Goal: Task Accomplishment & Management: Manage account settings

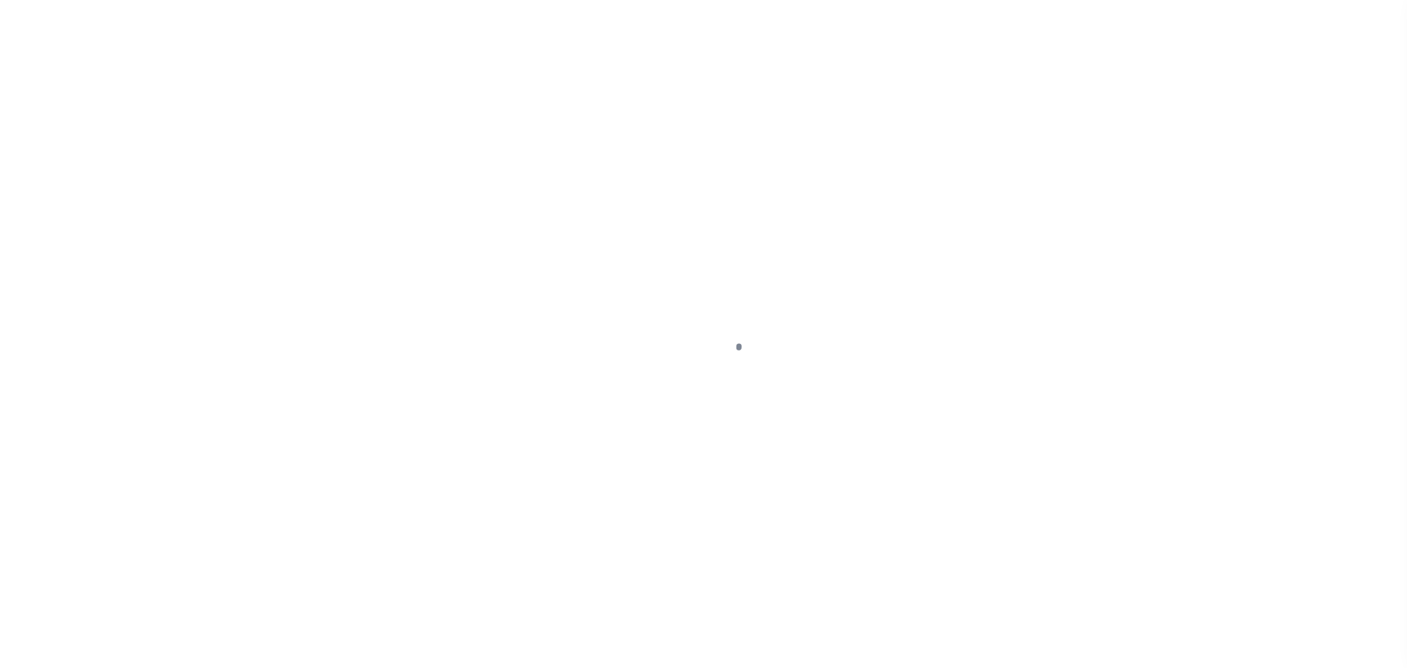
scroll to position [46, 0]
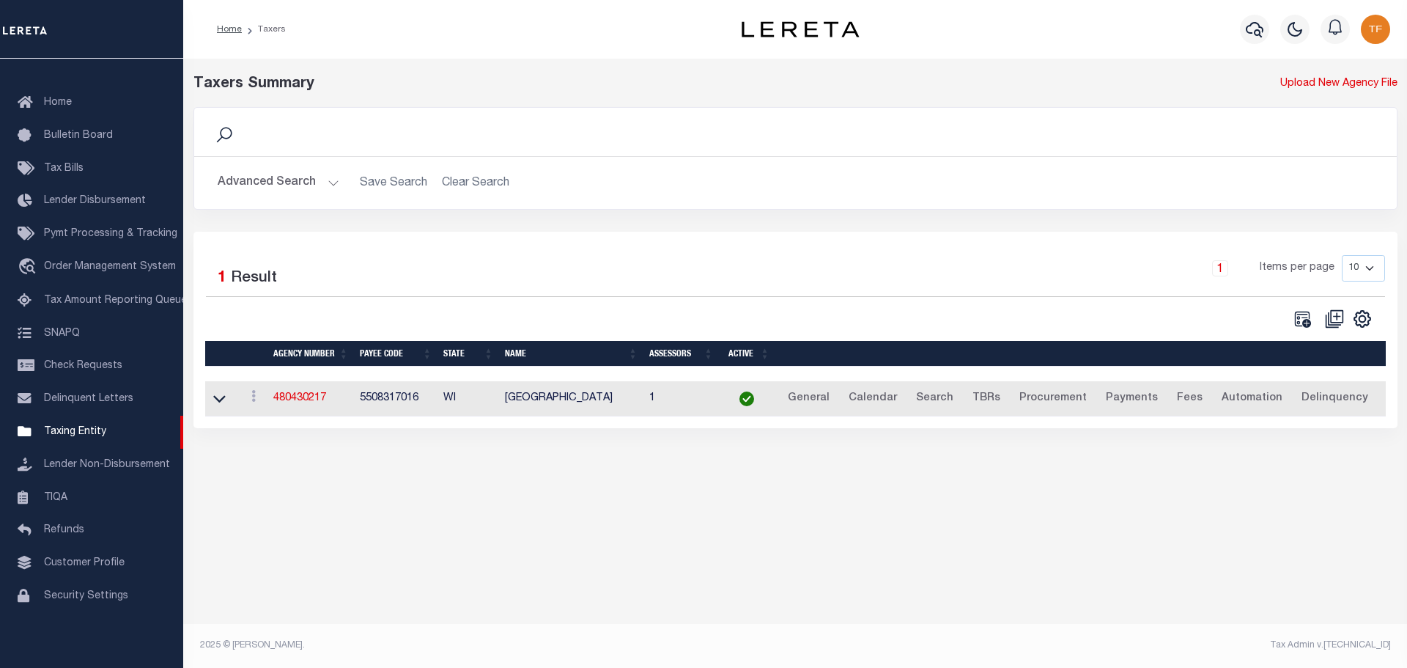
click at [331, 185] on button "Advanced Search" at bounding box center [279, 183] width 122 height 29
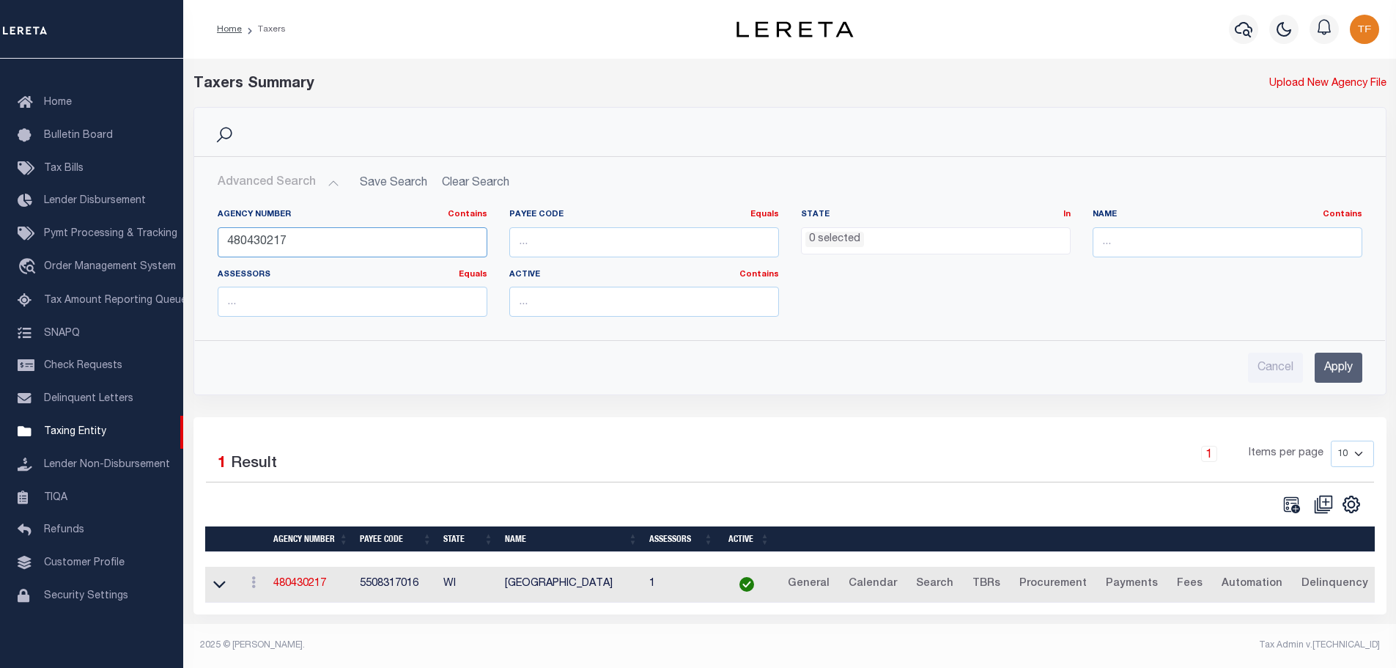
drag, startPoint x: 288, startPoint y: 243, endPoint x: 187, endPoint y: 221, distance: 103.4
click at [188, 222] on div "Search Advanced Search Save Search Clear Search tblPayees_dynamictable_____Defa…" at bounding box center [790, 262] width 1215 height 310
type input "480260202"
click at [1345, 362] on input "Apply" at bounding box center [1339, 368] width 48 height 30
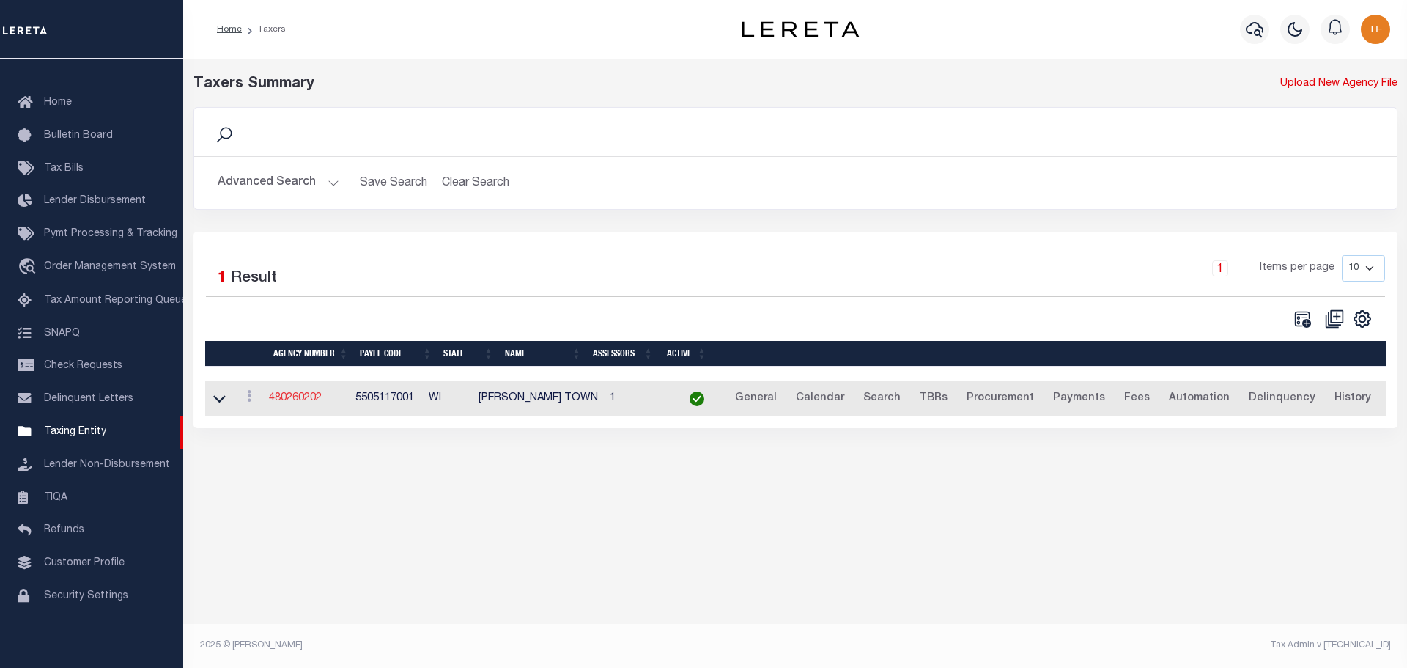
click at [293, 397] on link "480260202" at bounding box center [295, 398] width 53 height 10
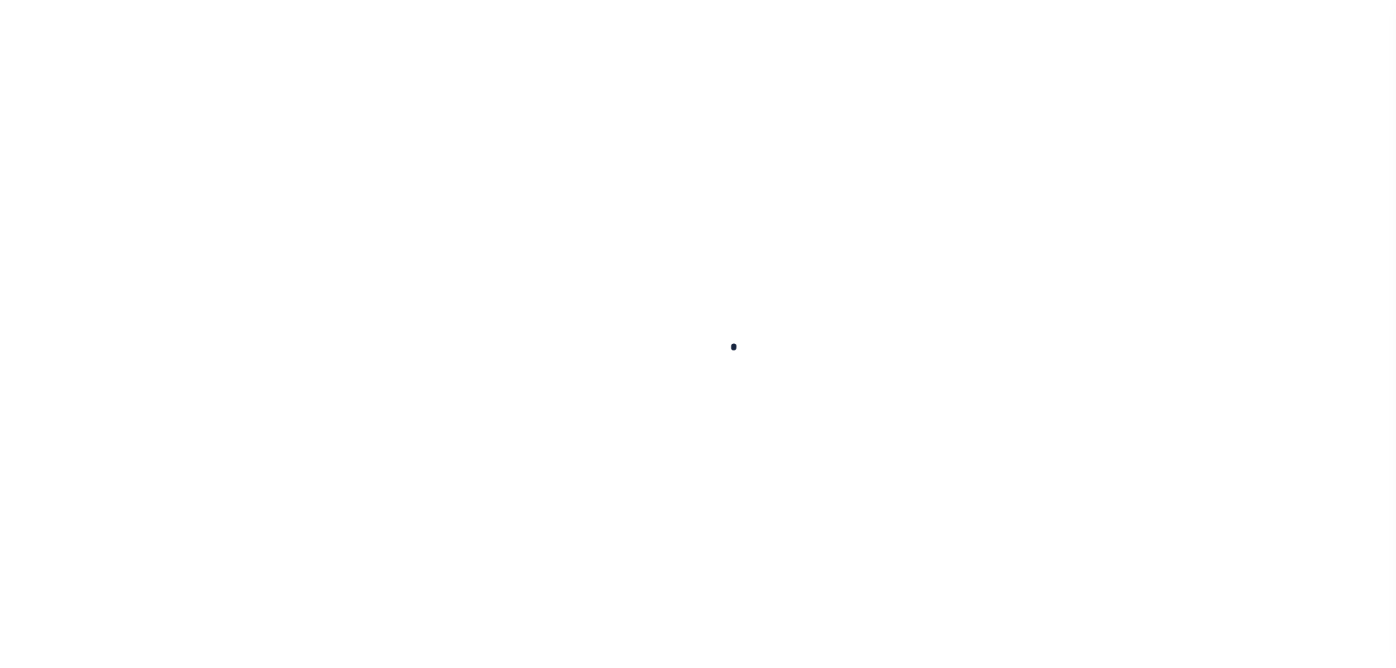
select select
checkbox input "false"
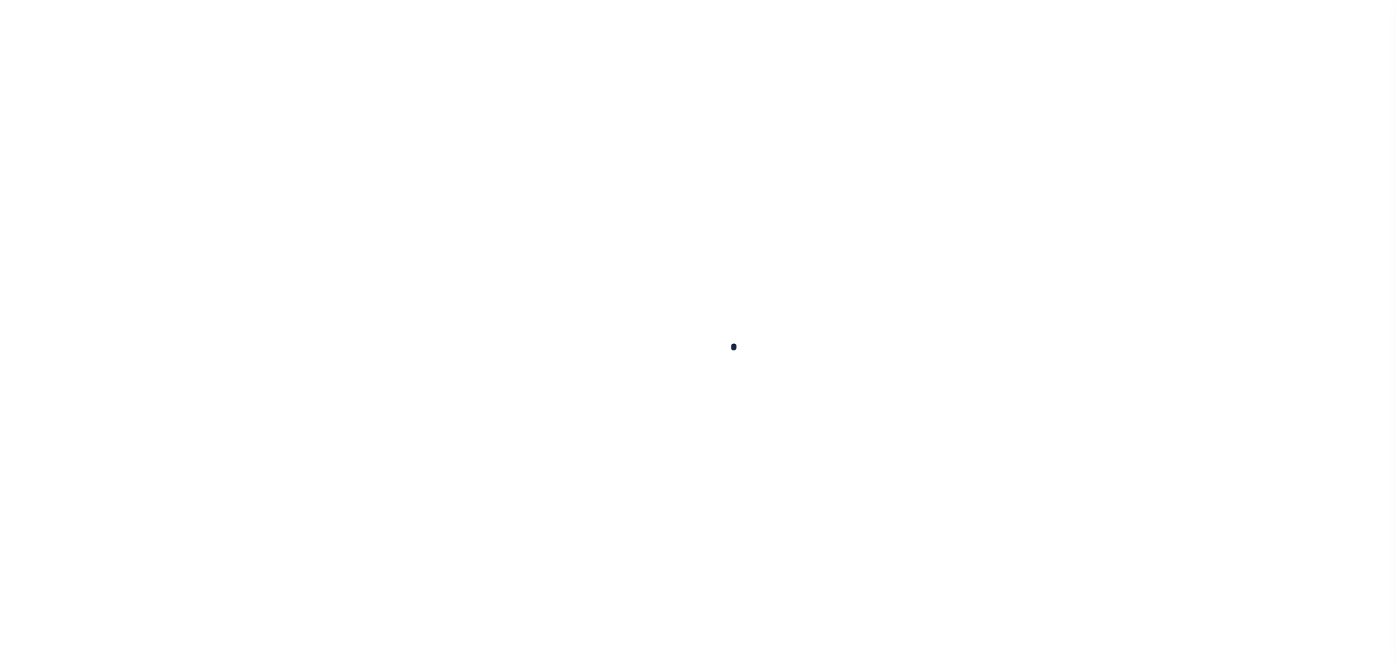
checkbox input "false"
type input "5505117001"
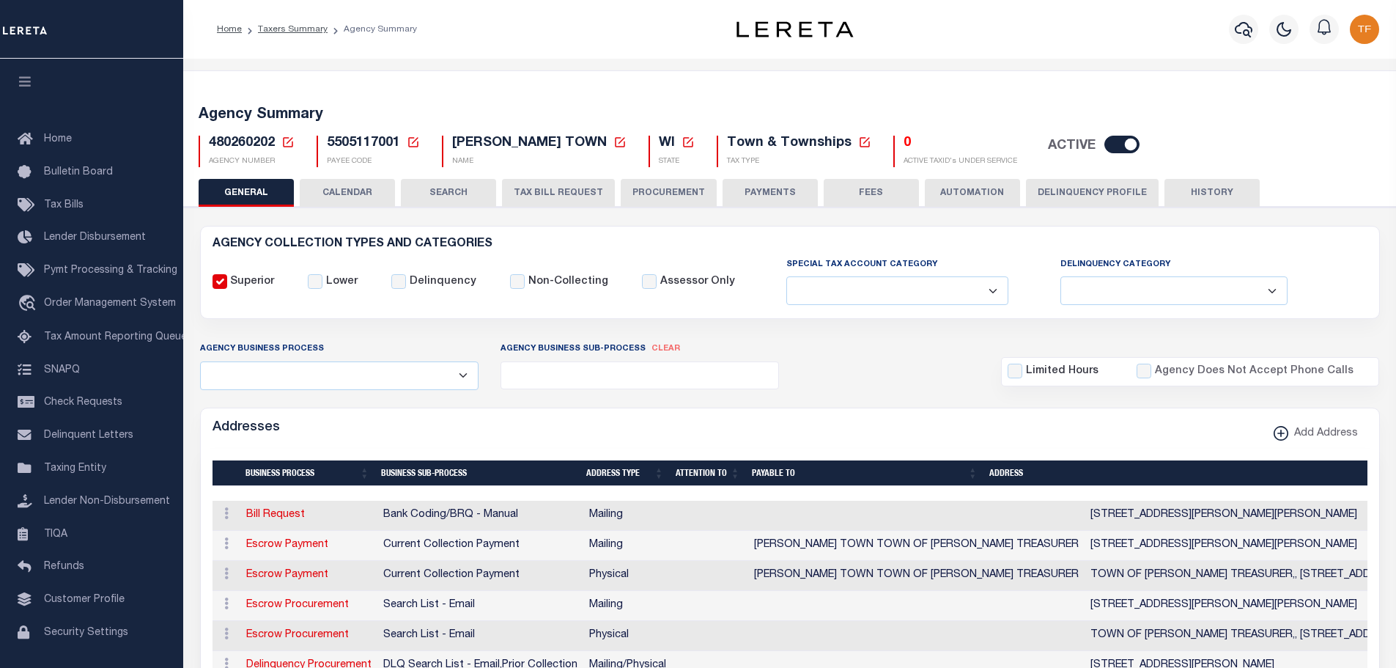
scroll to position [220, 0]
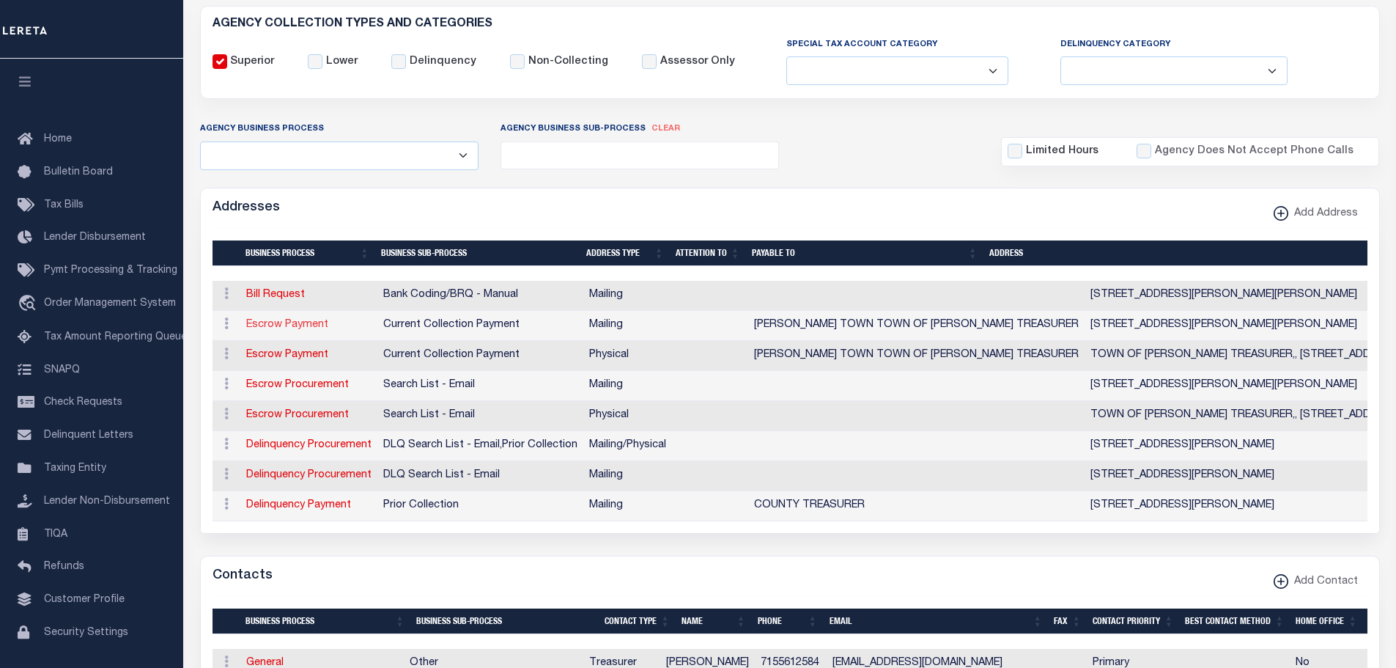
click at [295, 325] on link "Escrow Payment" at bounding box center [287, 325] width 82 height 10
select select "1"
checkbox input "false"
select select
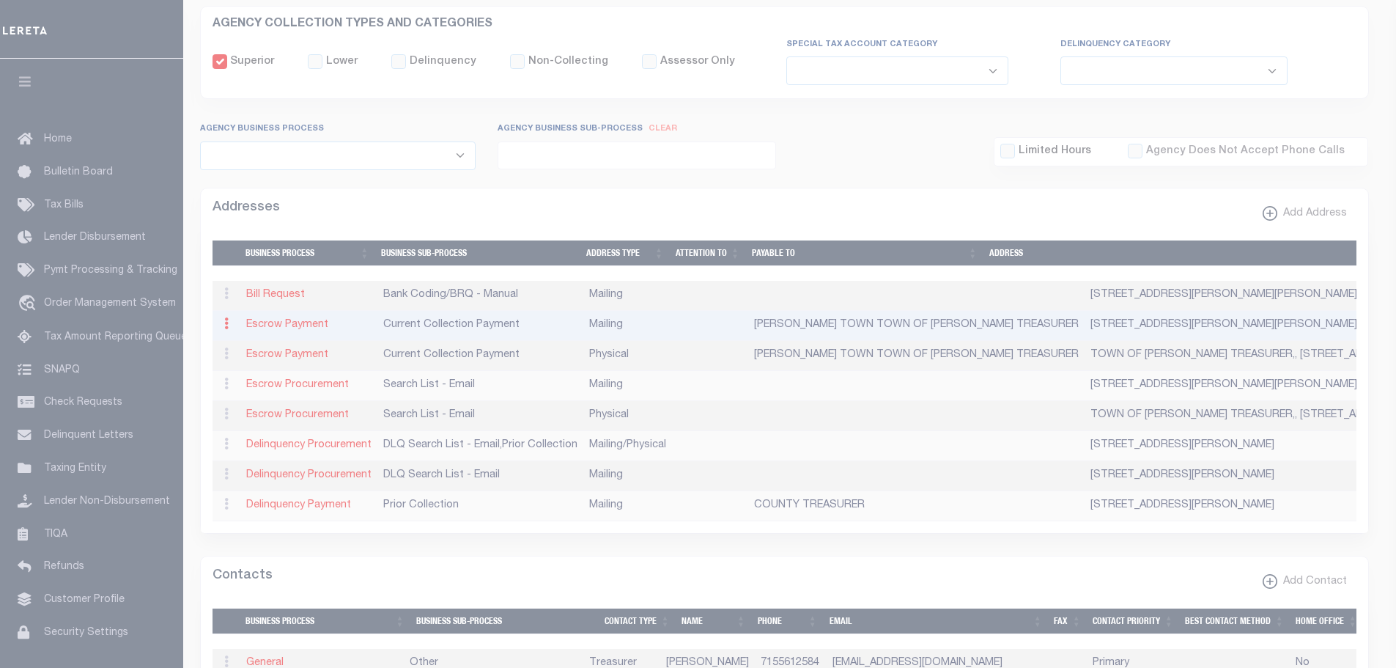
type input "12005N HAKALA RD"
type input "HURLEY"
select select "WI"
type input "54534"
checkbox input "true"
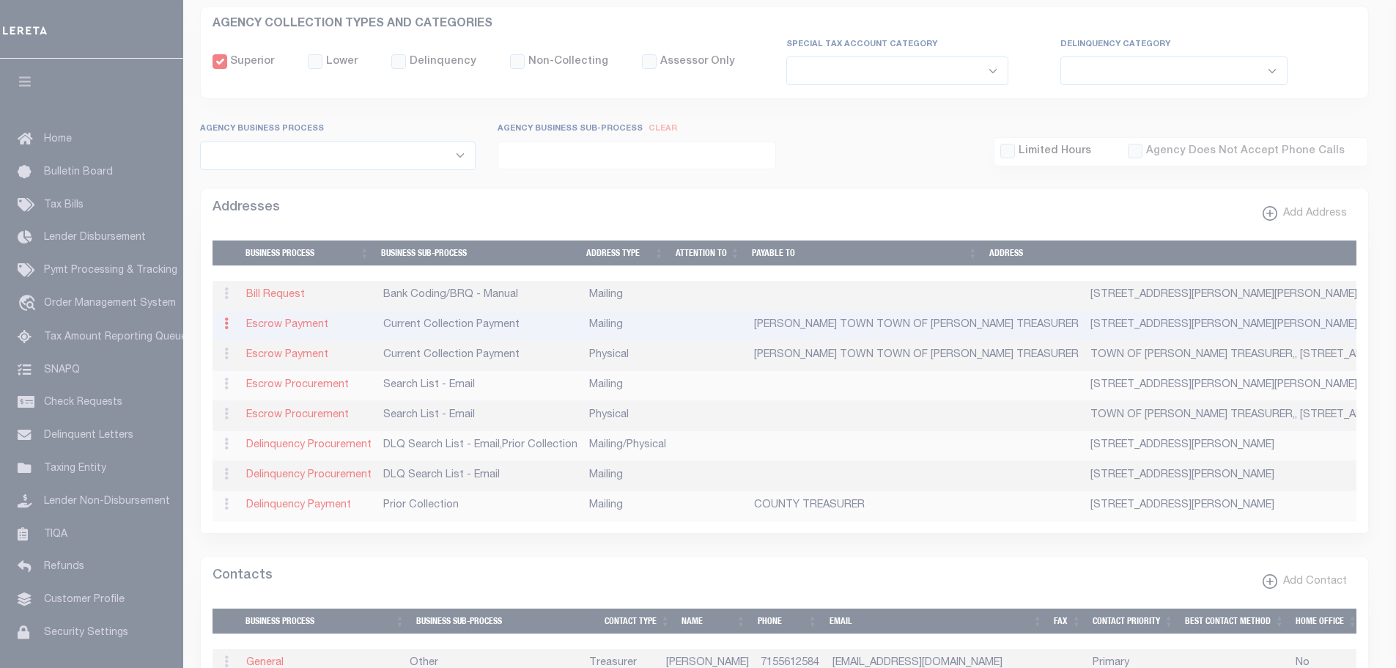
type input "CAREY TOWN TOWN OF CAREY TREASURER"
select select "3"
select select "11"
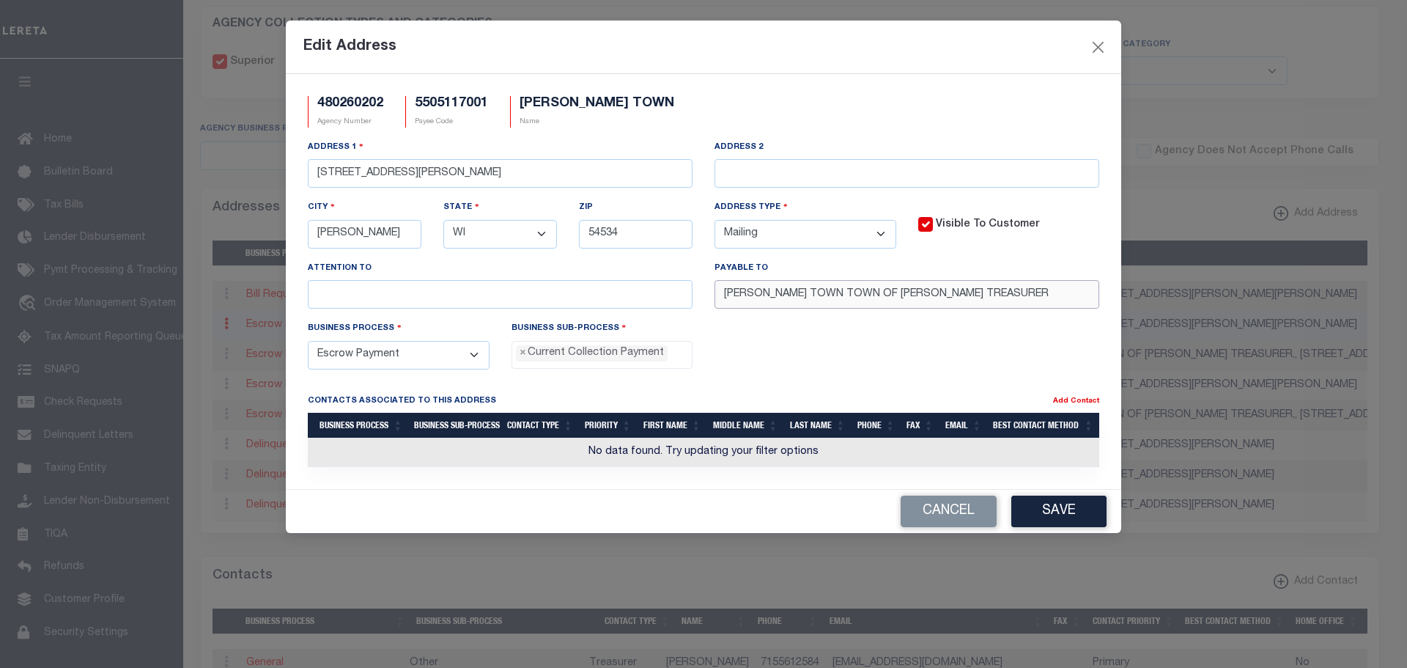
drag, startPoint x: 799, startPoint y: 295, endPoint x: 574, endPoint y: 233, distance: 233.5
click at [587, 241] on div "Address 1 12005N HAKALA RD Address 2 City HURLEY State - Select - AK AL AR AZ C…" at bounding box center [704, 229] width 814 height 181
type input "TOWN OF CAREY TREASURER"
drag, startPoint x: 1066, startPoint y: 518, endPoint x: 1036, endPoint y: 516, distance: 29.4
click at [1065, 518] on button "Save" at bounding box center [1059, 512] width 95 height 32
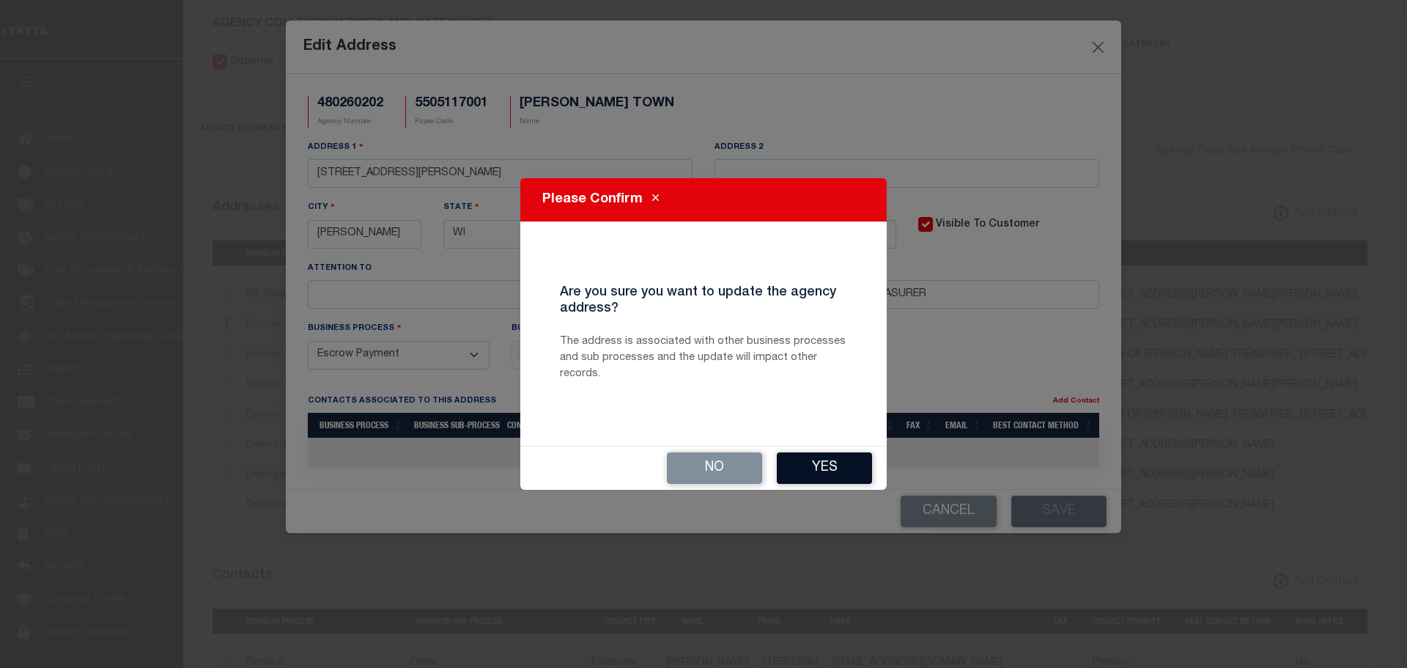
click at [817, 471] on button "Yes" at bounding box center [824, 468] width 95 height 32
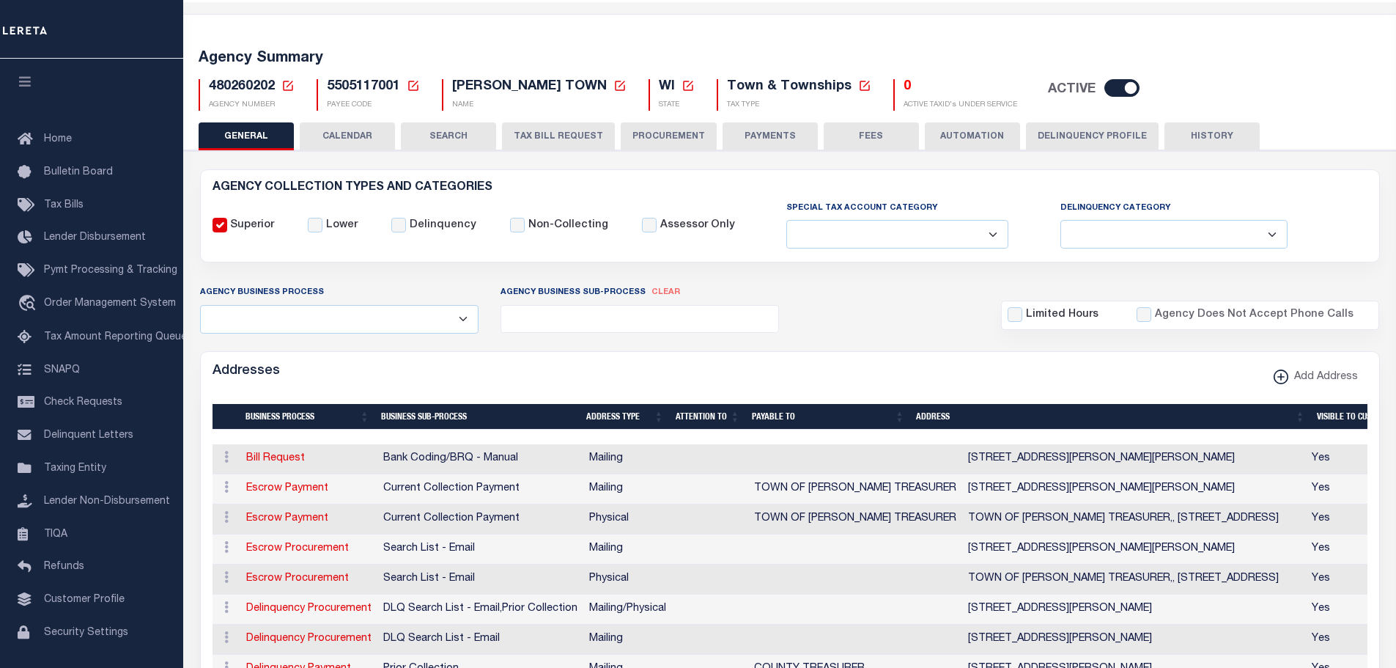
scroll to position [0, 0]
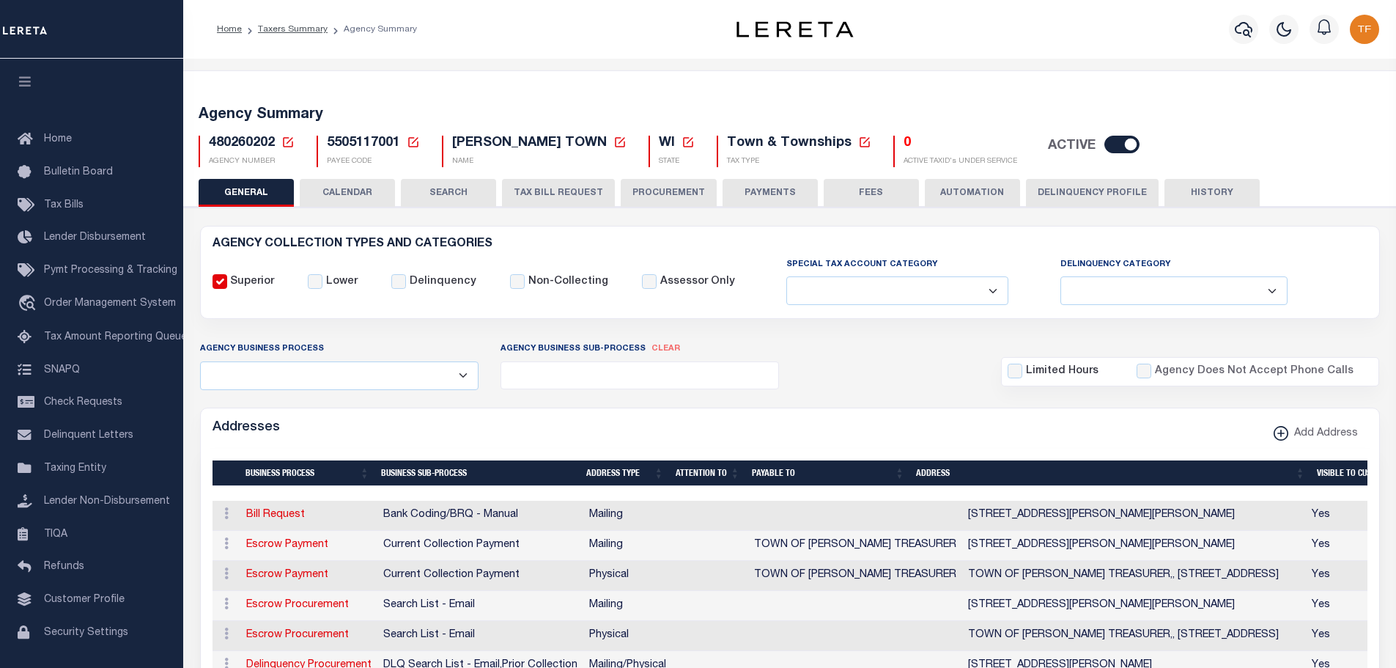
click at [770, 186] on button "PAYMENTS" at bounding box center [770, 193] width 95 height 28
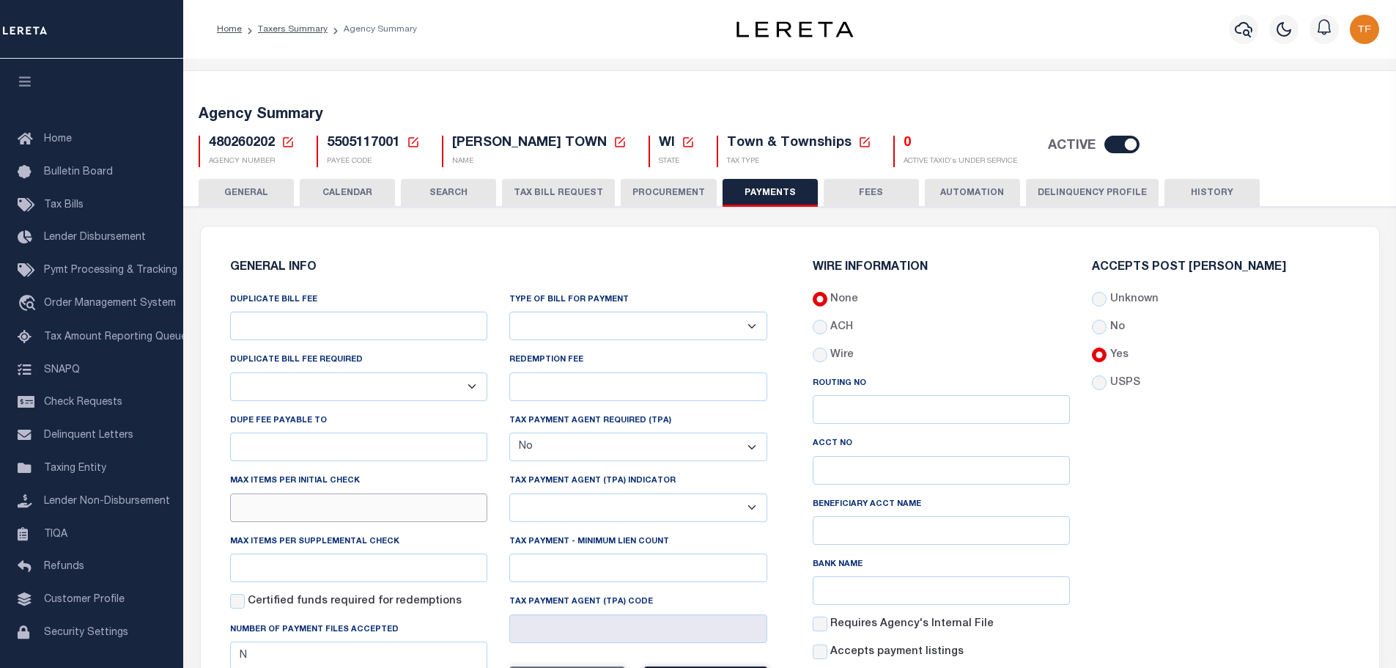
click at [332, 522] on input "text" at bounding box center [359, 507] width 258 height 29
type input "1"
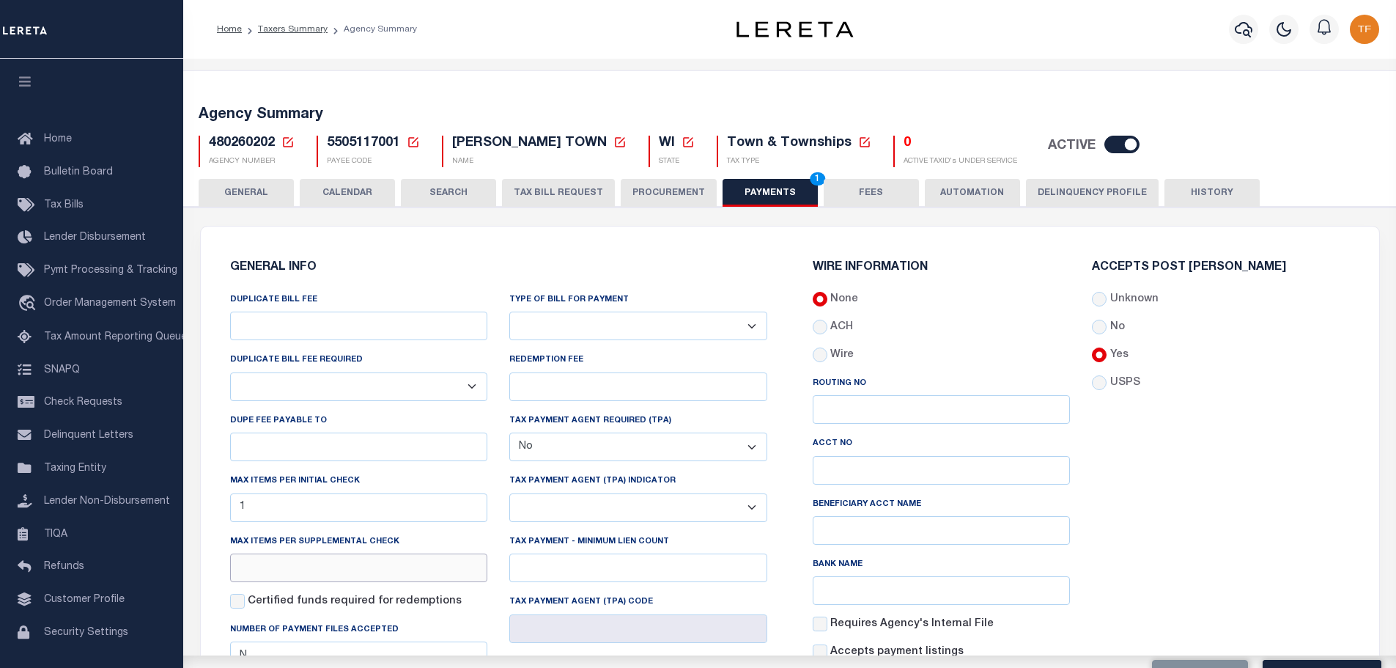
click at [254, 567] on input "text" at bounding box center [359, 567] width 258 height 29
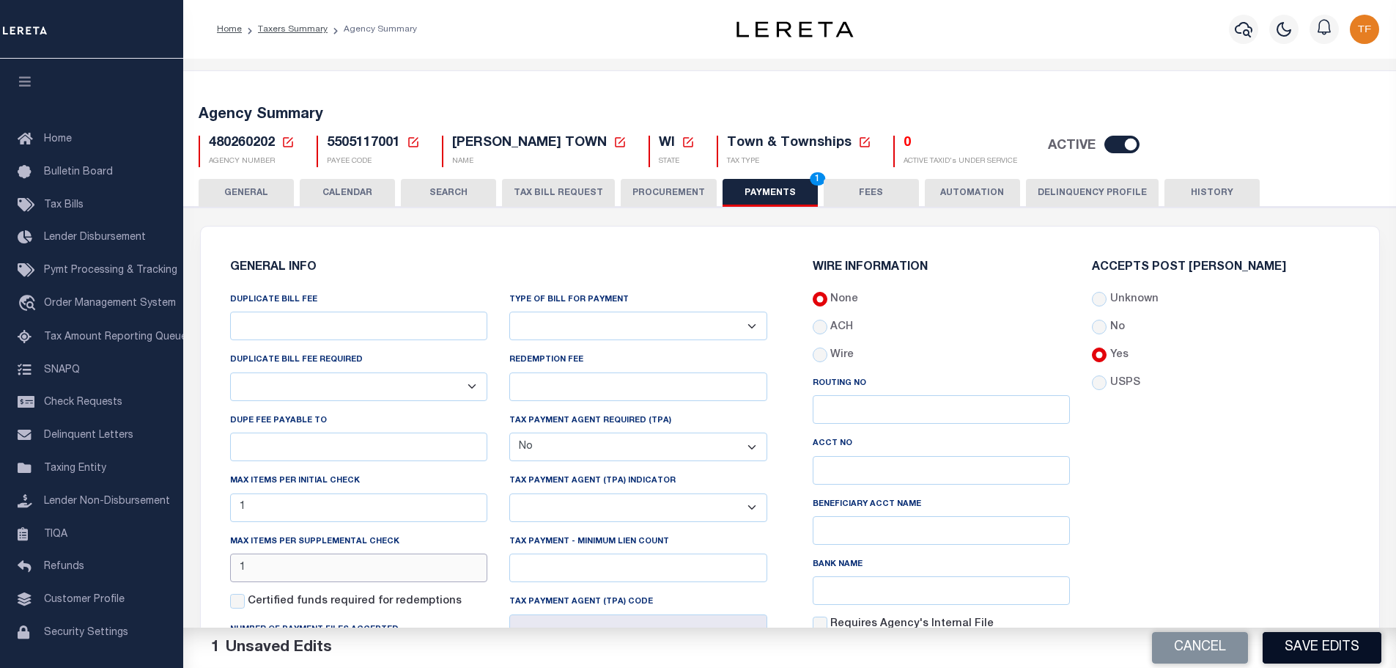
type input "1"
drag, startPoint x: 1280, startPoint y: 644, endPoint x: 1352, endPoint y: 618, distance: 77.2
click at [1280, 644] on button "Save Edits" at bounding box center [1322, 648] width 119 height 32
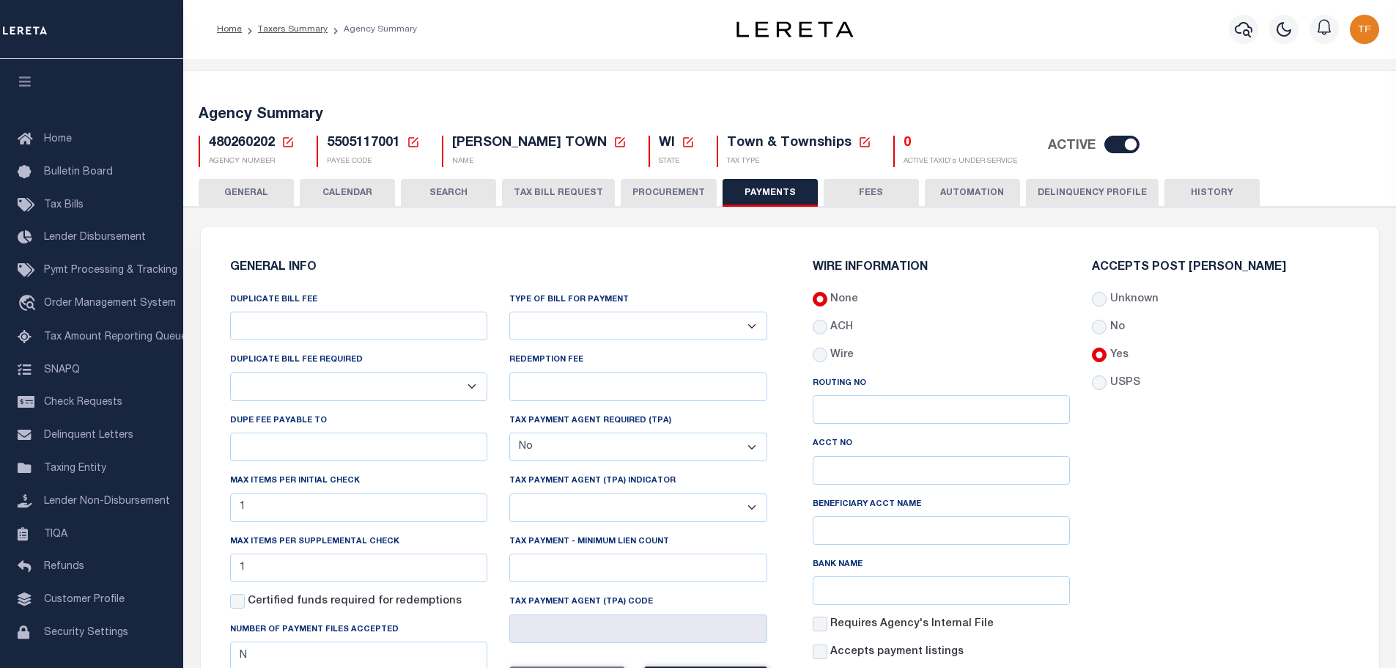
drag, startPoint x: 227, startPoint y: 185, endPoint x: 245, endPoint y: 187, distance: 18.4
click at [227, 185] on button "GENERAL" at bounding box center [246, 193] width 95 height 28
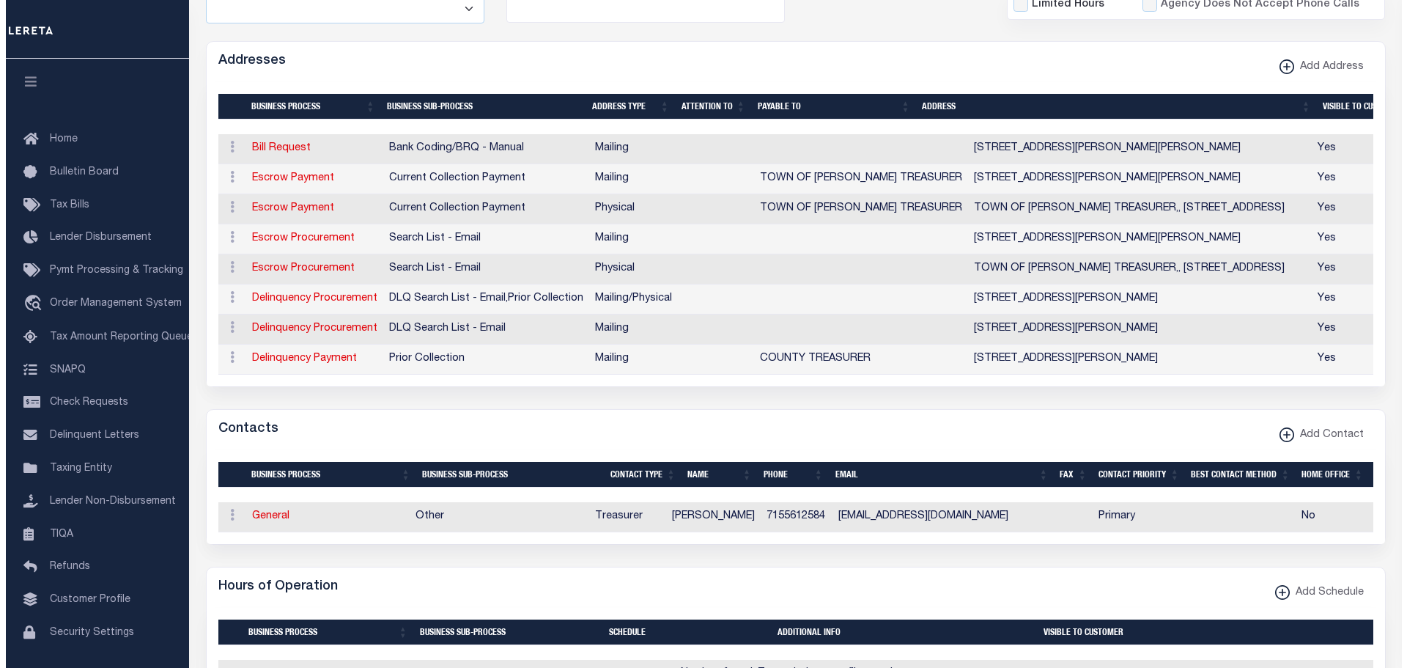
scroll to position [660, 0]
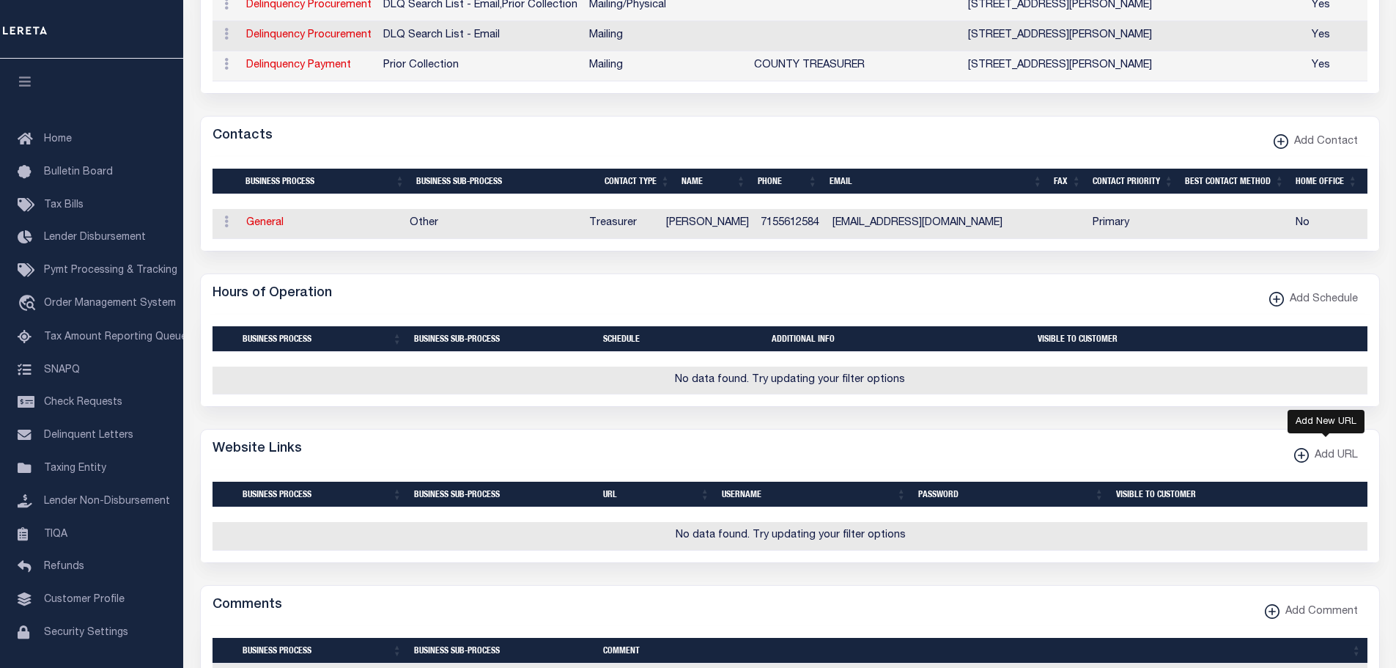
click at [1299, 463] on xmlns\ "button" at bounding box center [1302, 455] width 15 height 15
select select
checkbox input "true"
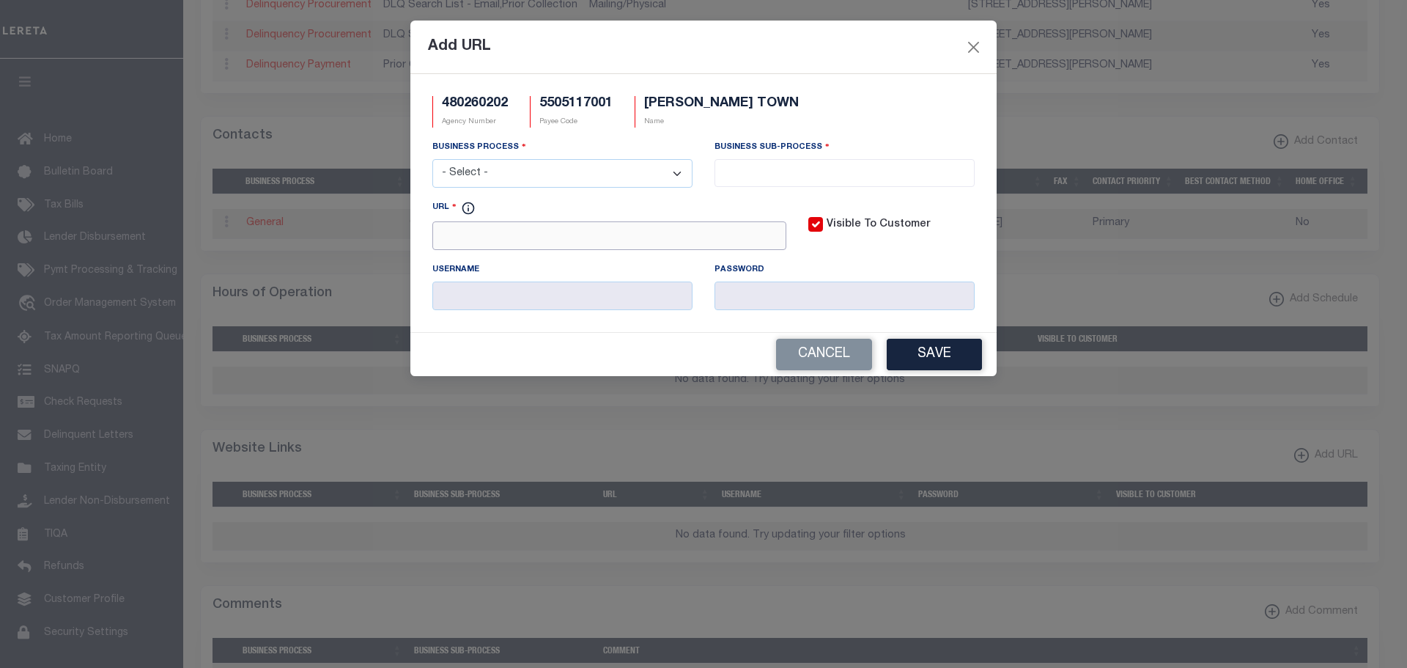
click at [514, 235] on input "URL" at bounding box center [609, 235] width 354 height 29
paste input "https://ascent.ironcountywi.org/LandRecords/PropertyListing/RealEstateTaxP"
type input "https://ascent.ironcountywi.org/LandRecords/PropertyListing/RealEstateTaxP"
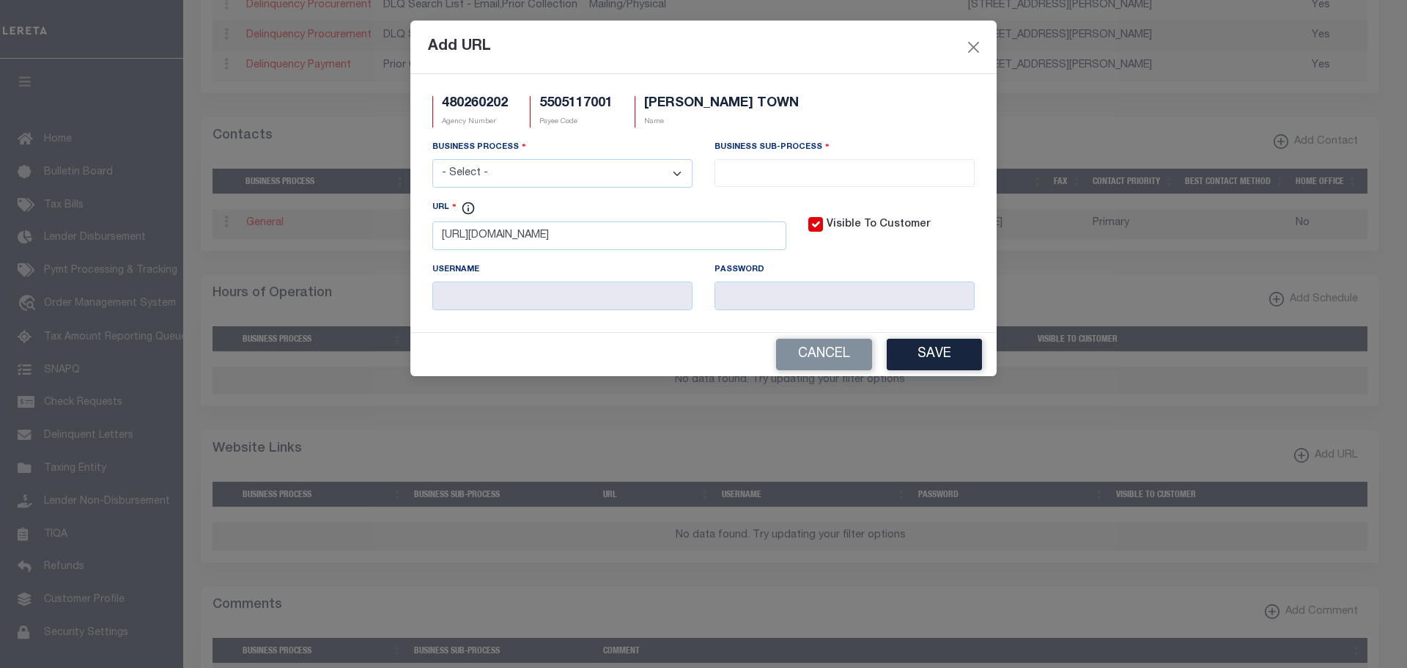
click at [573, 172] on select "- Select - All Automation Bill Request Delinquency Payment Delinquency Procurem…" at bounding box center [562, 173] width 260 height 29
select select "3"
click at [432, 160] on select "- Select - All Automation Bill Request Delinquency Payment Delinquency Procurem…" at bounding box center [562, 173] width 260 height 29
click at [853, 169] on input "search" at bounding box center [844, 171] width 251 height 16
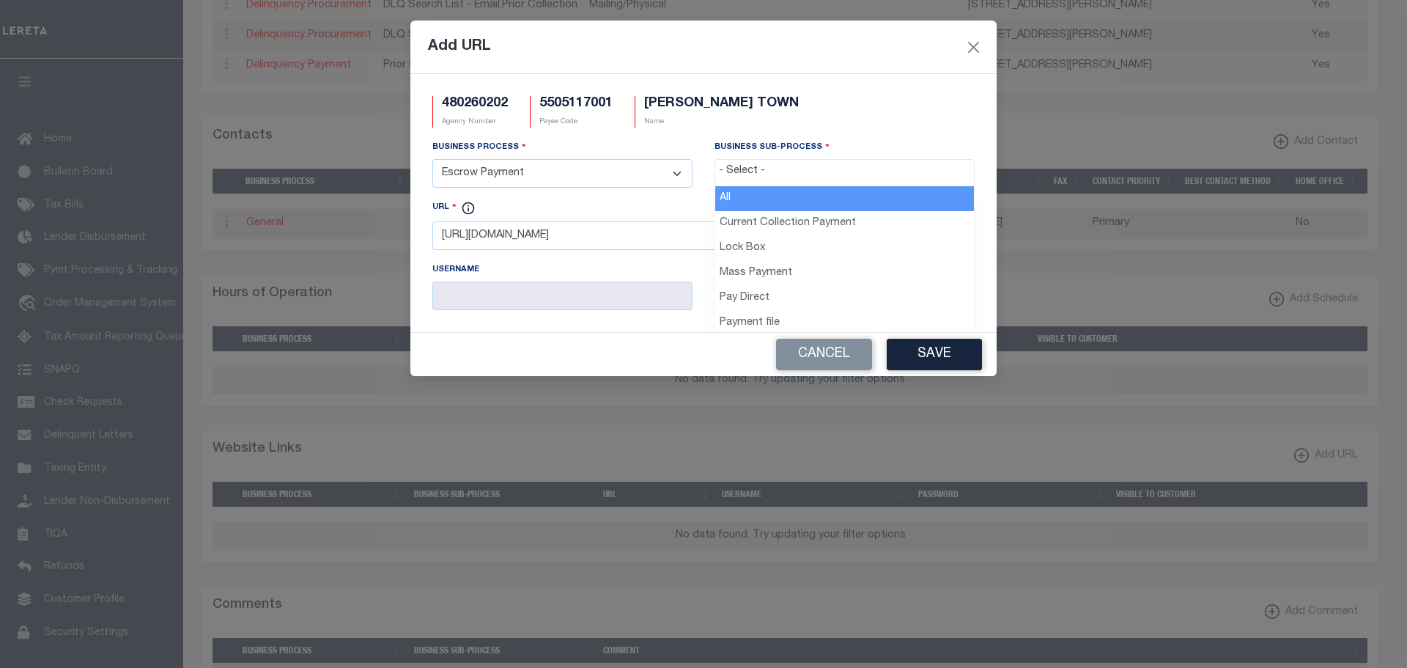
drag, startPoint x: 762, startPoint y: 219, endPoint x: 820, endPoint y: 259, distance: 70.0
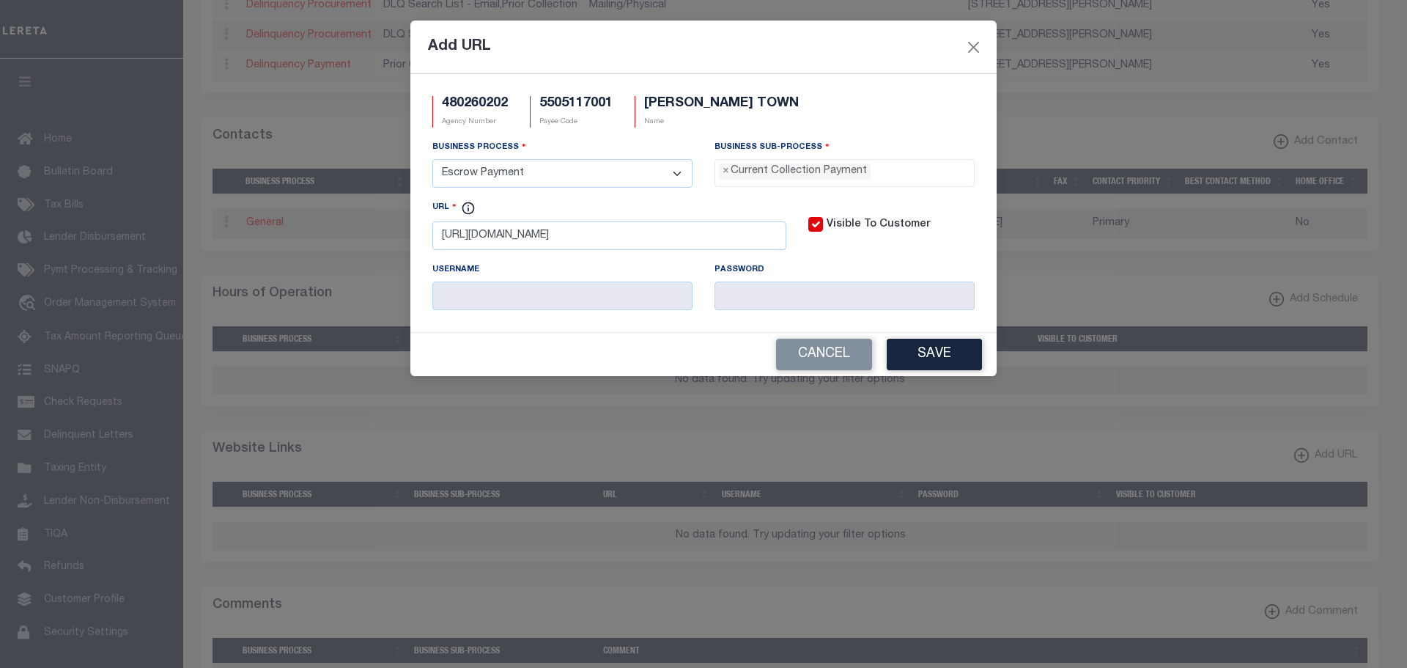
select select "11"
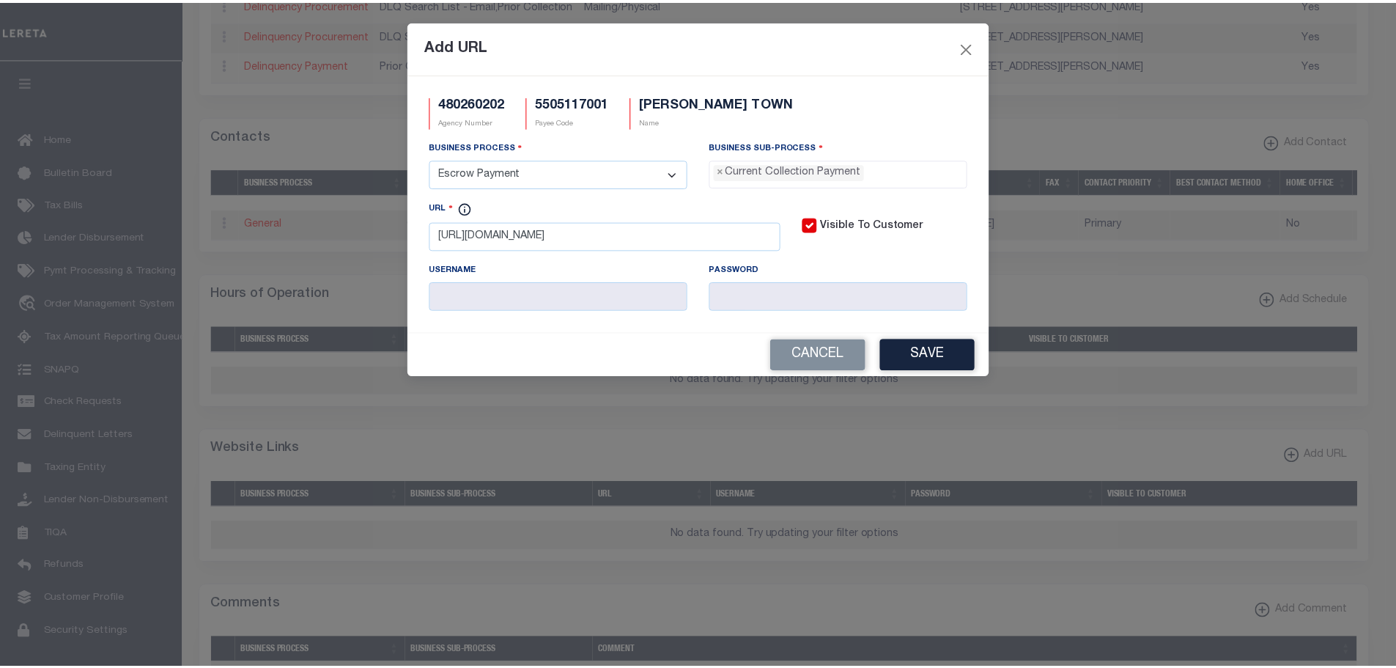
scroll to position [13, 0]
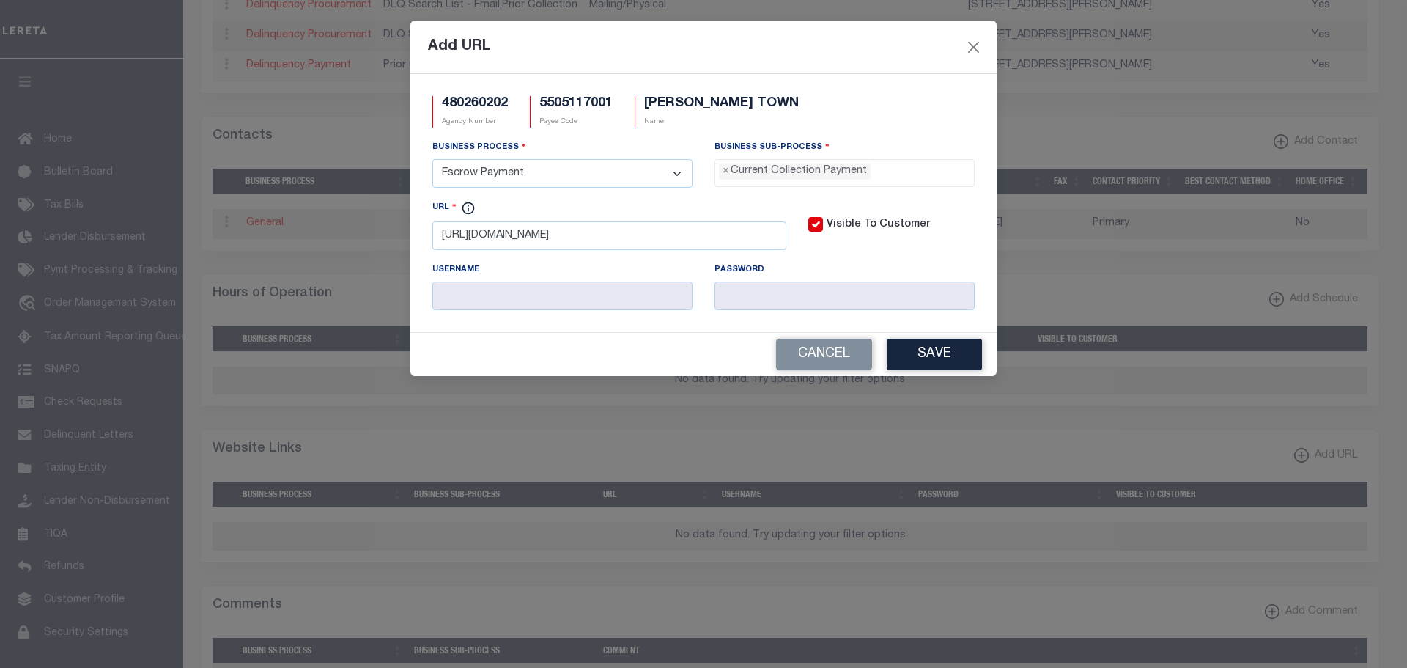
click at [929, 361] on button "Save" at bounding box center [934, 355] width 95 height 32
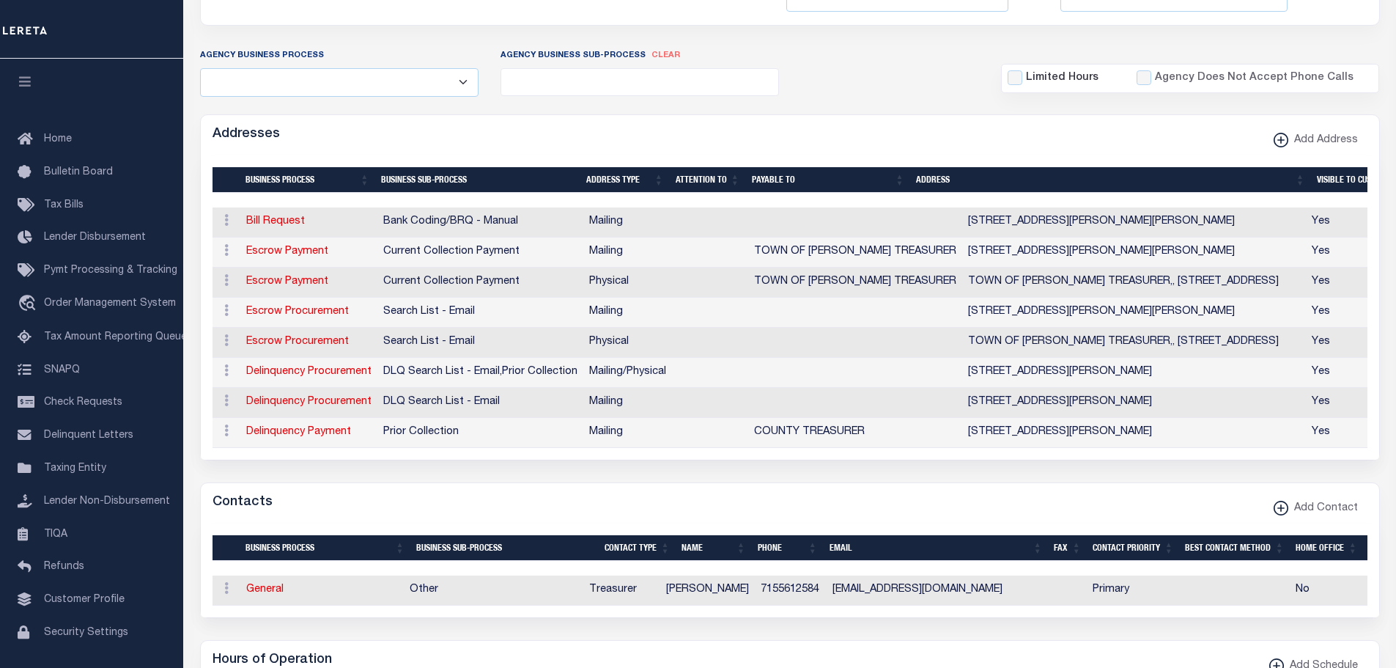
scroll to position [0, 0]
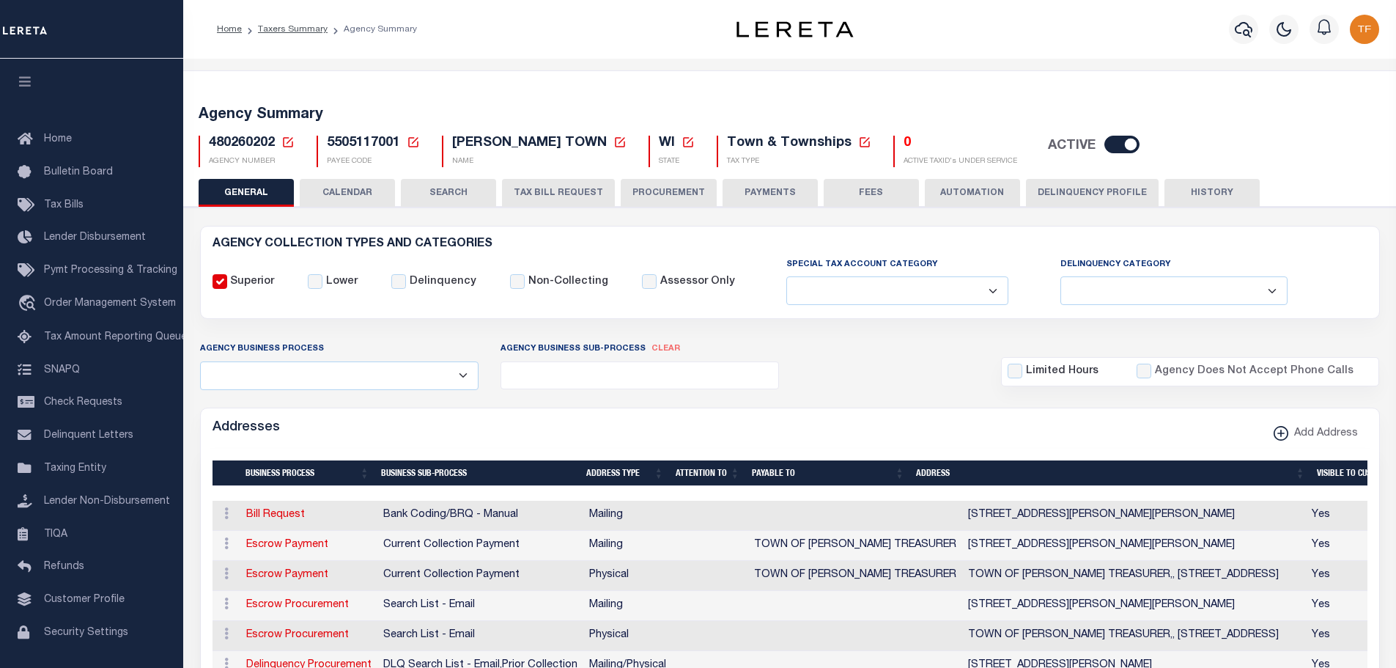
click at [284, 138] on icon at bounding box center [288, 142] width 10 height 10
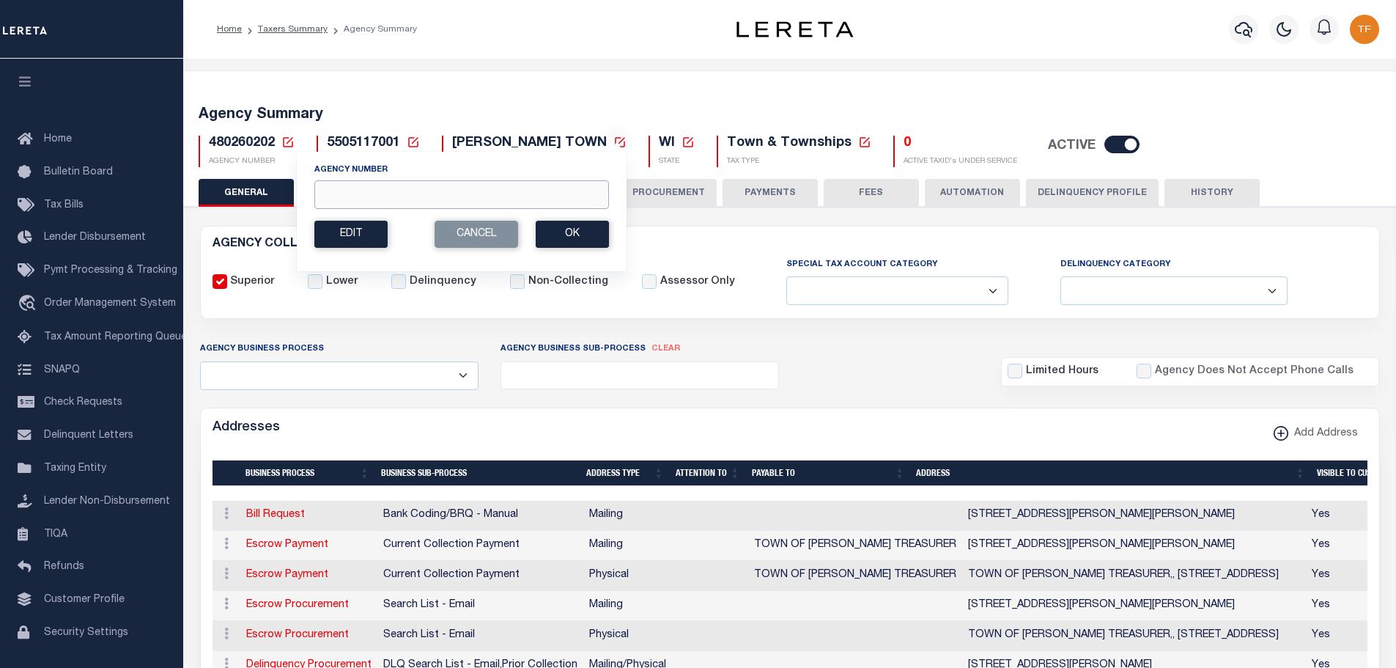
click at [335, 191] on input "Agency Number" at bounding box center [461, 194] width 295 height 29
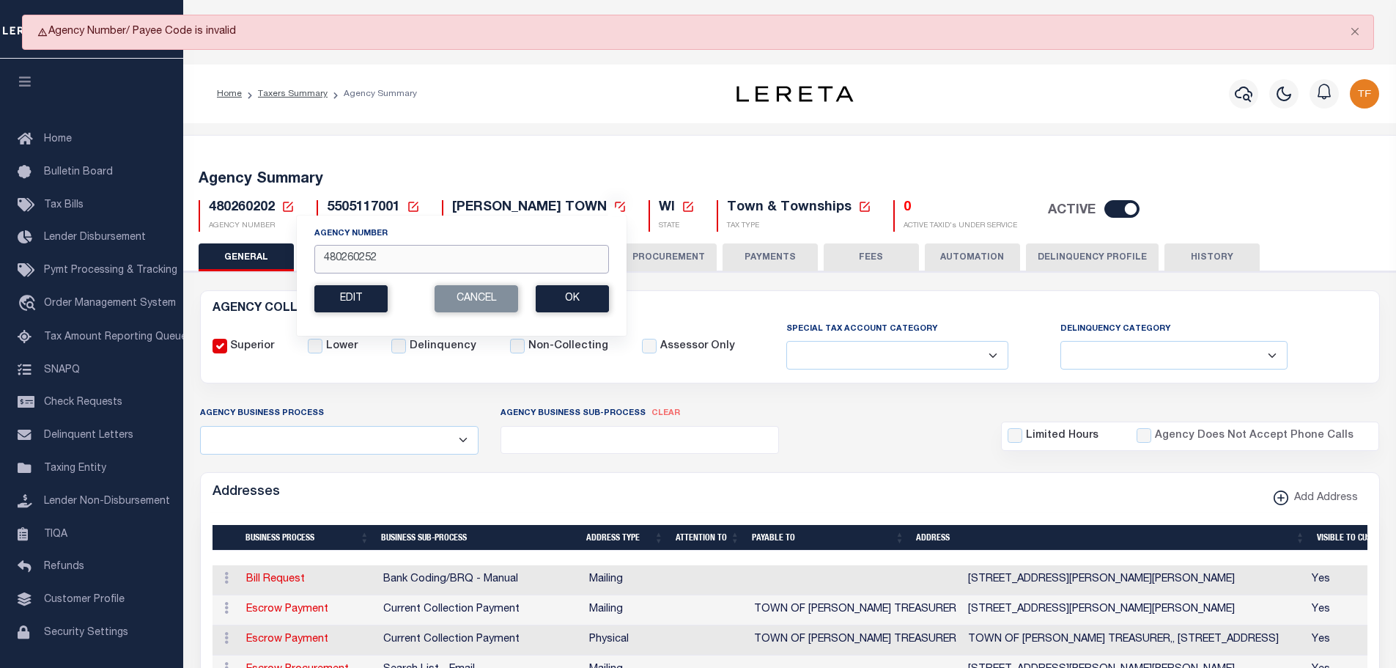
drag, startPoint x: 353, startPoint y: 259, endPoint x: 581, endPoint y: 242, distance: 227.9
click at [575, 246] on input "480260252" at bounding box center [461, 259] width 295 height 29
click at [286, 200] on icon at bounding box center [287, 206] width 13 height 13
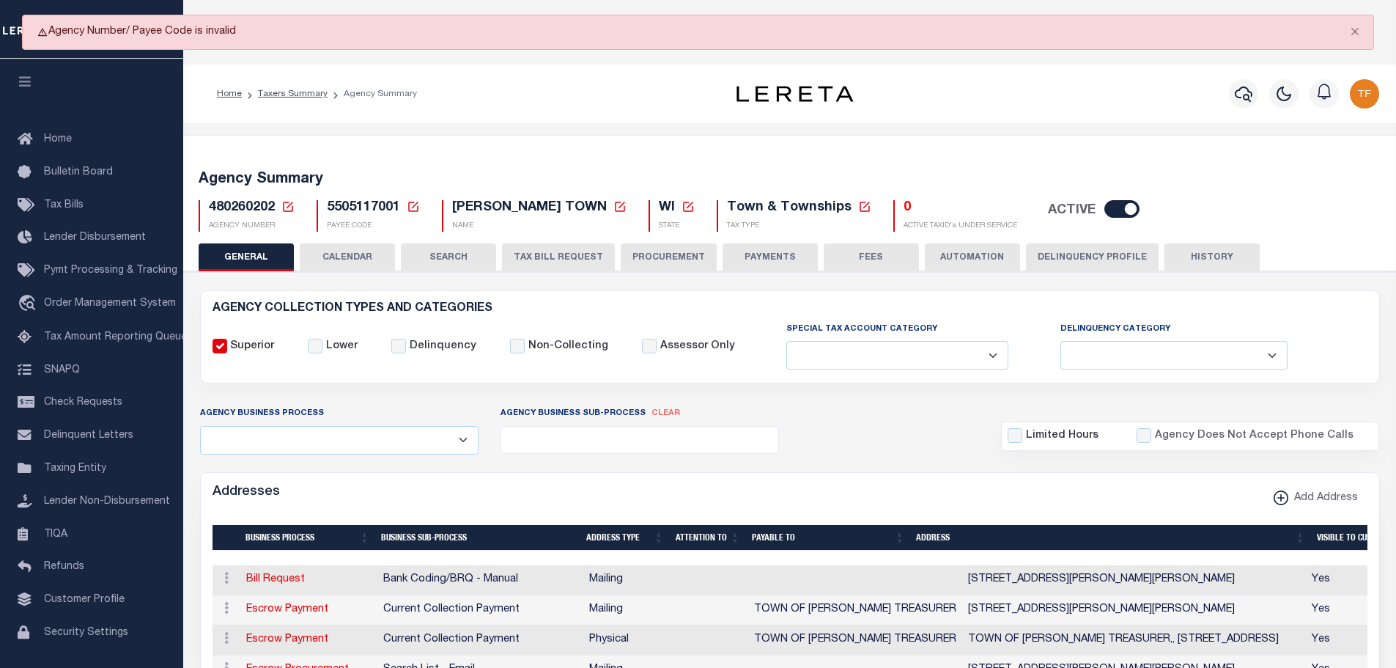
click at [292, 209] on icon at bounding box center [288, 207] width 10 height 10
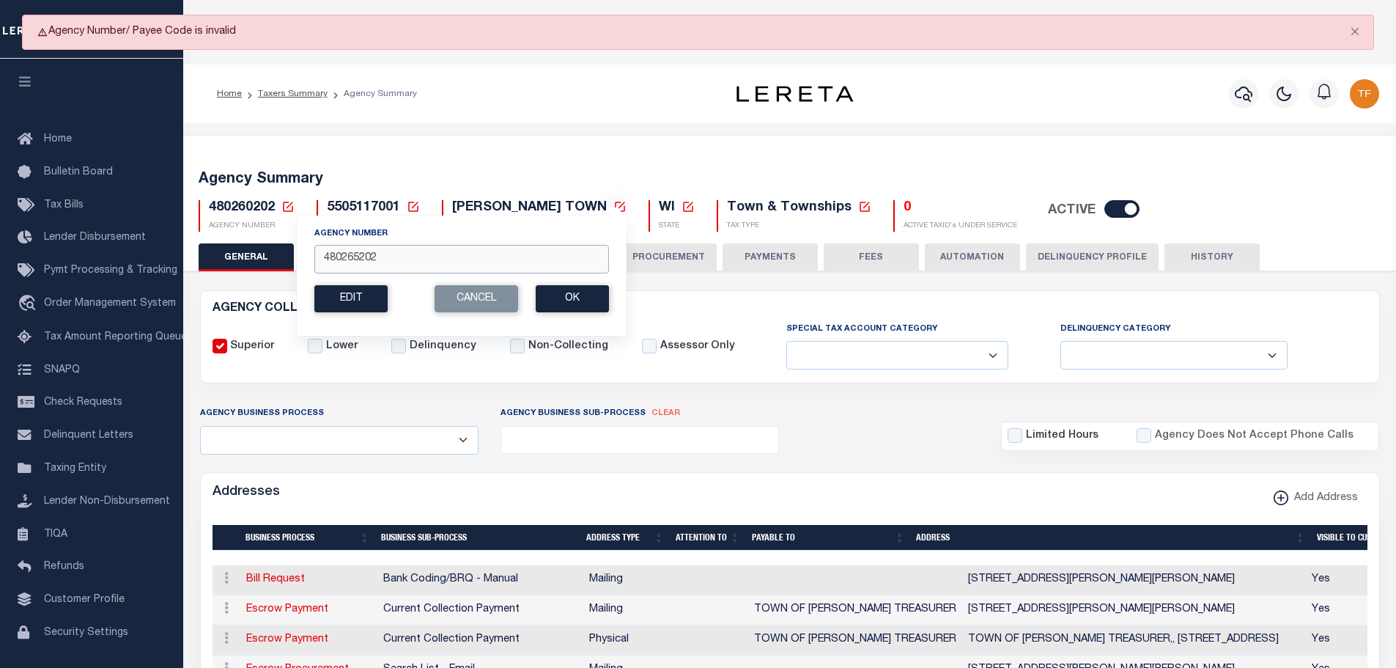
drag, startPoint x: 378, startPoint y: 260, endPoint x: 287, endPoint y: 234, distance: 93.9
click at [285, 235] on div "Agency Summary 480260202 Agency Number 480265202 Edit Cancel Ok New Agency Numb…" at bounding box center [790, 198] width 1218 height 90
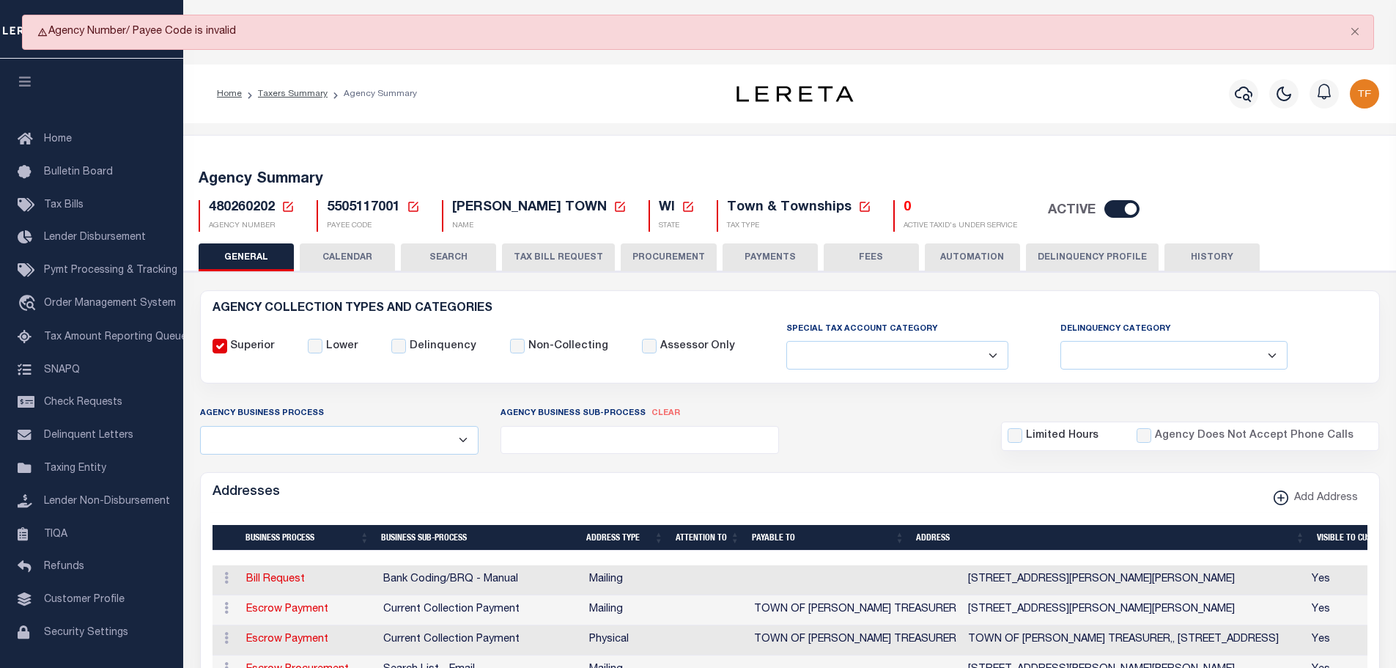
click at [281, 201] on link at bounding box center [287, 207] width 13 height 13
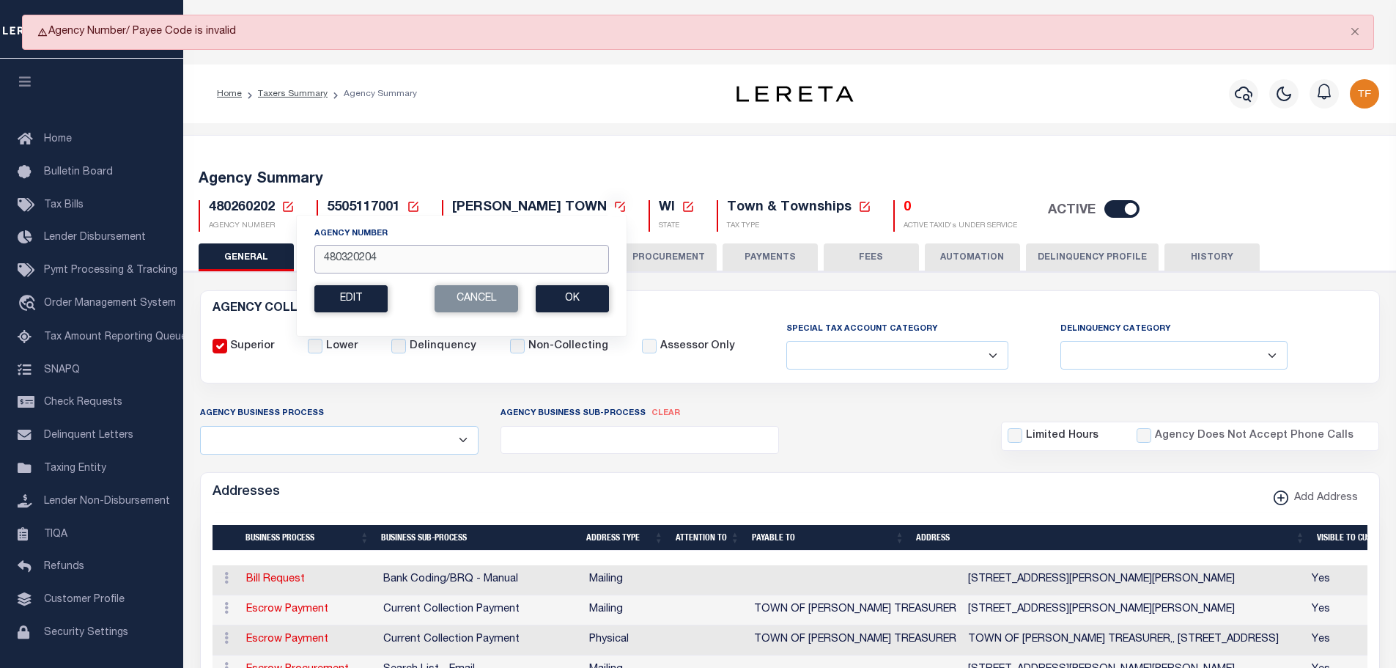
type input "480320204"
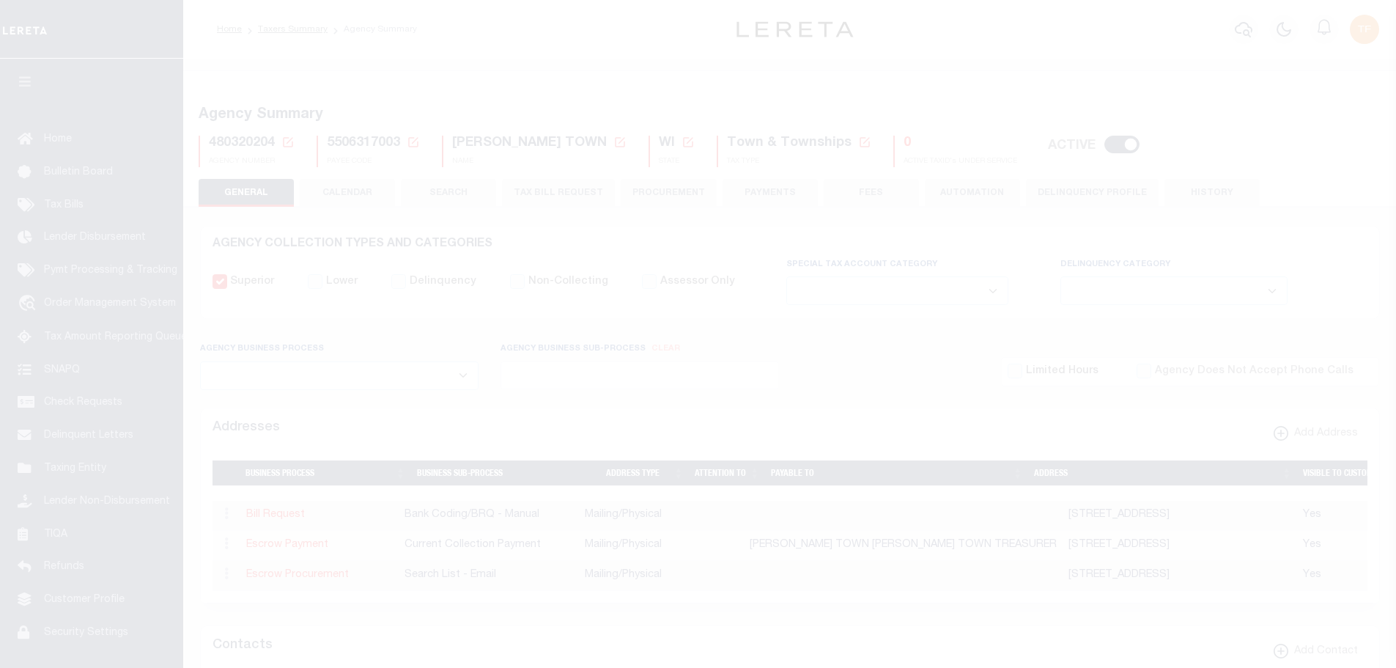
select select
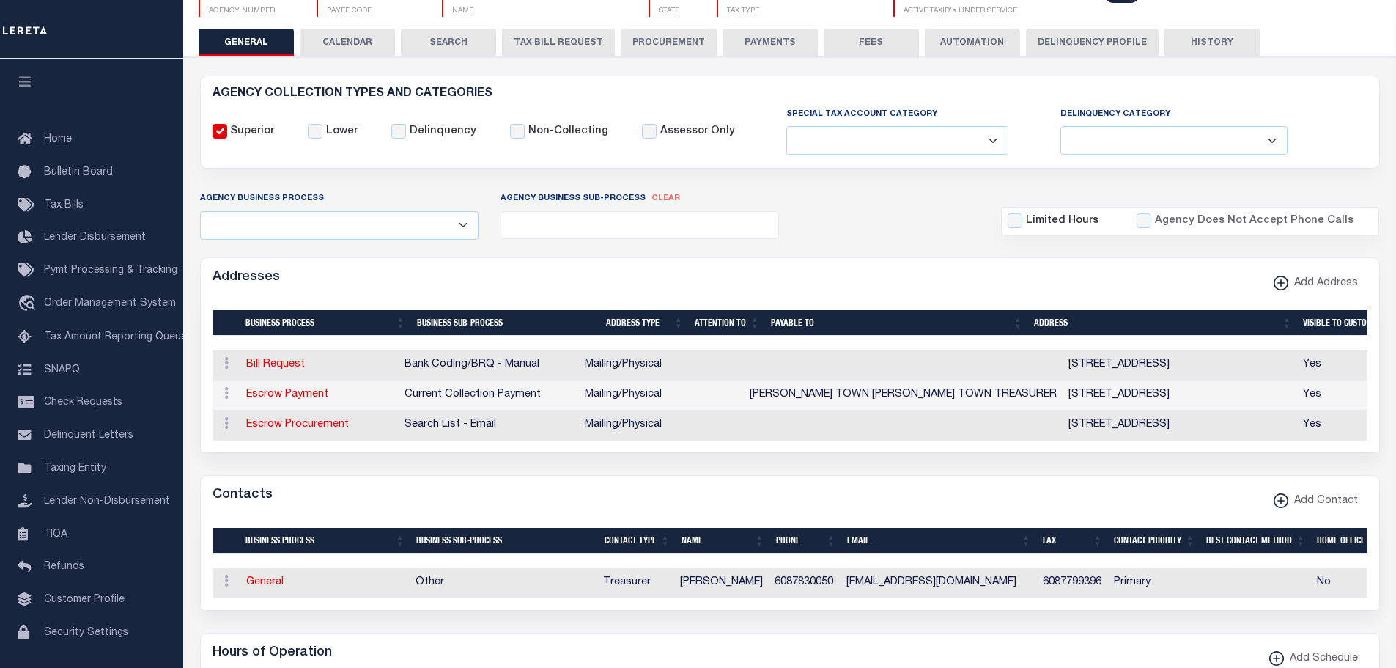
scroll to position [220, 0]
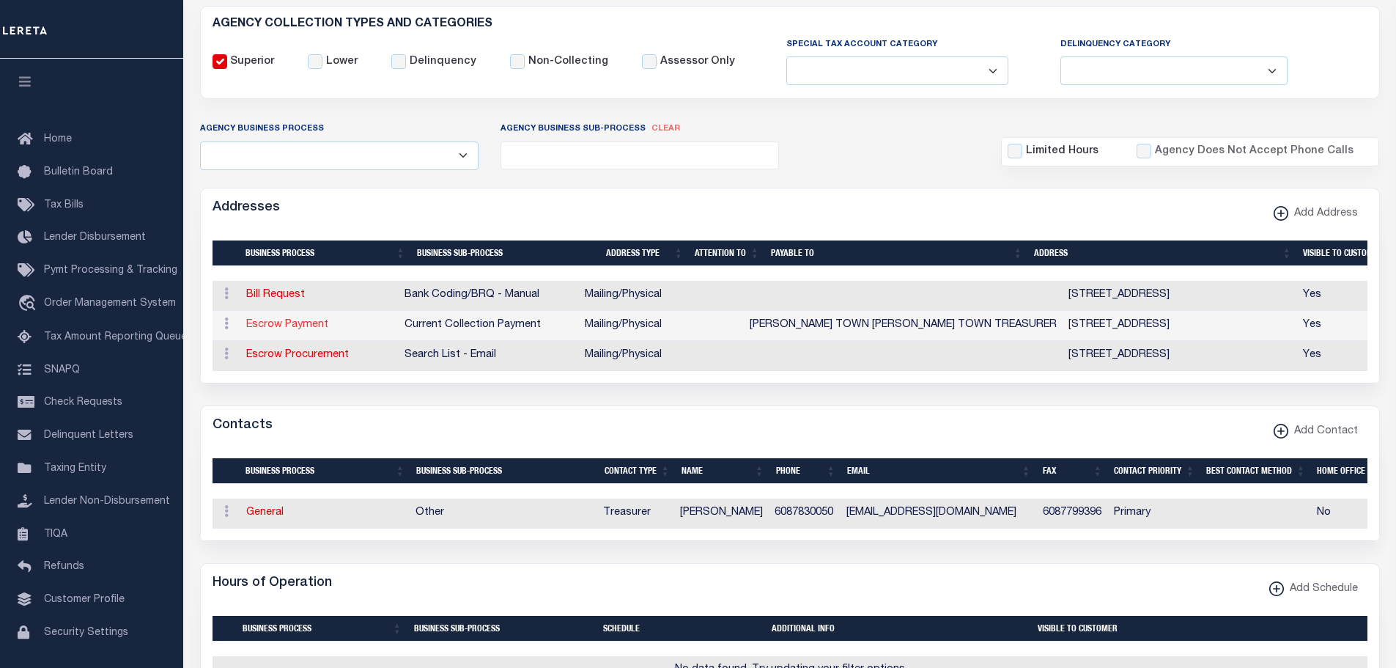
click at [277, 321] on link "Escrow Payment" at bounding box center [287, 325] width 82 height 10
select select "1"
checkbox input "false"
select select
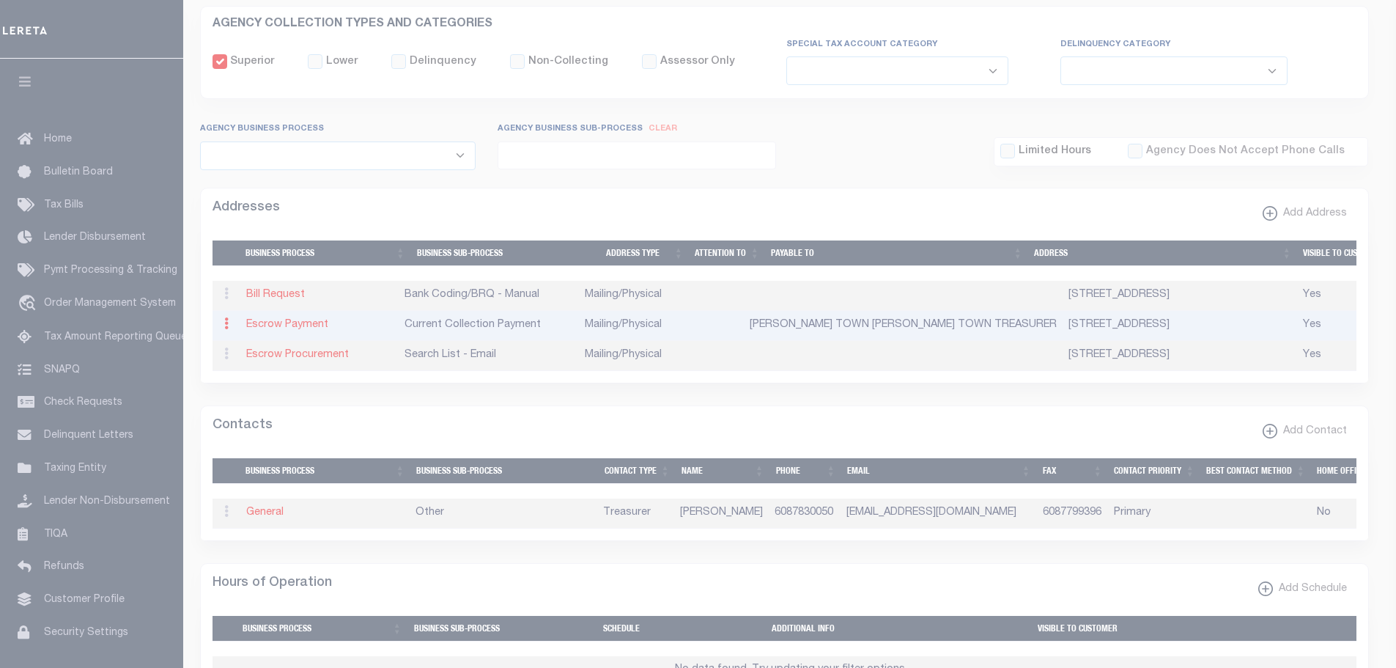
type input "2219 BAINBRIDGE ST"
type input "LA CROSSE"
select select "WI"
type input "54603-1356"
select select "5"
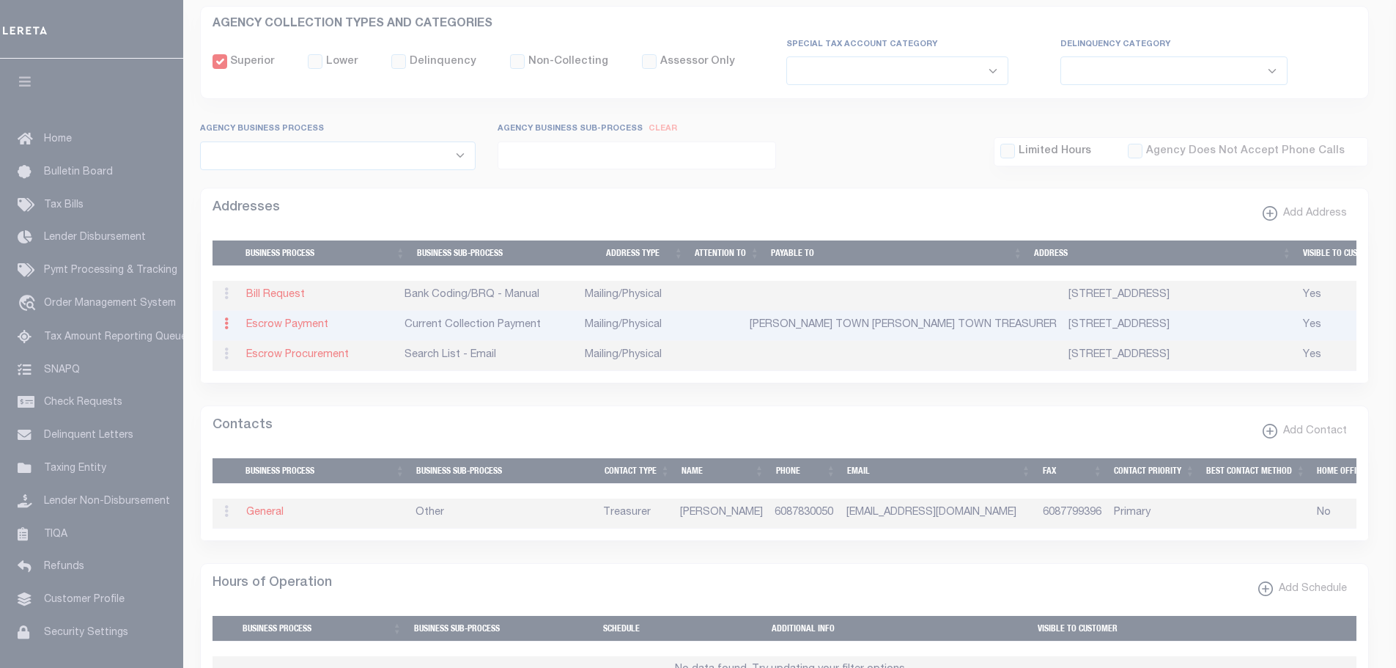
checkbox input "true"
type input "CAMPBELL TOWN CAMPBELL TOWN TREASURER"
select select "3"
select select "11"
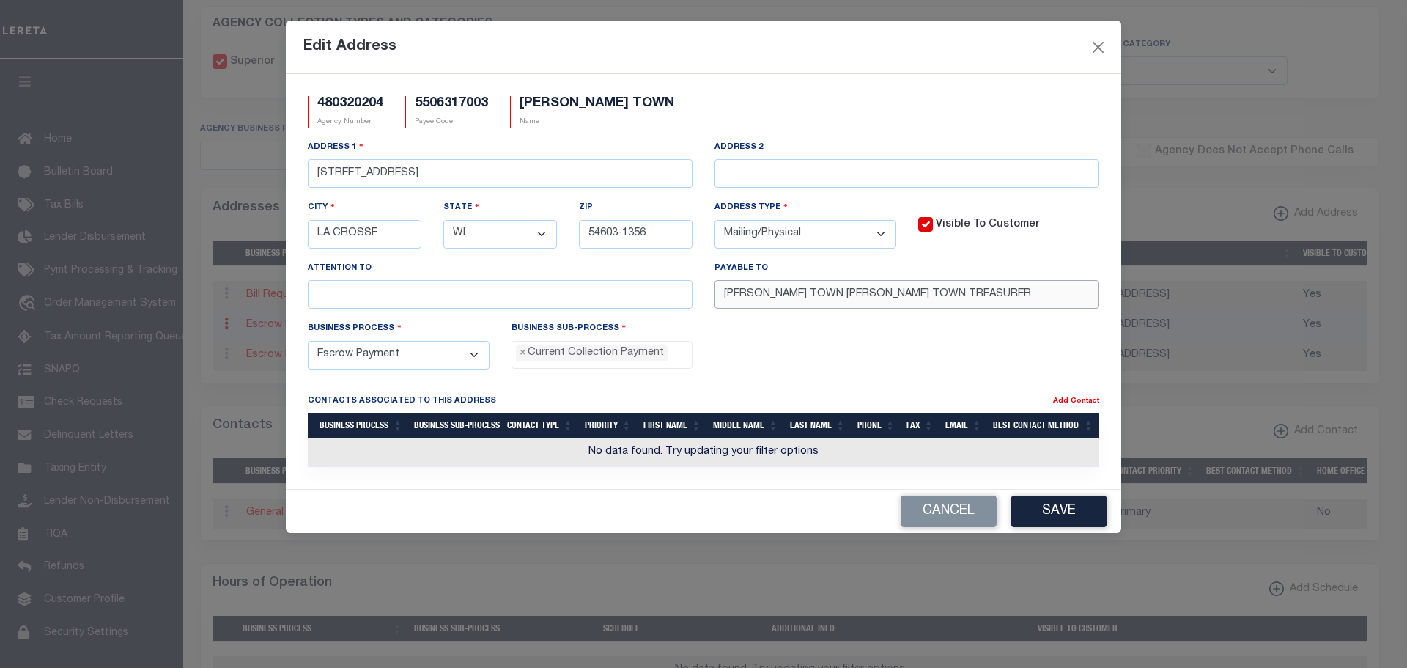
drag, startPoint x: 817, startPoint y: 294, endPoint x: 554, endPoint y: 253, distance: 266.3
click at [553, 250] on div "Address 1 2219 BAINBRIDGE ST Address 2 City LA CROSSE State - Select - AK AL AR…" at bounding box center [704, 229] width 814 height 181
type input "CAMPBELL TOWN TREASURER"
click at [1044, 512] on button "Save" at bounding box center [1059, 512] width 95 height 32
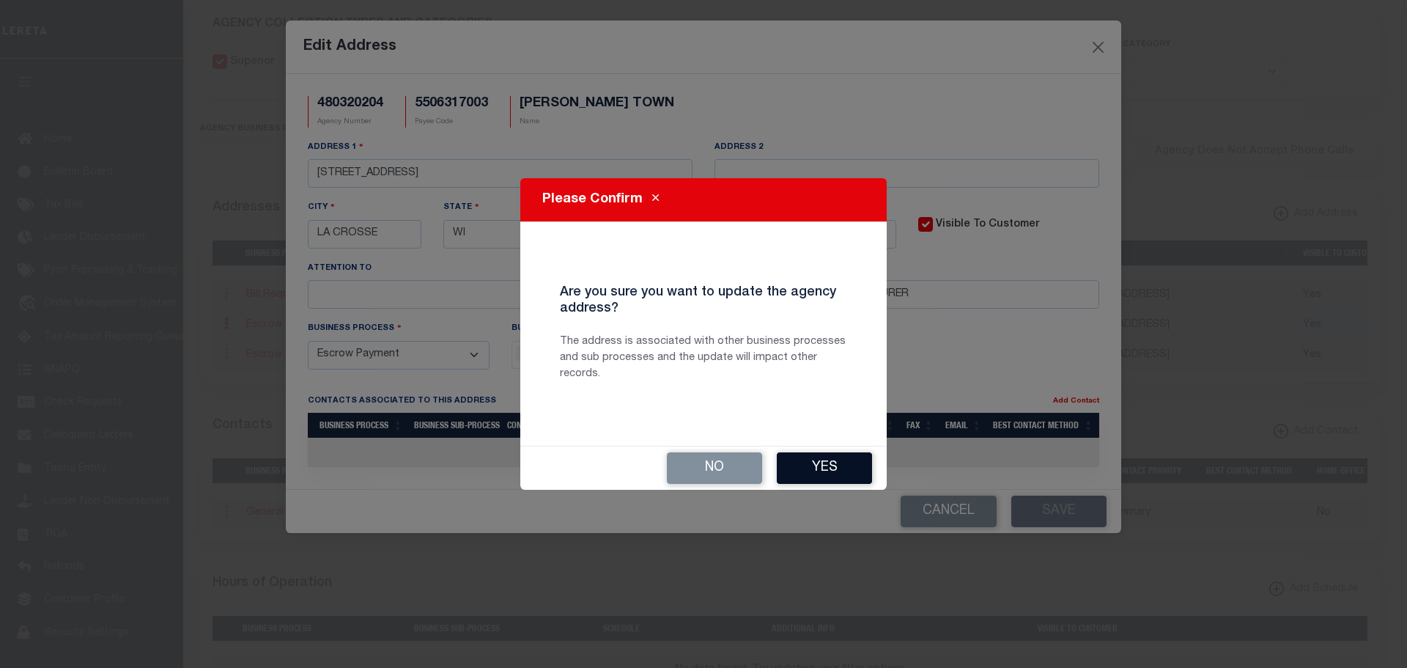
drag, startPoint x: 818, startPoint y: 473, endPoint x: 1058, endPoint y: 503, distance: 242.3
click at [820, 474] on button "Yes" at bounding box center [824, 468] width 95 height 32
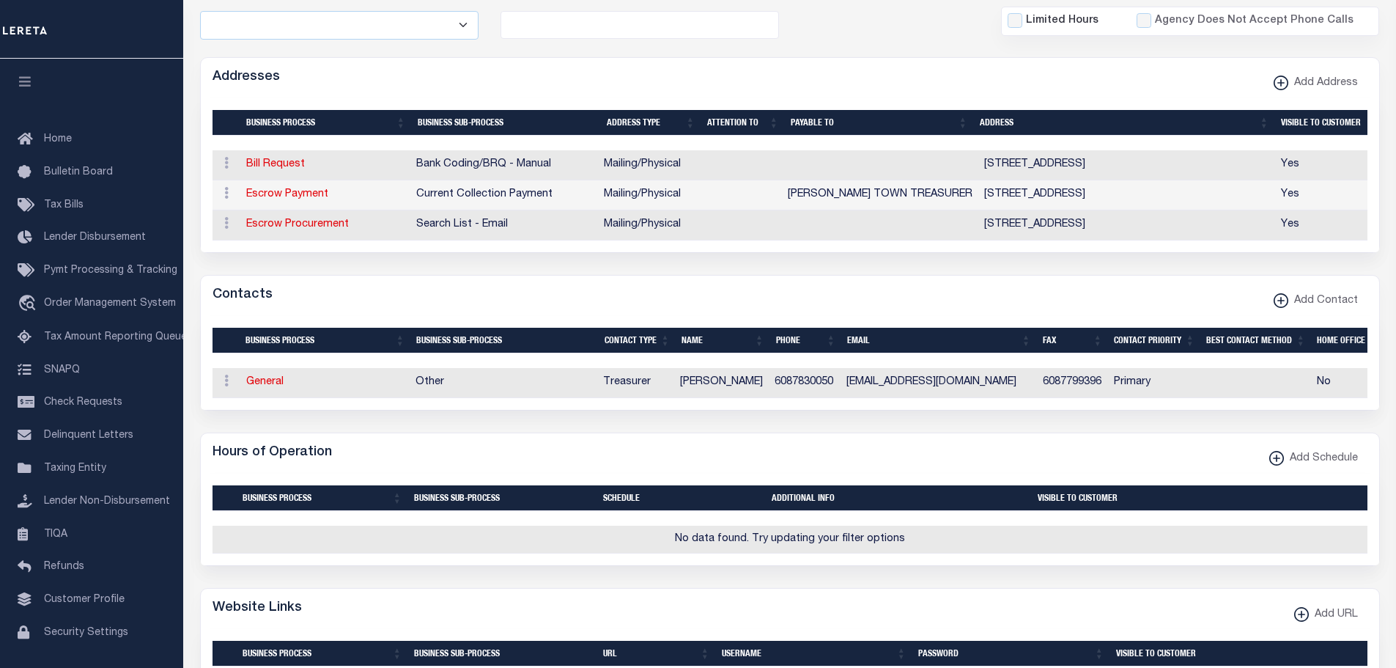
scroll to position [367, 0]
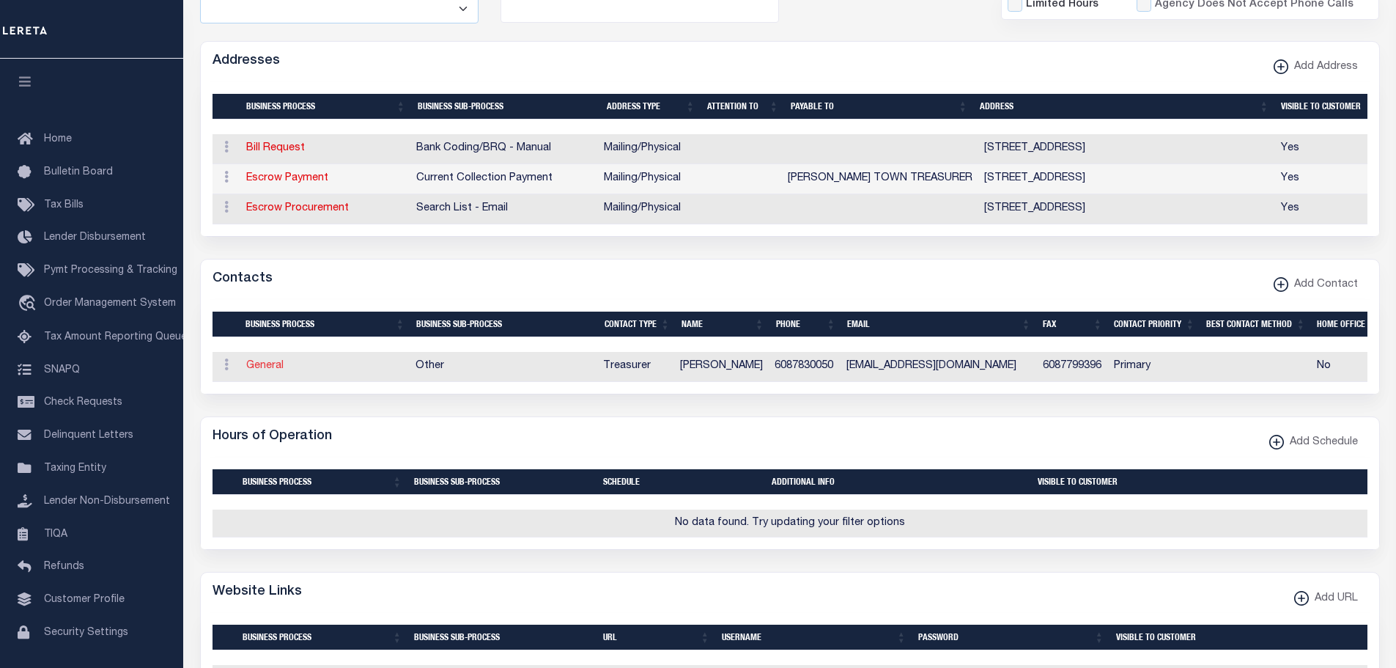
click at [267, 371] on link "General" at bounding box center [264, 366] width 37 height 10
checkbox input "false"
select select
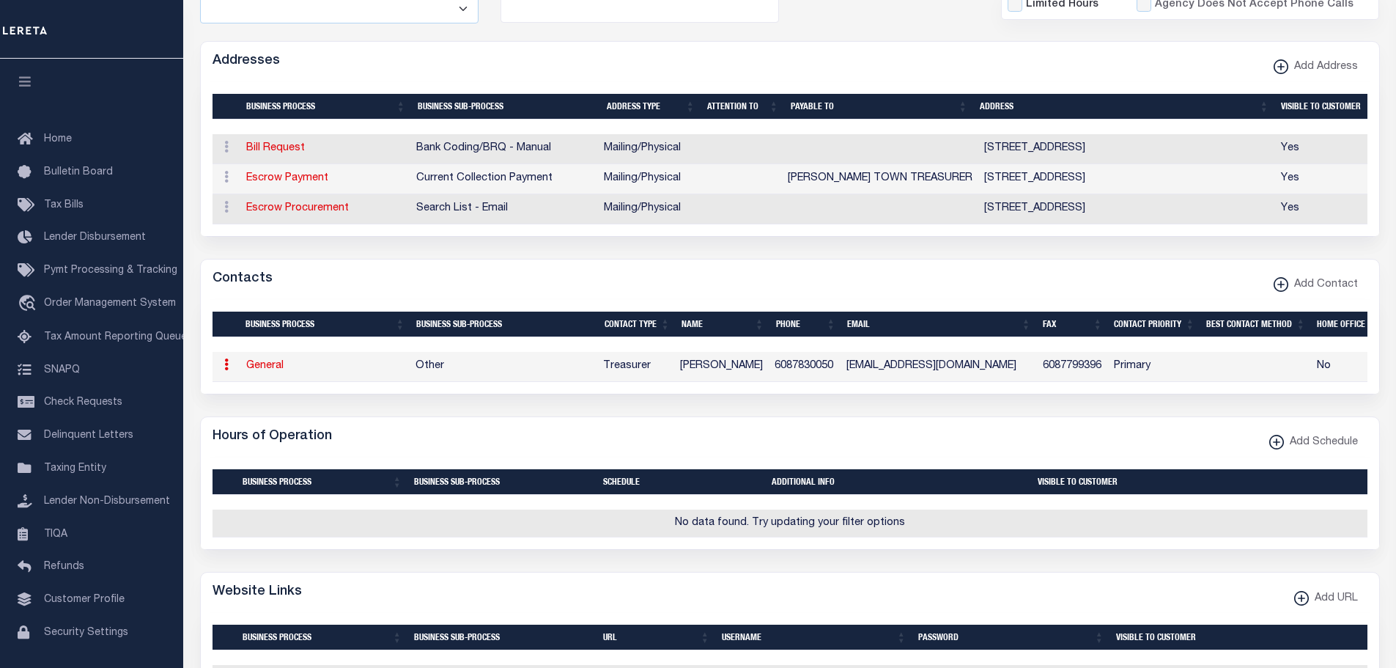
select select "3"
select select "1"
type input "ELLIE"
type input "JOHNSON"
type input "6087830050"
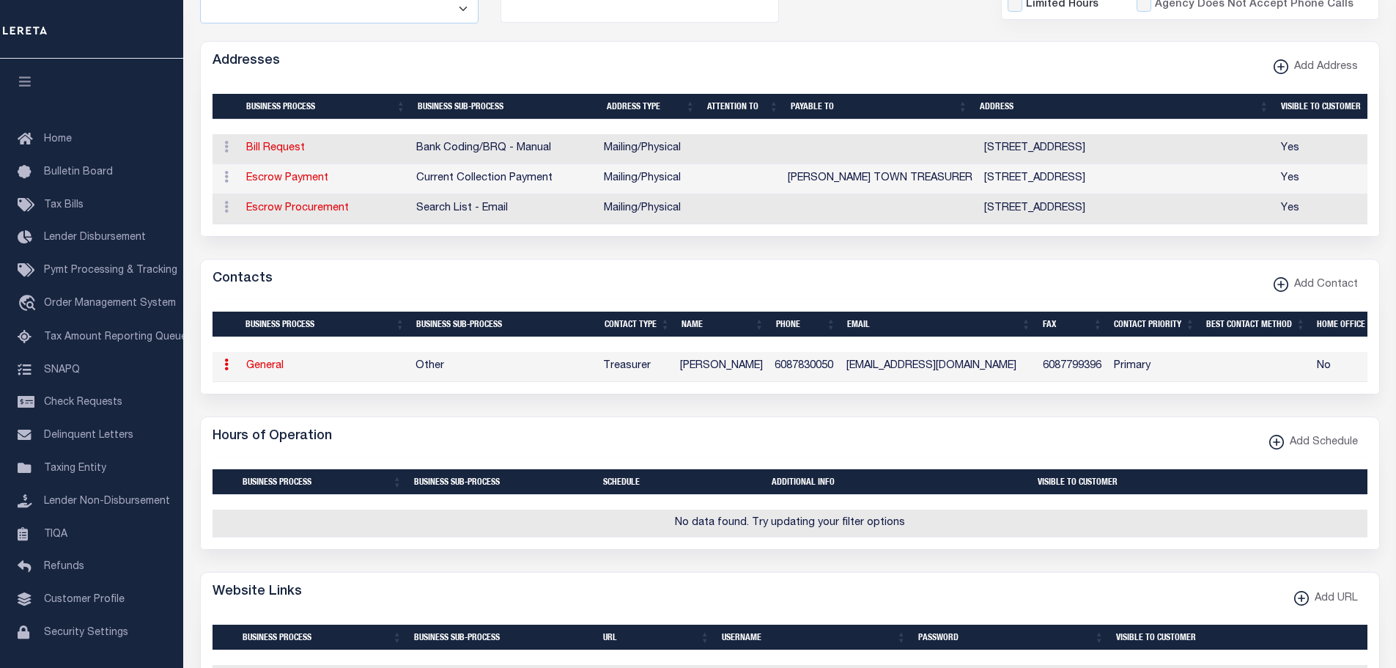
type input "6087799396"
type input "CLERK@TOWNOFCAMPBELLWI.GOV"
select select "6"
select select "39"
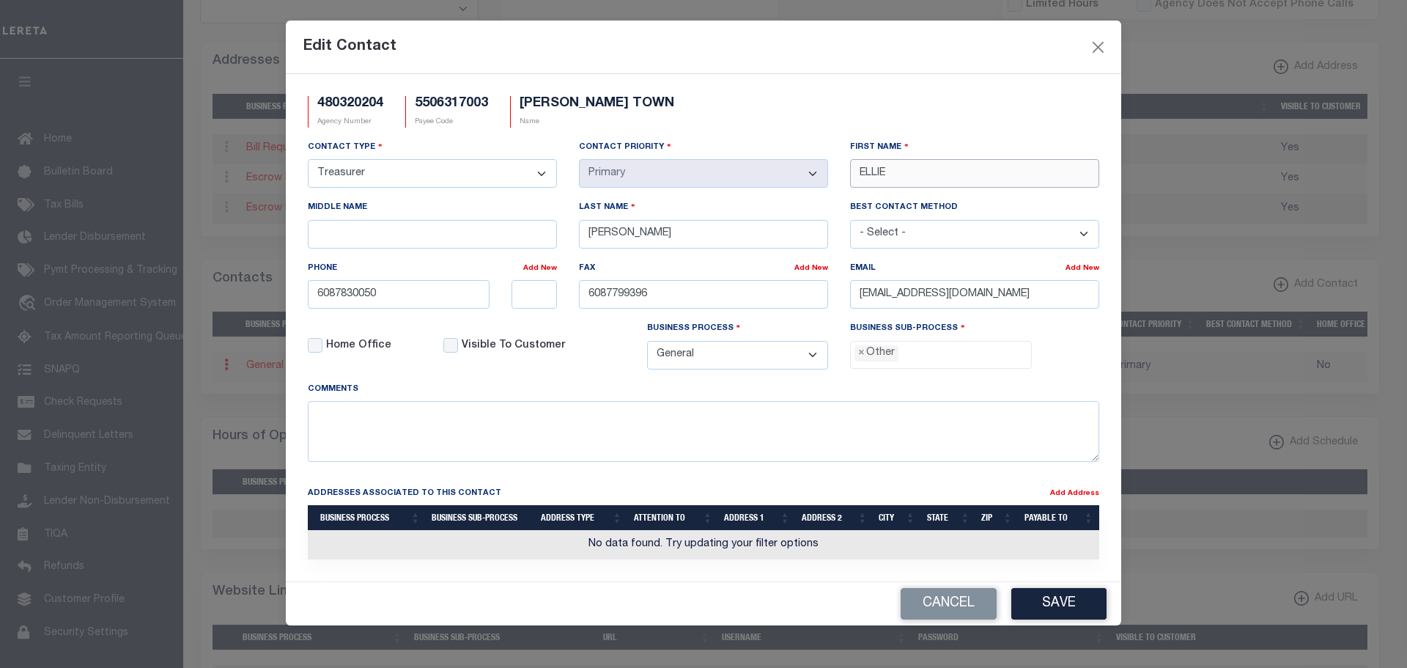
drag, startPoint x: 910, startPoint y: 169, endPoint x: 745, endPoint y: 115, distance: 174.1
click at [776, 136] on form "480320204 Agency Number 5506317003 Payee Code CAMPBELL TOWN Name Contact Type -…" at bounding box center [704, 285] width 792 height 378
type input "MICHELLE"
type input "STAHL"
drag, startPoint x: 1046, startPoint y: 295, endPoint x: 740, endPoint y: 270, distance: 307.4
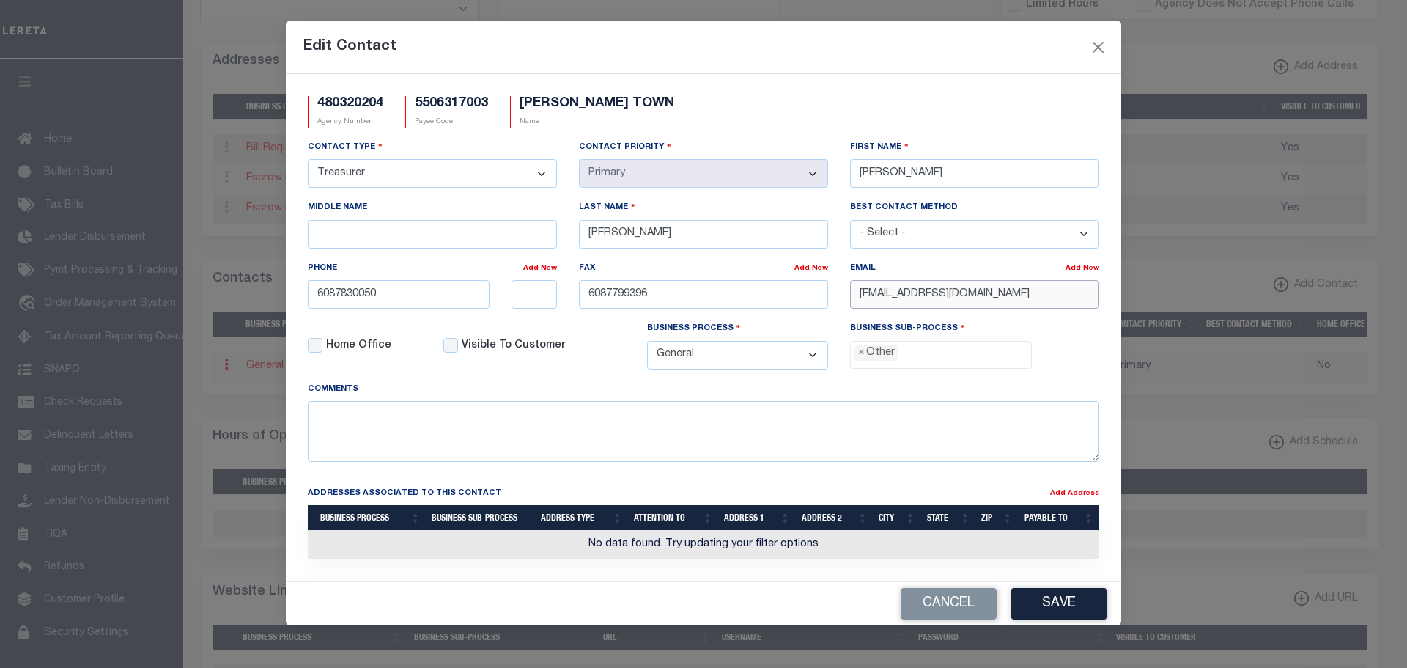
click at [781, 267] on div "Contact Type - Select - Assessor Clerk Internal Contacts 1 Internal Contacts 2 …" at bounding box center [704, 260] width 814 height 242
paste input "MSTAHL@TOWNOFCAMPBELL"
type input "MSTAHL@TOWNOFCAMPBELLWI.GOV"
drag, startPoint x: 662, startPoint y: 294, endPoint x: 541, endPoint y: 270, distance: 123.2
click at [541, 270] on div "Contact Type - Select - Assessor Clerk Internal Contacts 1 Internal Contacts 2 …" at bounding box center [704, 260] width 814 height 242
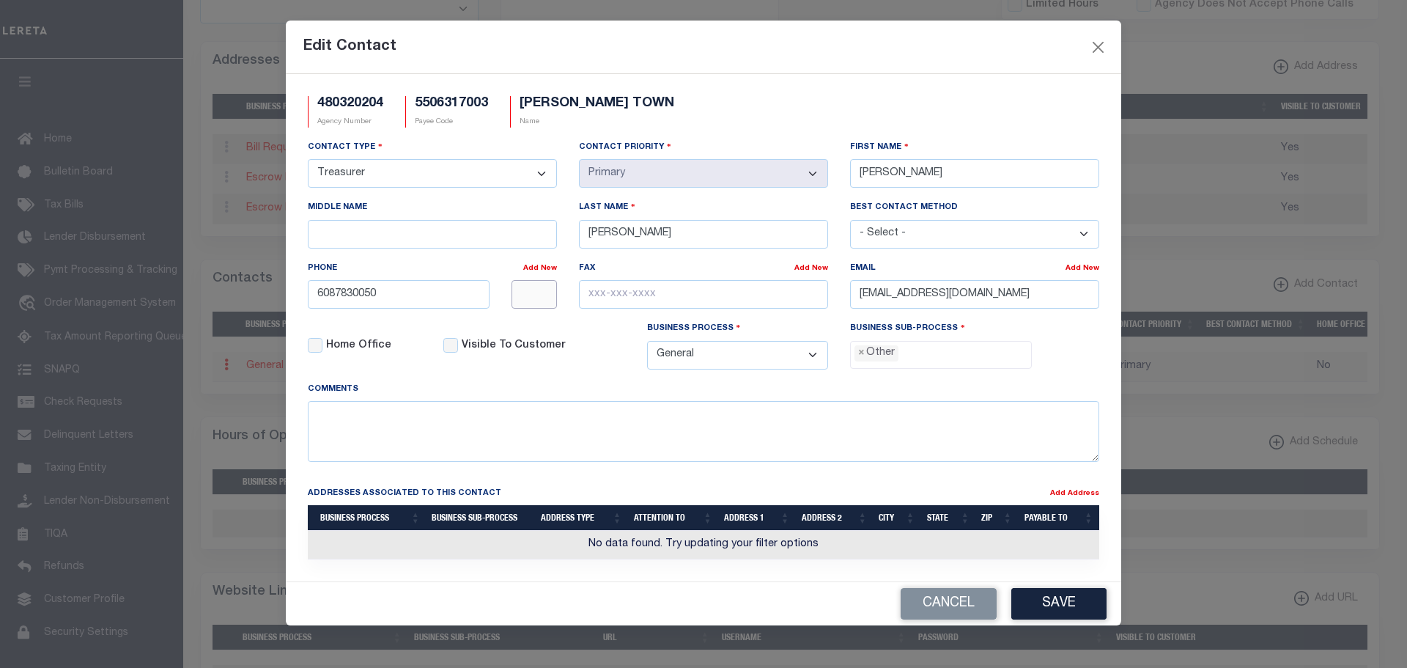
click at [536, 293] on input "text" at bounding box center [535, 294] width 46 height 29
type input "2"
click at [1058, 603] on button "Save" at bounding box center [1059, 604] width 95 height 32
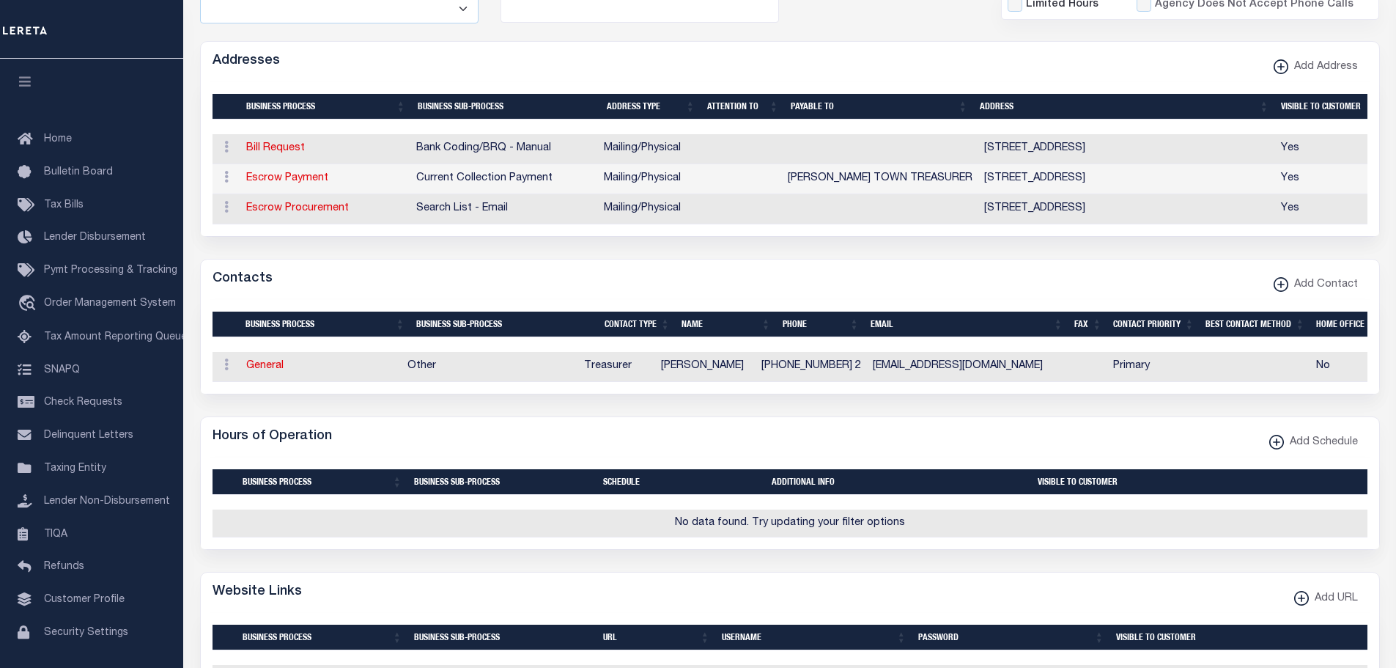
scroll to position [0, 0]
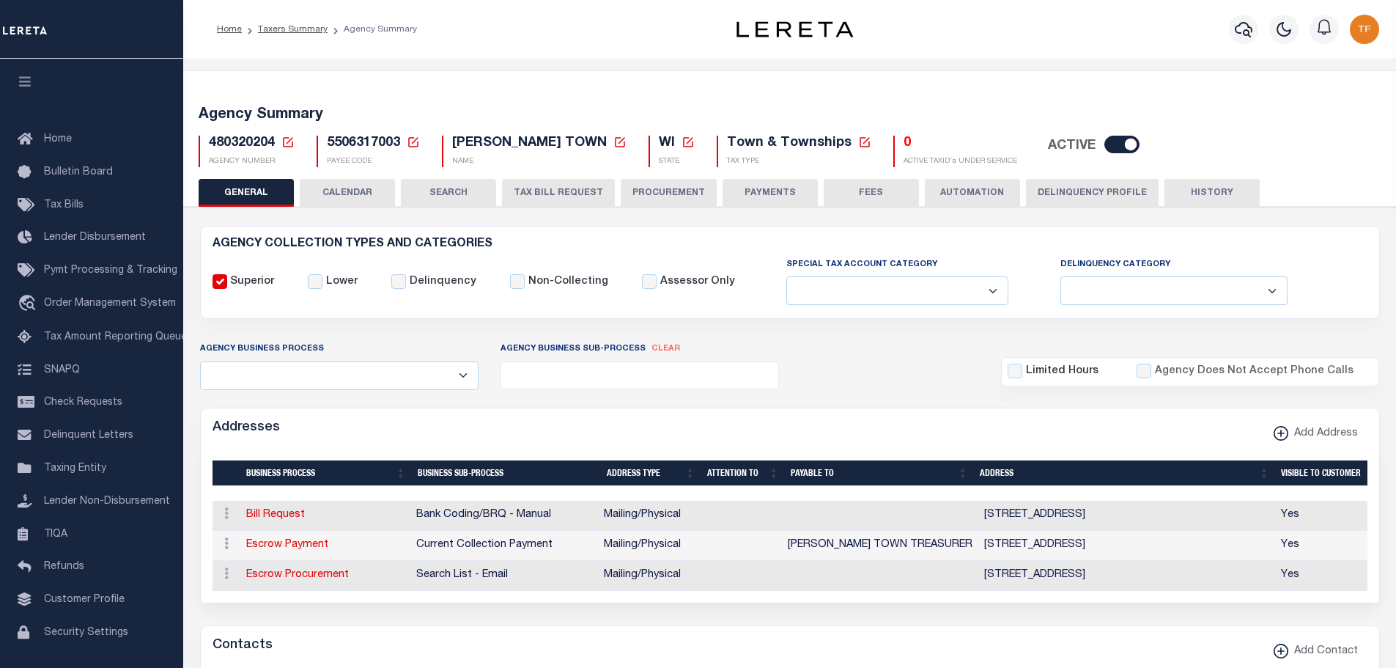
click at [763, 176] on div "Agency Summary 480320204 Agency Number Edit Cancel Ok New Agency Number Cancel …" at bounding box center [790, 134] width 1218 height 90
click at [763, 188] on button "PAYMENTS" at bounding box center [770, 193] width 95 height 28
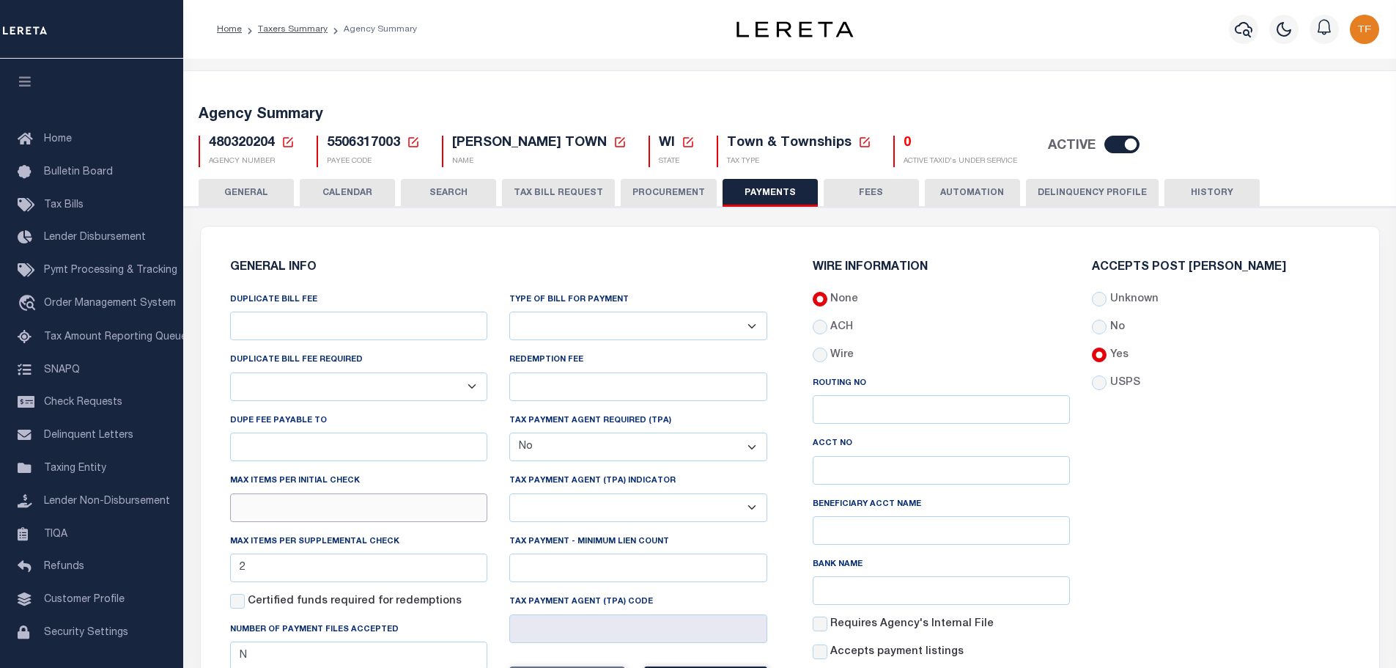
click at [247, 509] on input "text" at bounding box center [359, 507] width 258 height 29
type input "1"
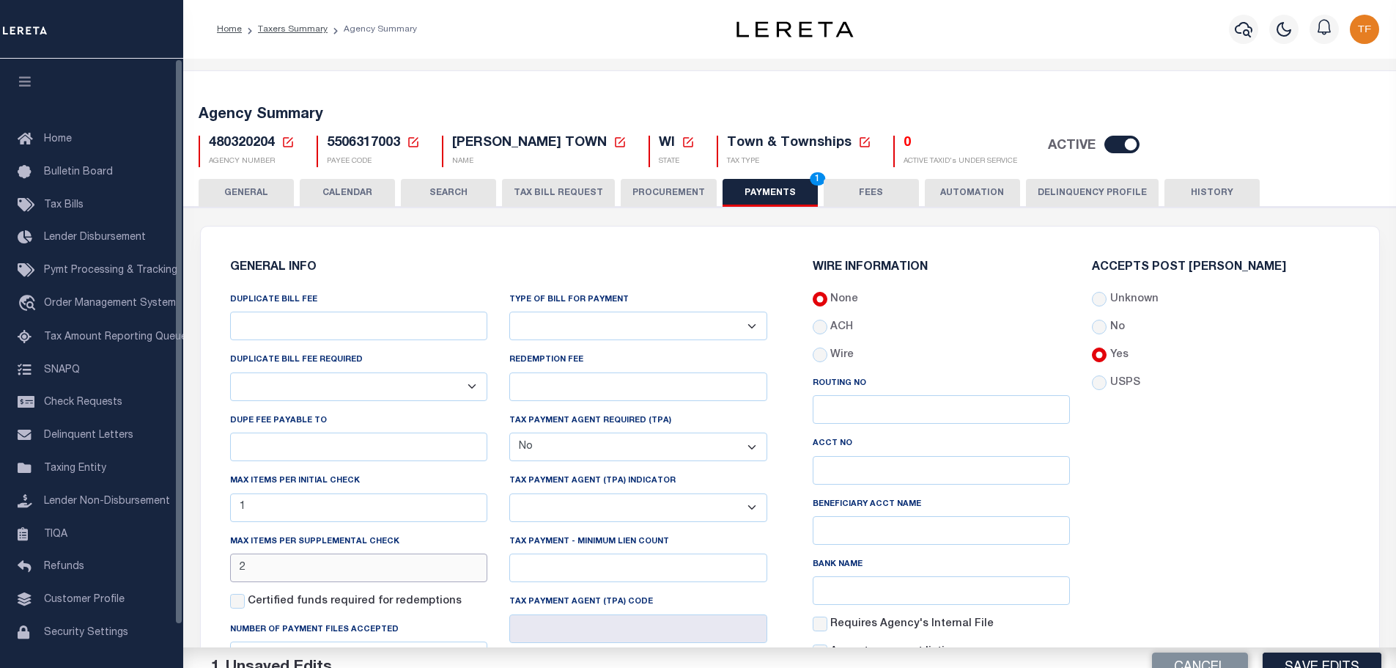
drag, startPoint x: 260, startPoint y: 570, endPoint x: 209, endPoint y: 556, distance: 53.2
click at [209, 556] on div "GENERAL INFO DUPLICATE BILL FEE DUPLICATE BILL FEE REQUIRED Yes No DUPE FEE PAY…" at bounding box center [498, 508] width 583 height 529
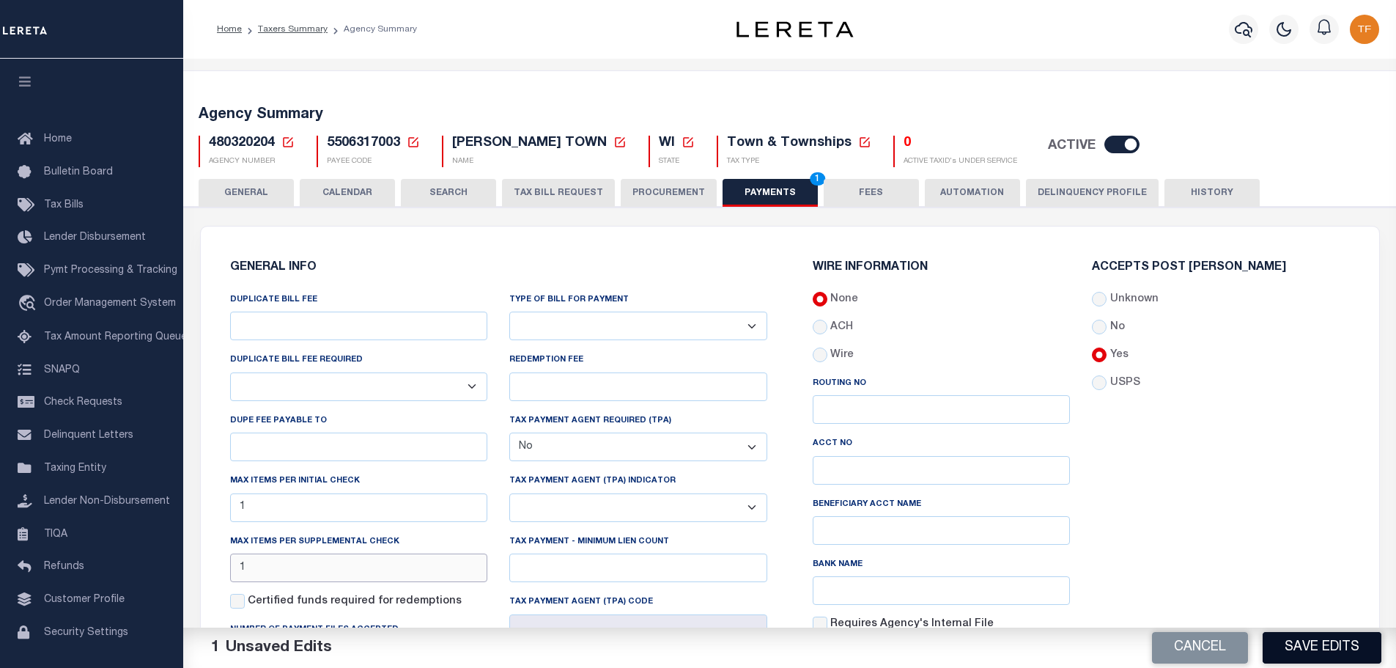
type input "1"
click at [1278, 643] on button "Save Edits" at bounding box center [1322, 648] width 119 height 32
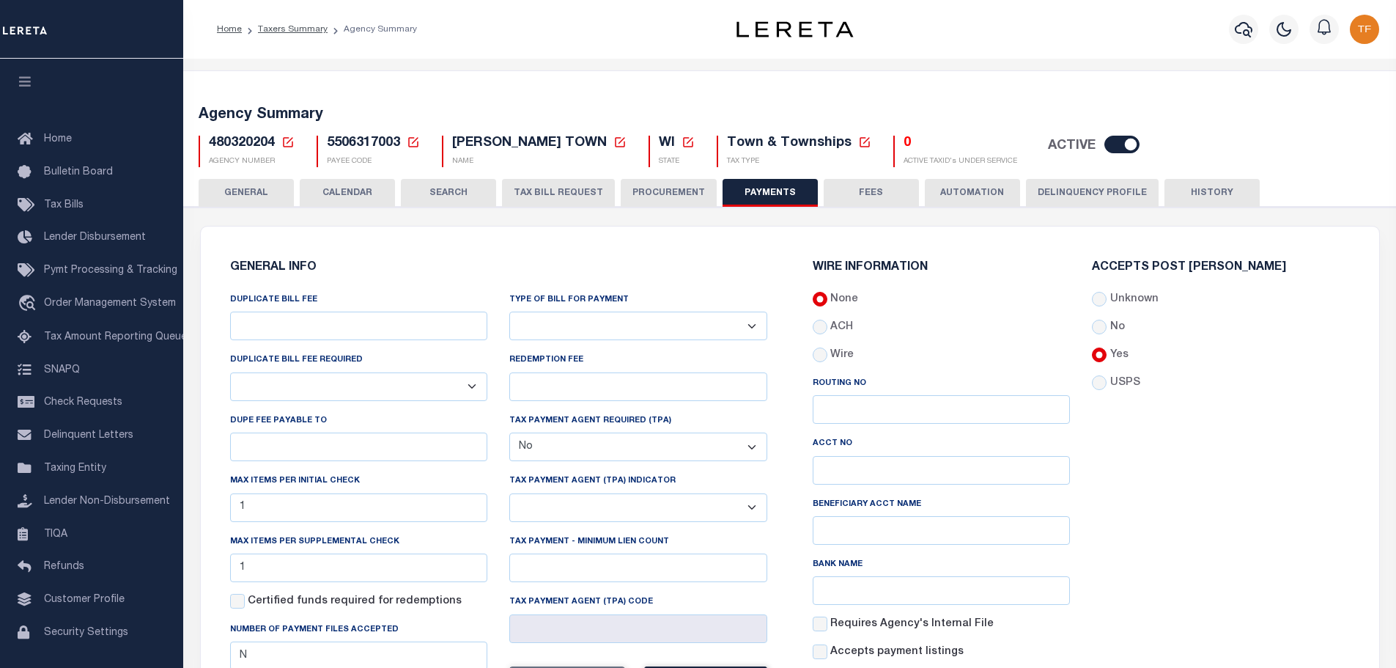
drag, startPoint x: 257, startPoint y: 191, endPoint x: 1103, endPoint y: 120, distance: 848.8
click at [257, 193] on button "GENERAL" at bounding box center [246, 193] width 95 height 28
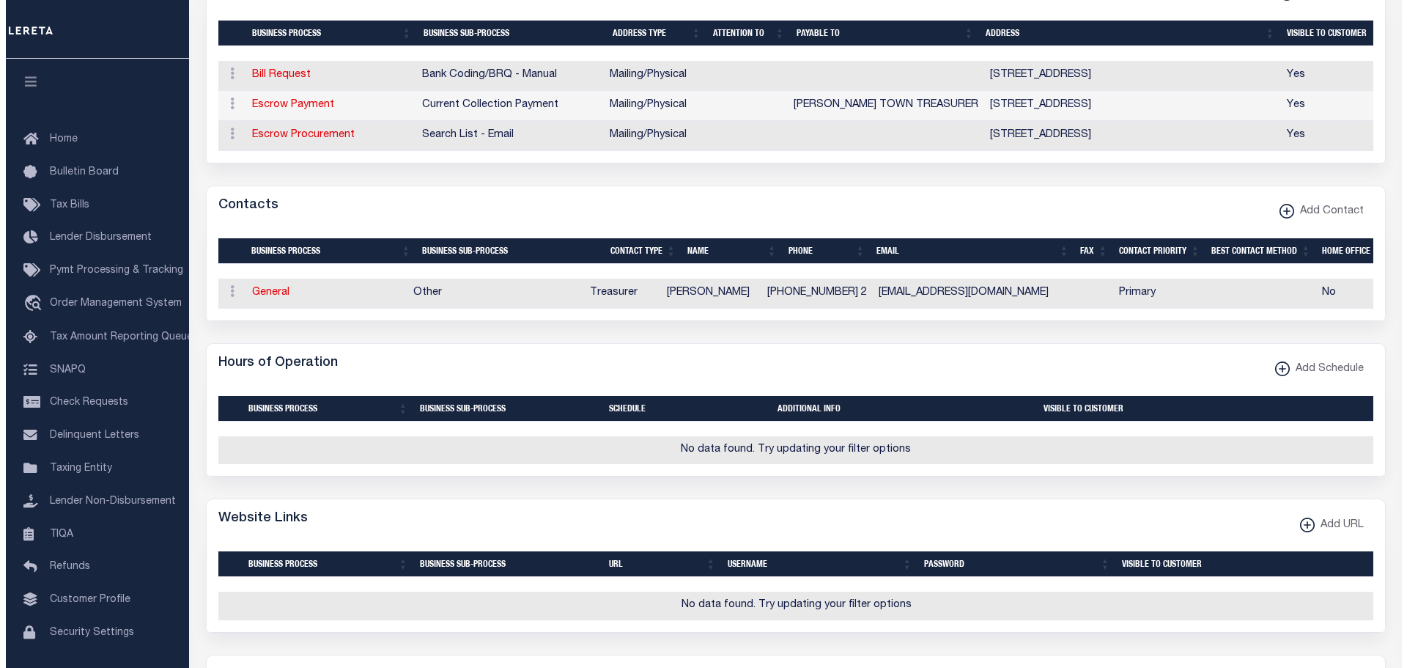
scroll to position [586, 0]
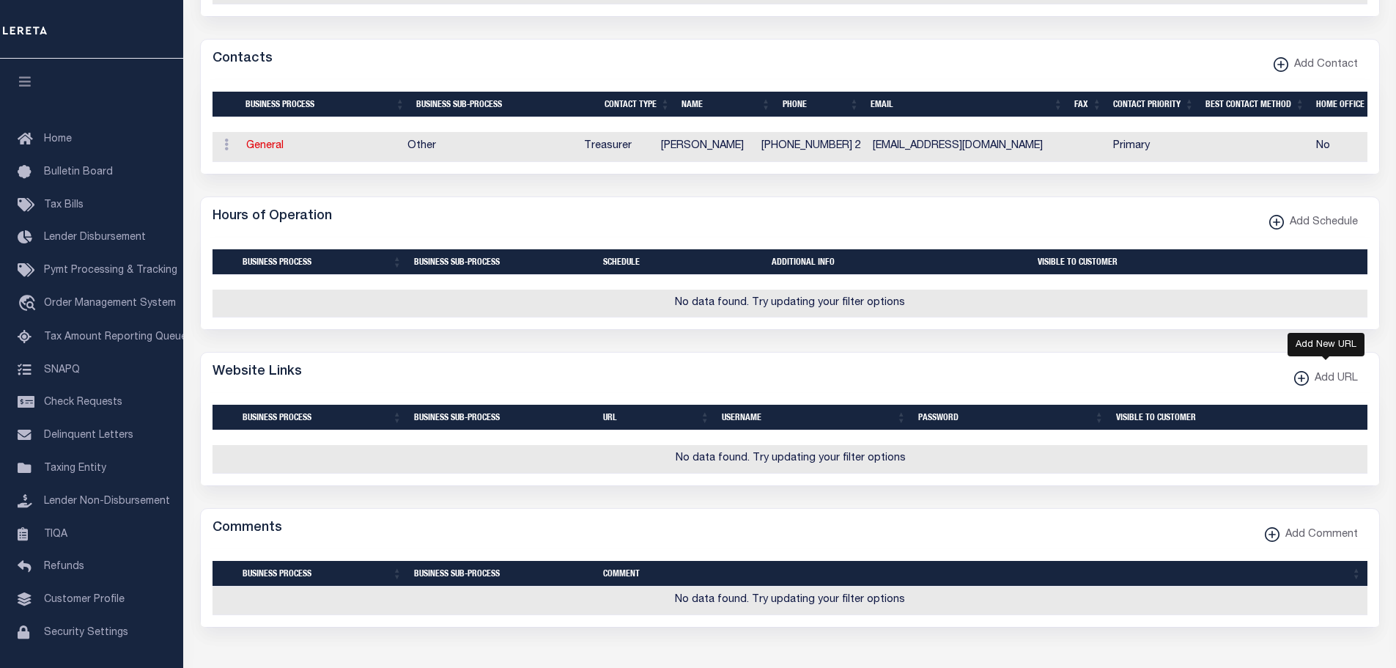
click at [1301, 386] on xmlns\ "button" at bounding box center [1302, 378] width 15 height 15
select select
checkbox input "true"
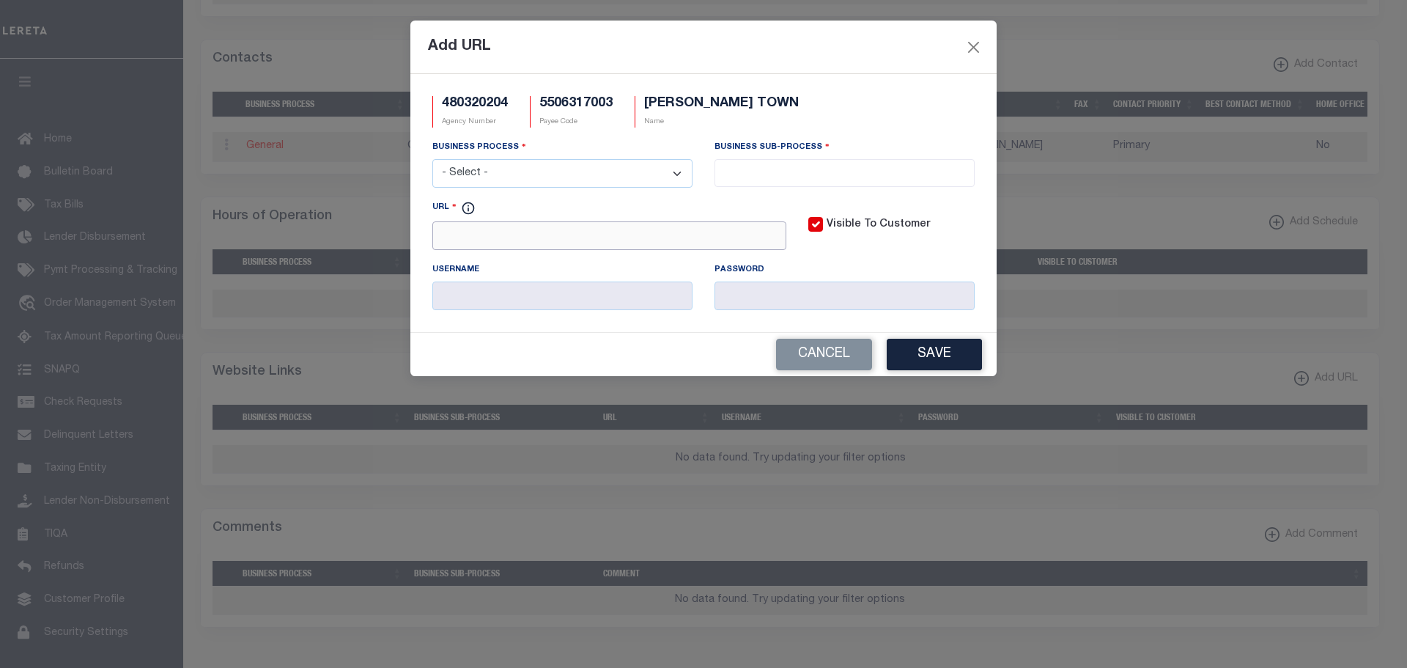
click at [443, 241] on input "URL" at bounding box center [609, 235] width 354 height 29
paste input "https://pp-lacrosse-co-wi-fb.app.landnav.com/Search/RealEstate/Search"
type input "https://pp-lacrosse-co-wi-fb.app.landnav.com/Search/RealEstate/Search"
click at [475, 178] on select "- Select - All Automation Bill Request Delinquency Payment Delinquency Procurem…" at bounding box center [562, 173] width 260 height 29
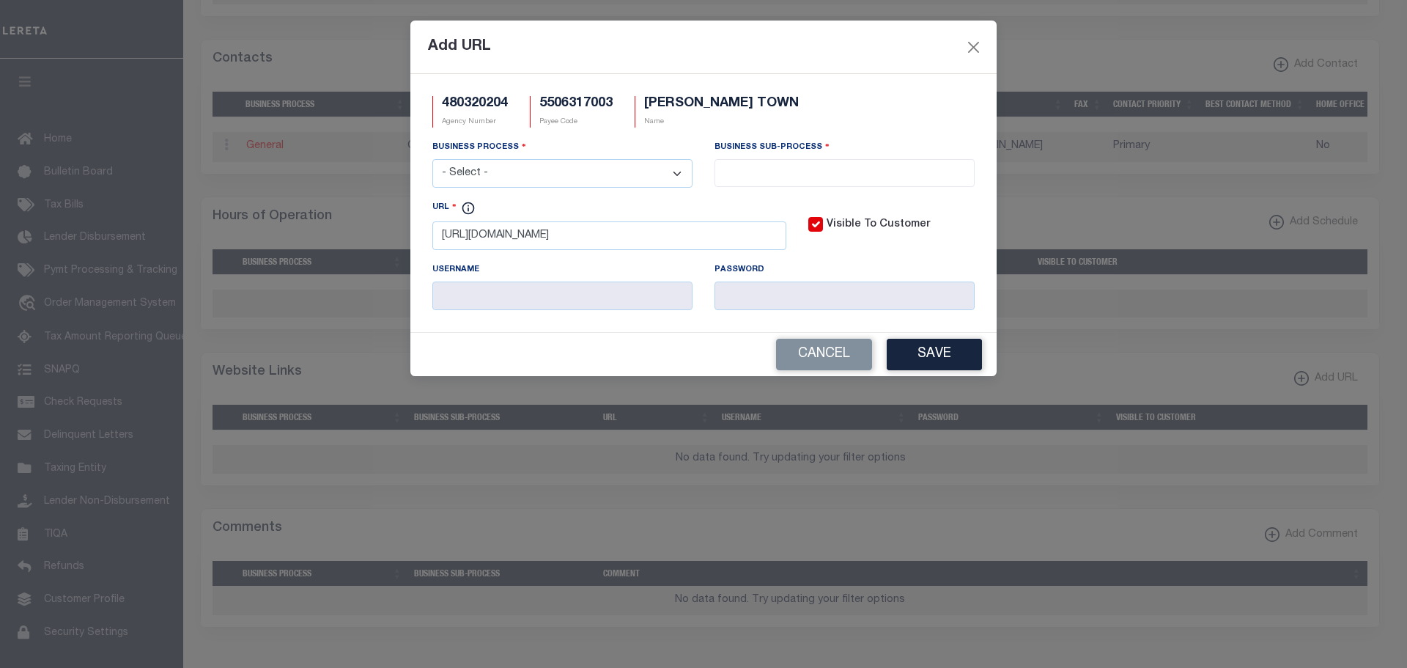
scroll to position [0, 0]
select select "3"
click at [432, 160] on select "- Select - All Automation Bill Request Delinquency Payment Delinquency Procurem…" at bounding box center [562, 173] width 260 height 29
click at [773, 175] on input "search" at bounding box center [844, 171] width 251 height 16
select select "11"
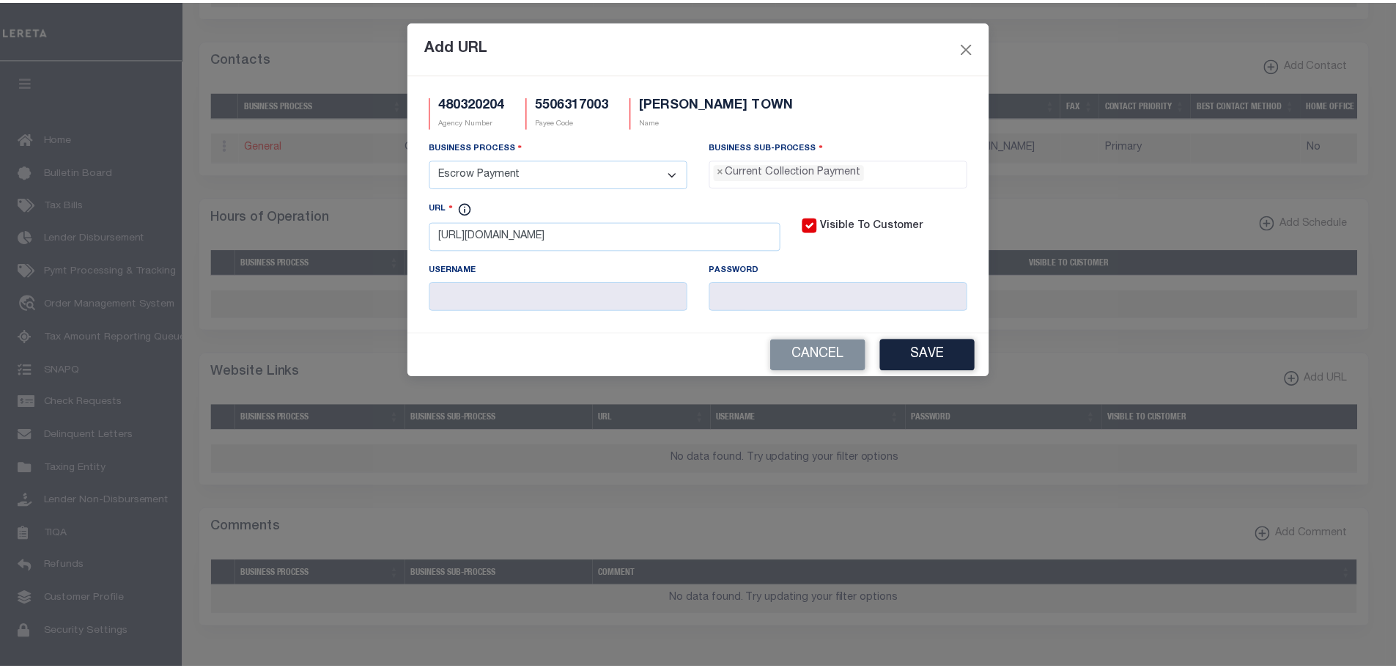
scroll to position [13, 0]
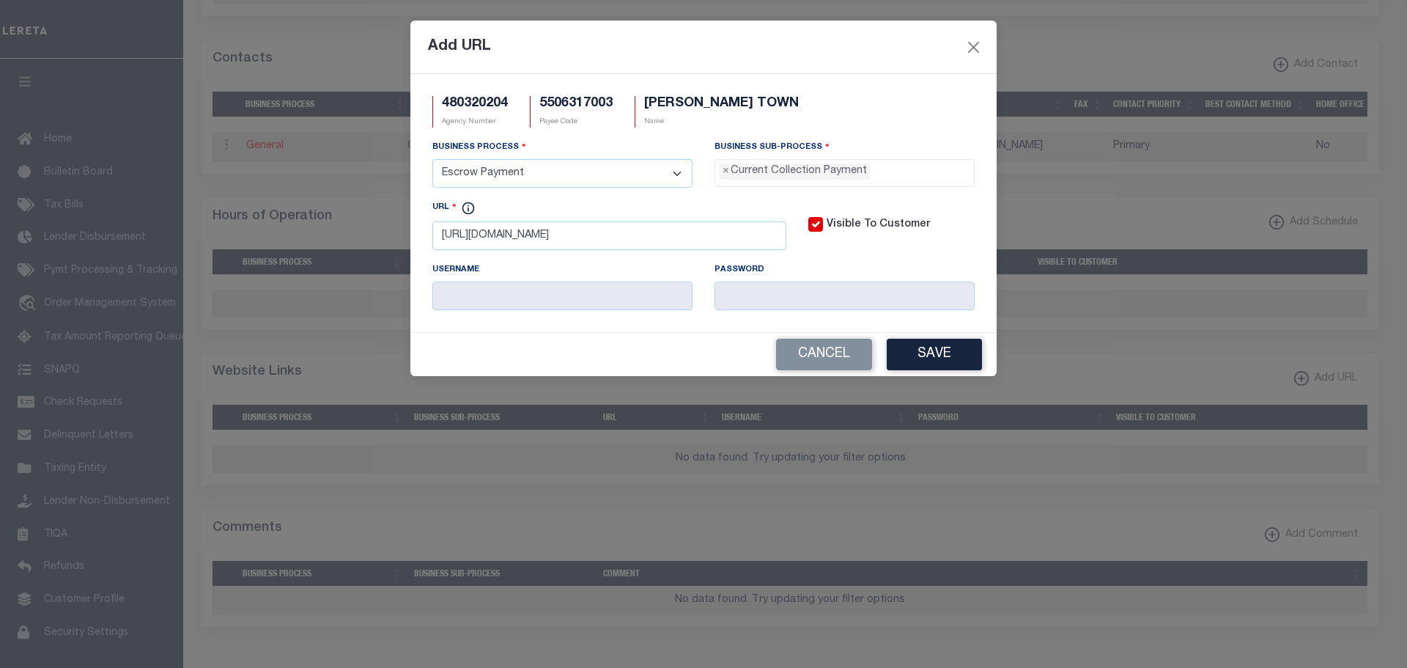
click at [940, 356] on button "Save" at bounding box center [934, 355] width 95 height 32
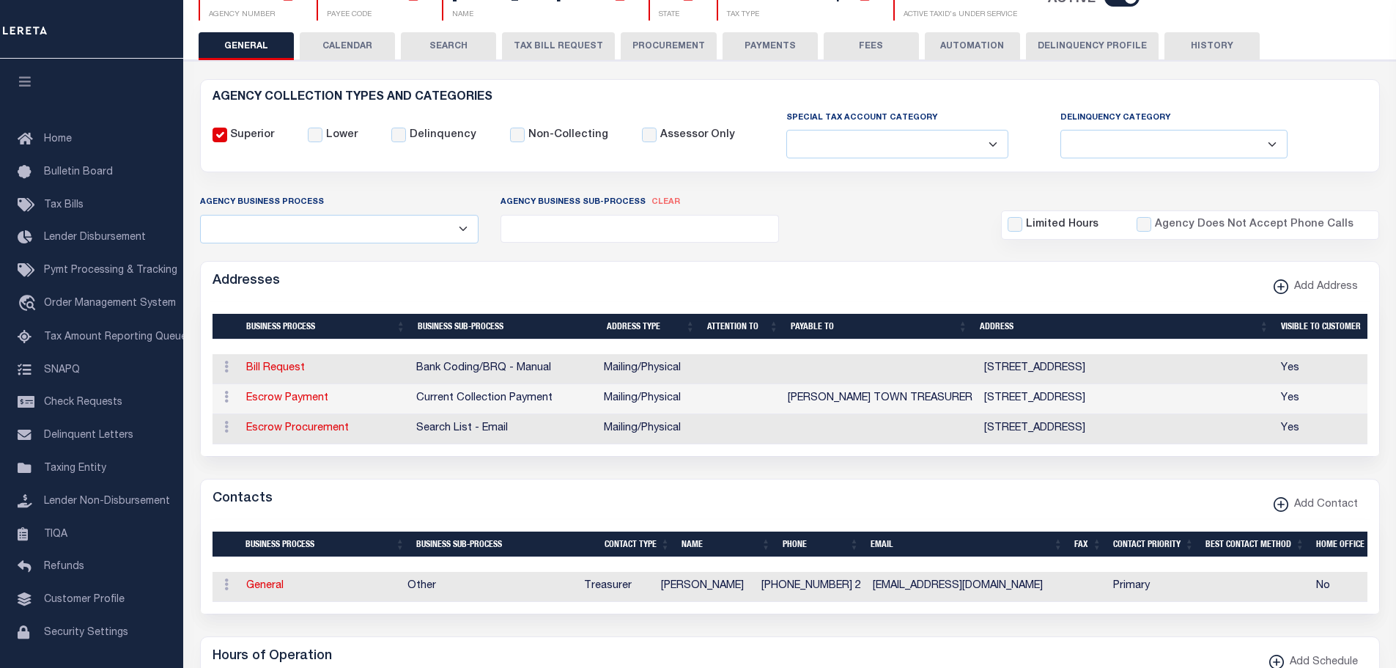
scroll to position [0, 0]
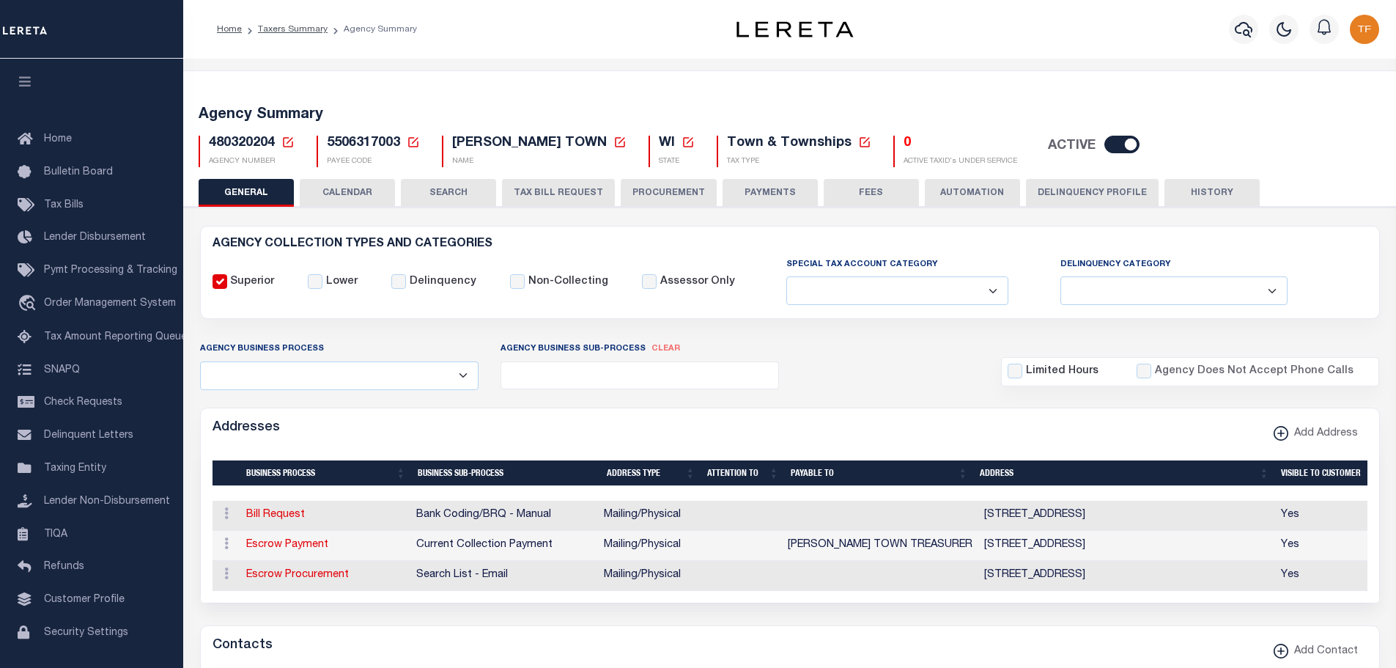
click at [290, 141] on icon at bounding box center [287, 142] width 13 height 13
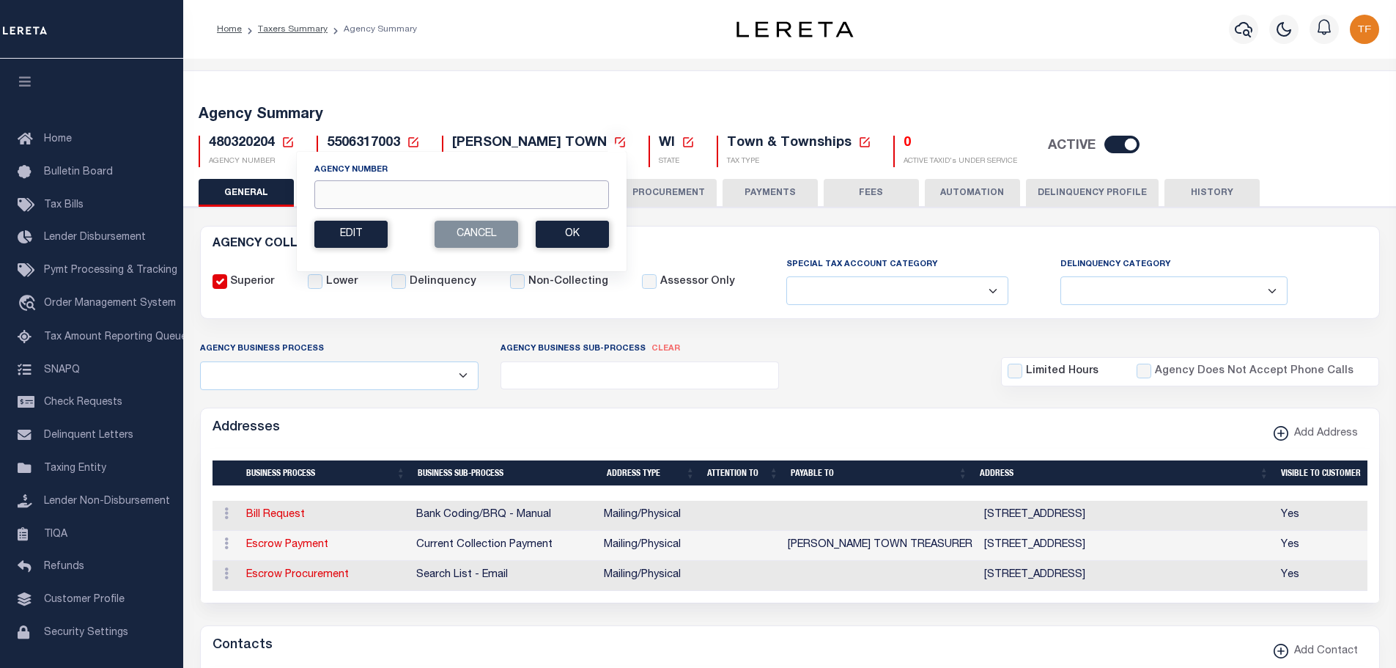
drag, startPoint x: 328, startPoint y: 189, endPoint x: 315, endPoint y: 163, distance: 28.8
click at [334, 174] on div "Agency Number" at bounding box center [461, 185] width 295 height 45
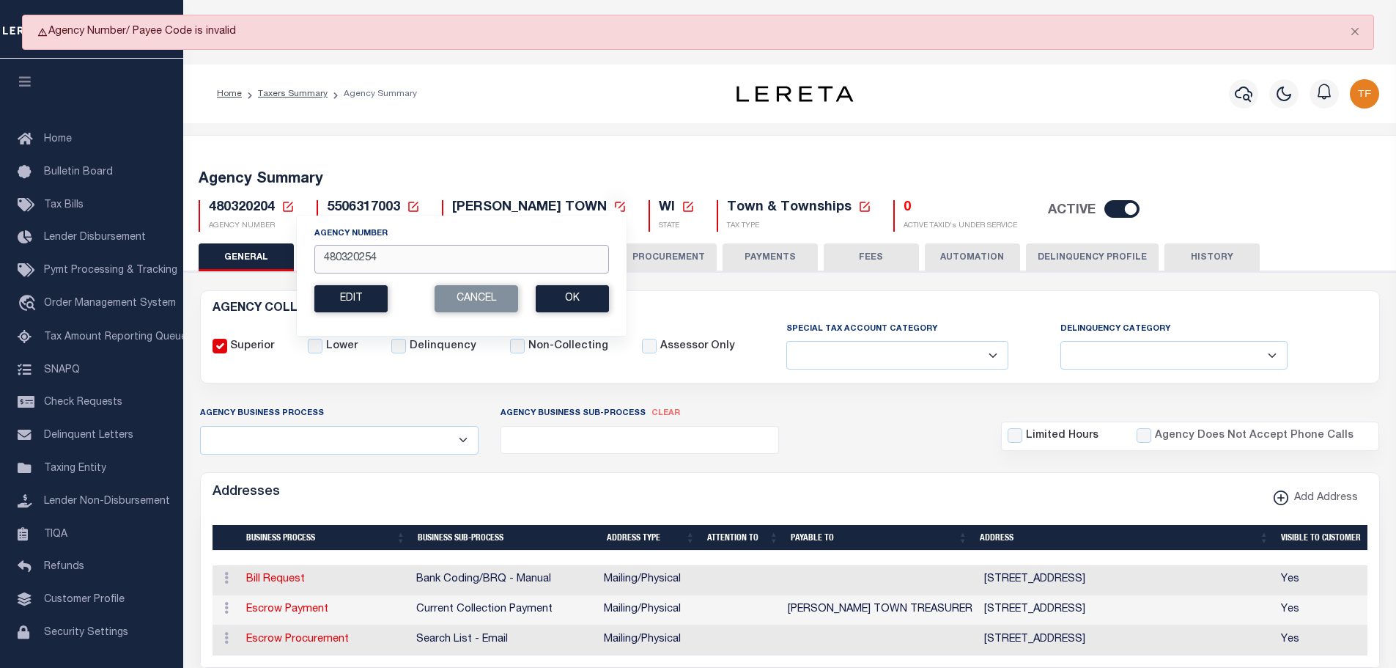
drag, startPoint x: 353, startPoint y: 253, endPoint x: 859, endPoint y: 201, distance: 509.2
click at [817, 199] on div "480320204 Agency Number 480320254 Edit" at bounding box center [790, 209] width 1205 height 43
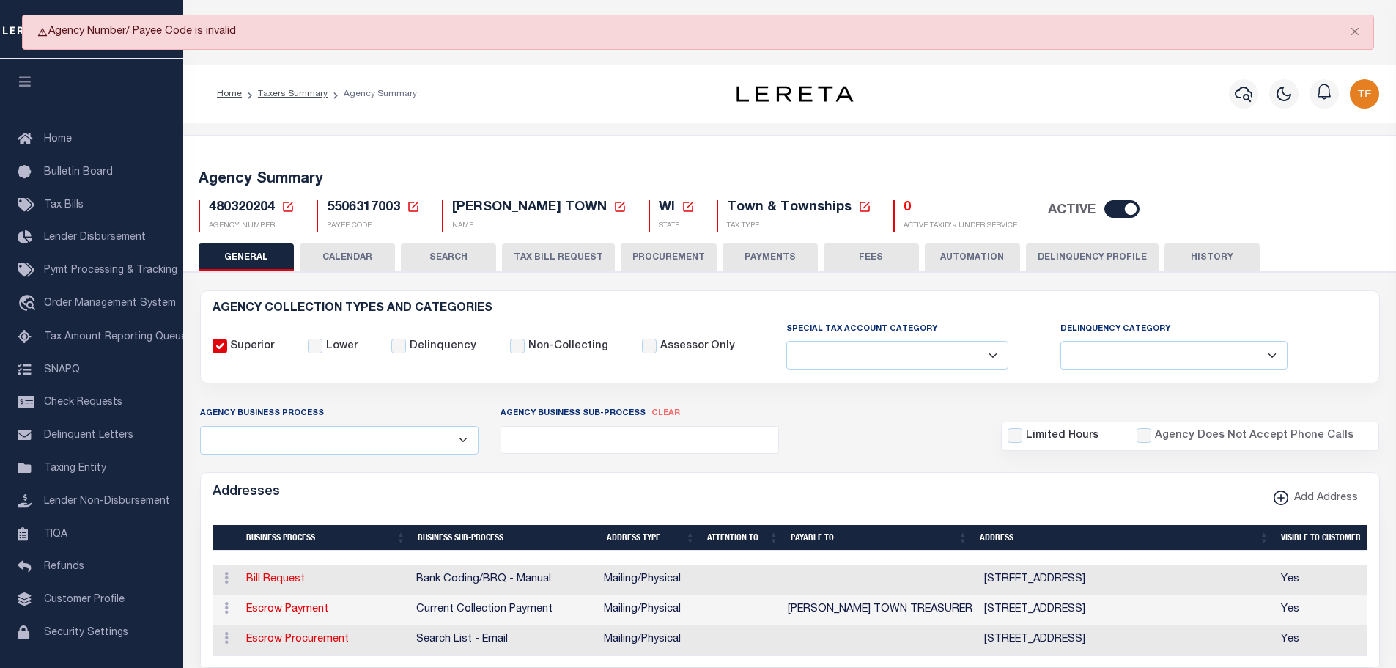
click at [281, 201] on link at bounding box center [287, 207] width 13 height 13
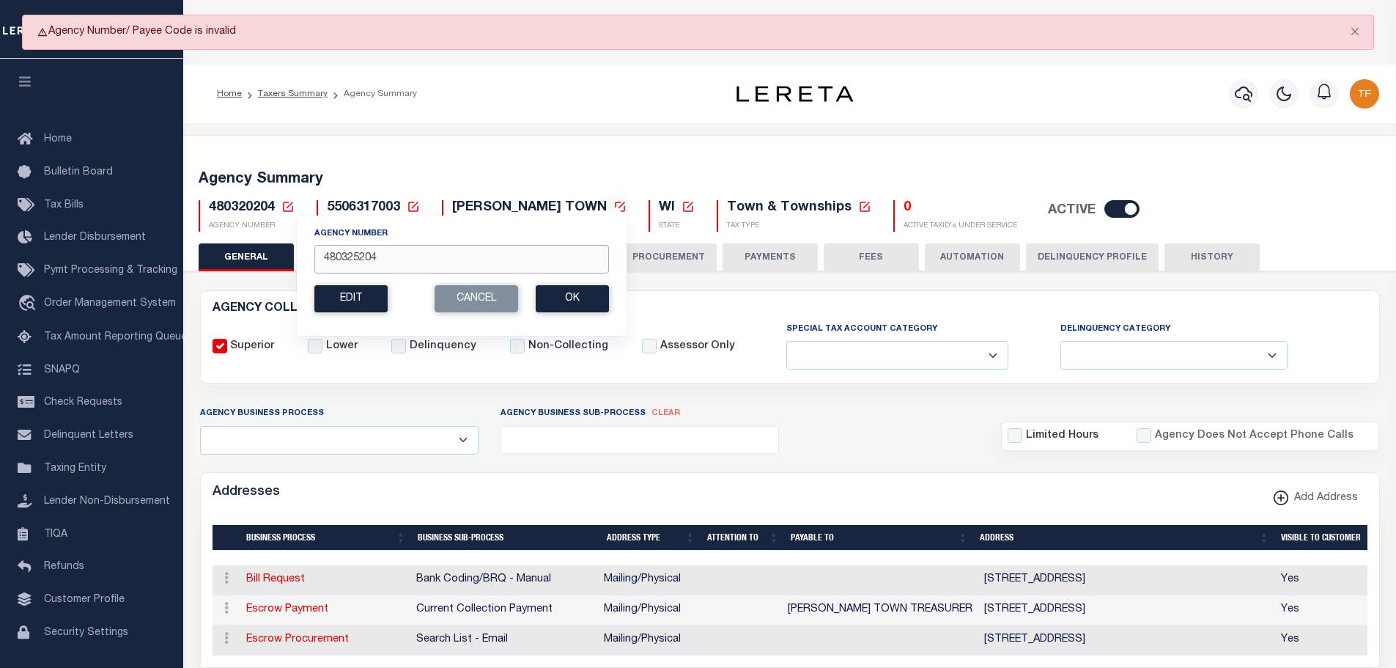
drag, startPoint x: 389, startPoint y: 260, endPoint x: 213, endPoint y: 222, distance: 179.3
click at [220, 225] on div "480320204 Agency Number 480325204 Edit Cancel Ok New Agency Number" at bounding box center [247, 216] width 96 height 32
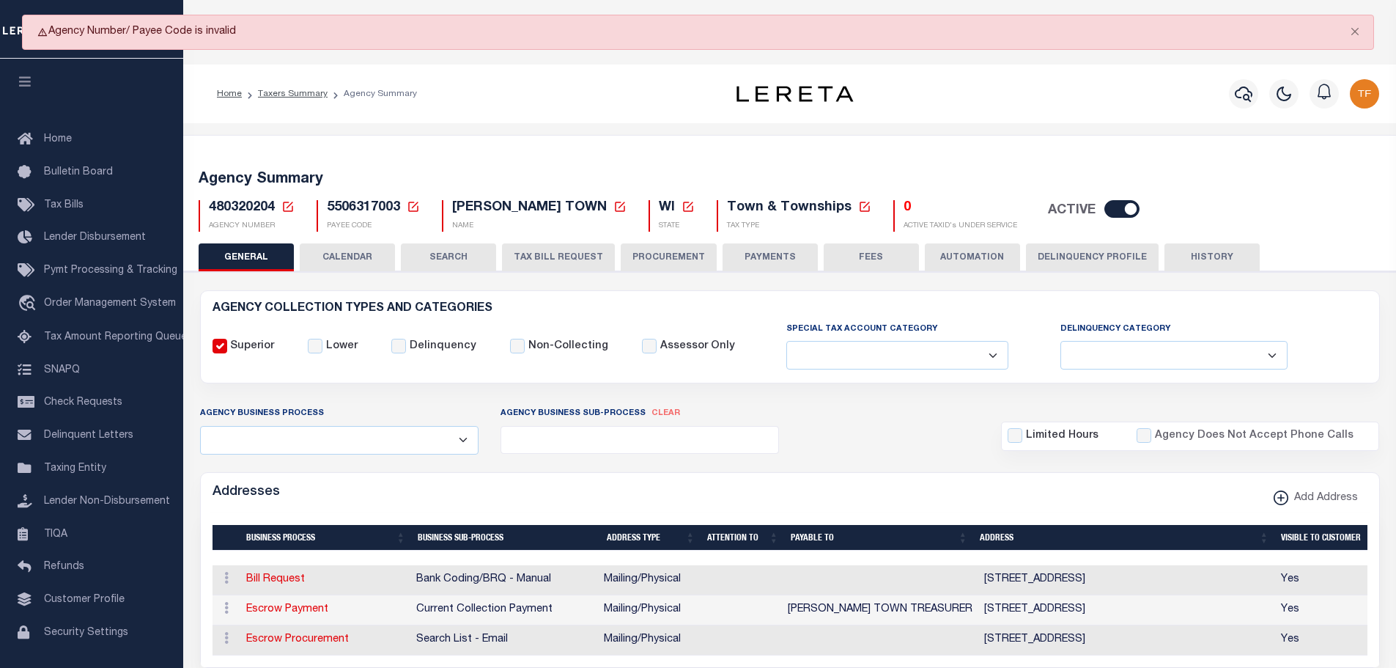
click at [284, 213] on icon at bounding box center [287, 206] width 13 height 13
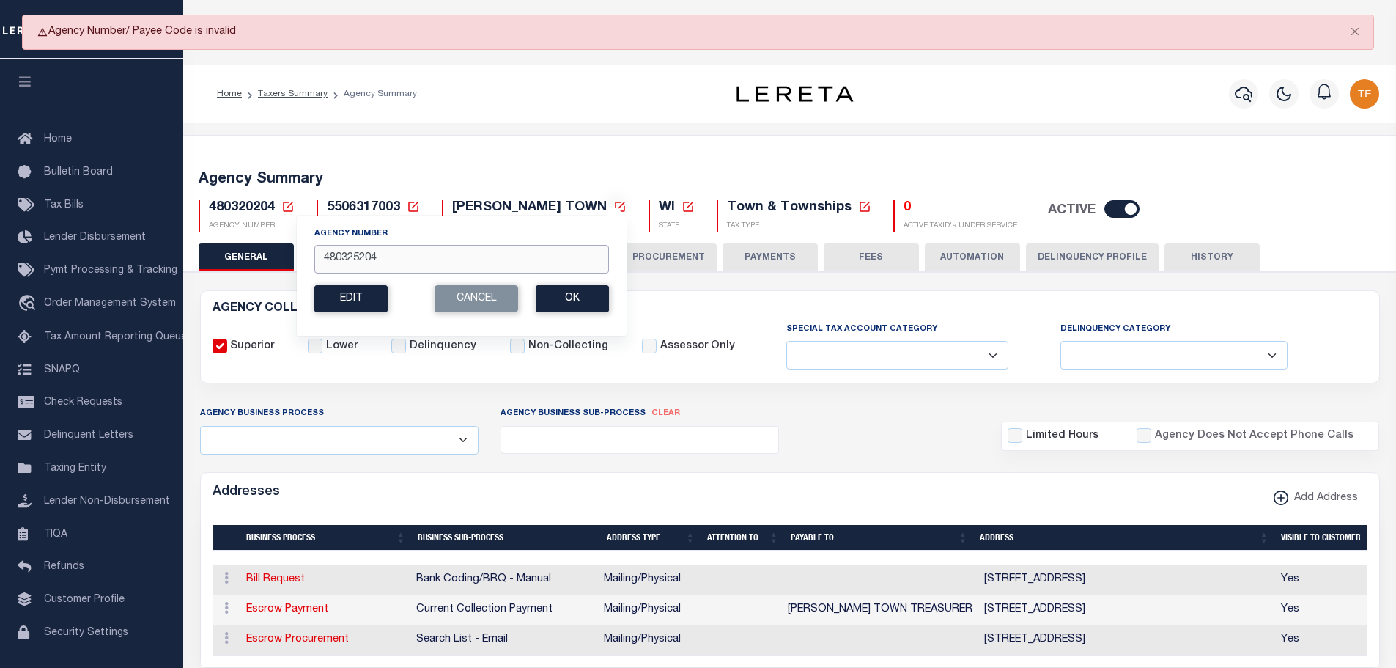
drag, startPoint x: 383, startPoint y: 261, endPoint x: 339, endPoint y: 256, distance: 45.0
click at [337, 256] on input "480325204" at bounding box center [461, 259] width 295 height 29
type input "4"
type input "480670211"
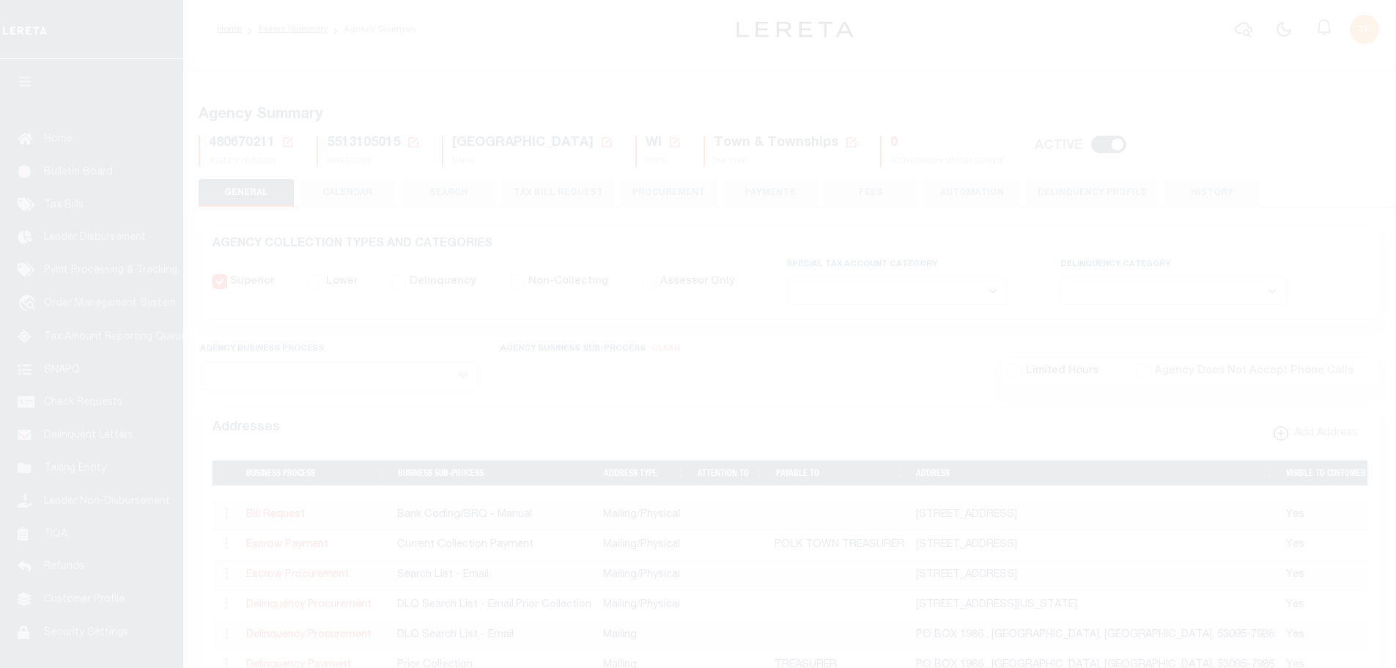
select select
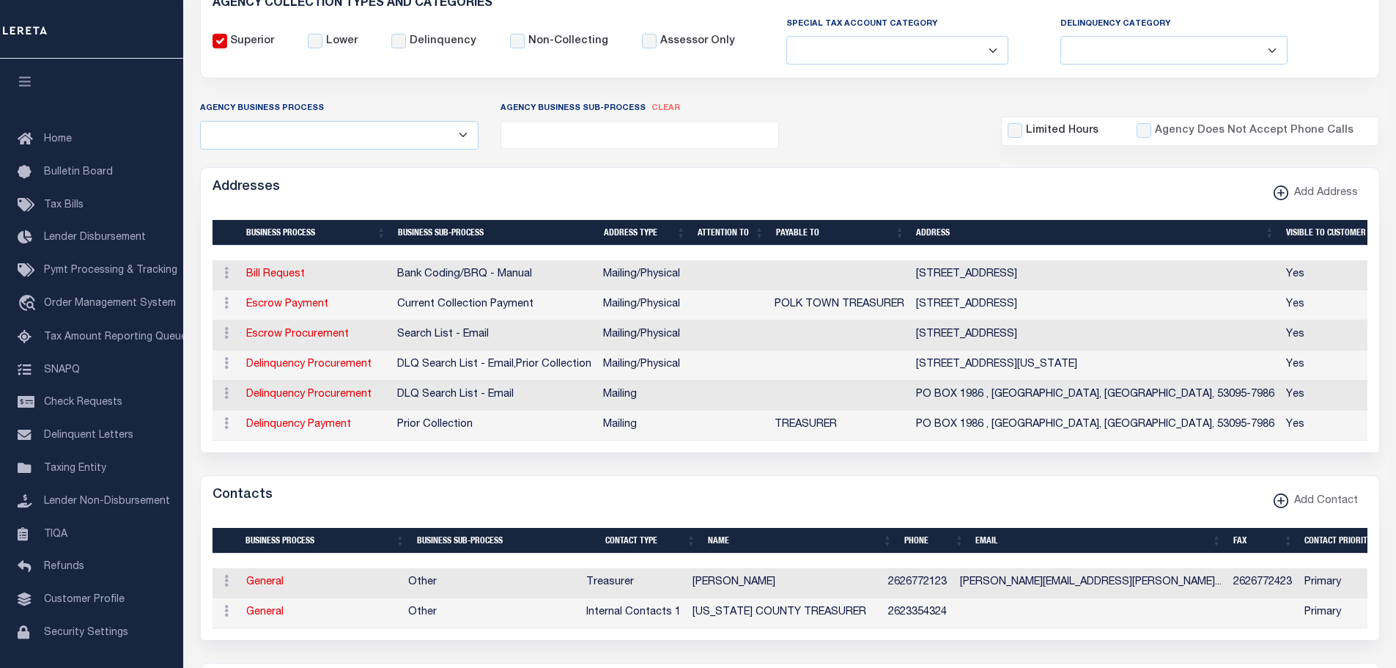
scroll to position [293, 0]
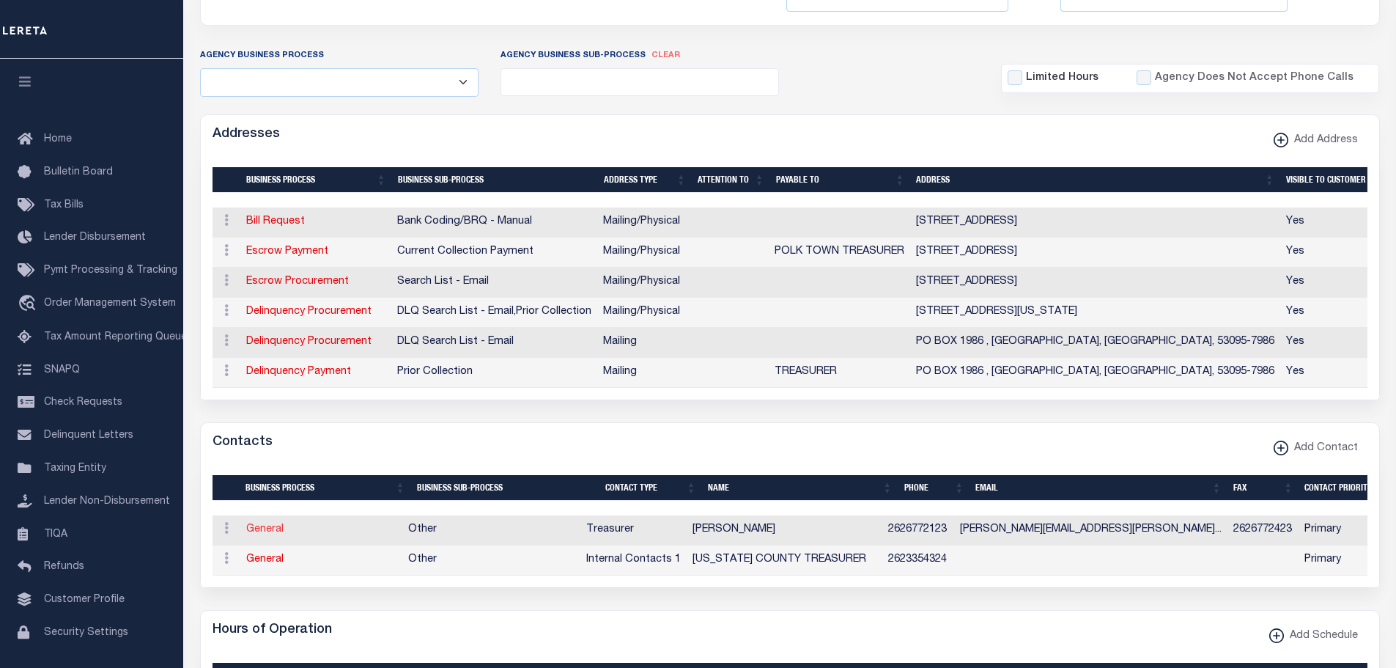
click at [260, 534] on link "General" at bounding box center [264, 529] width 37 height 10
checkbox input "false"
select select
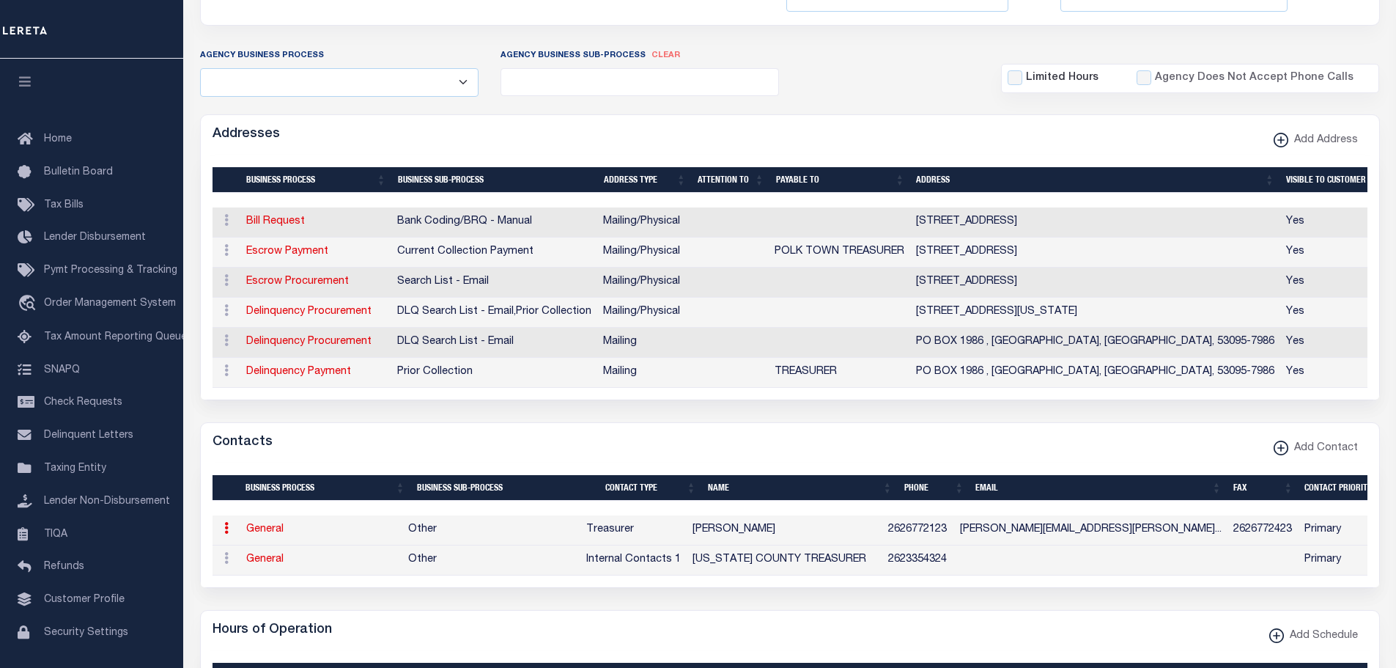
select select "3"
select select "1"
type input "[PERSON_NAME]"
type input "2626772123"
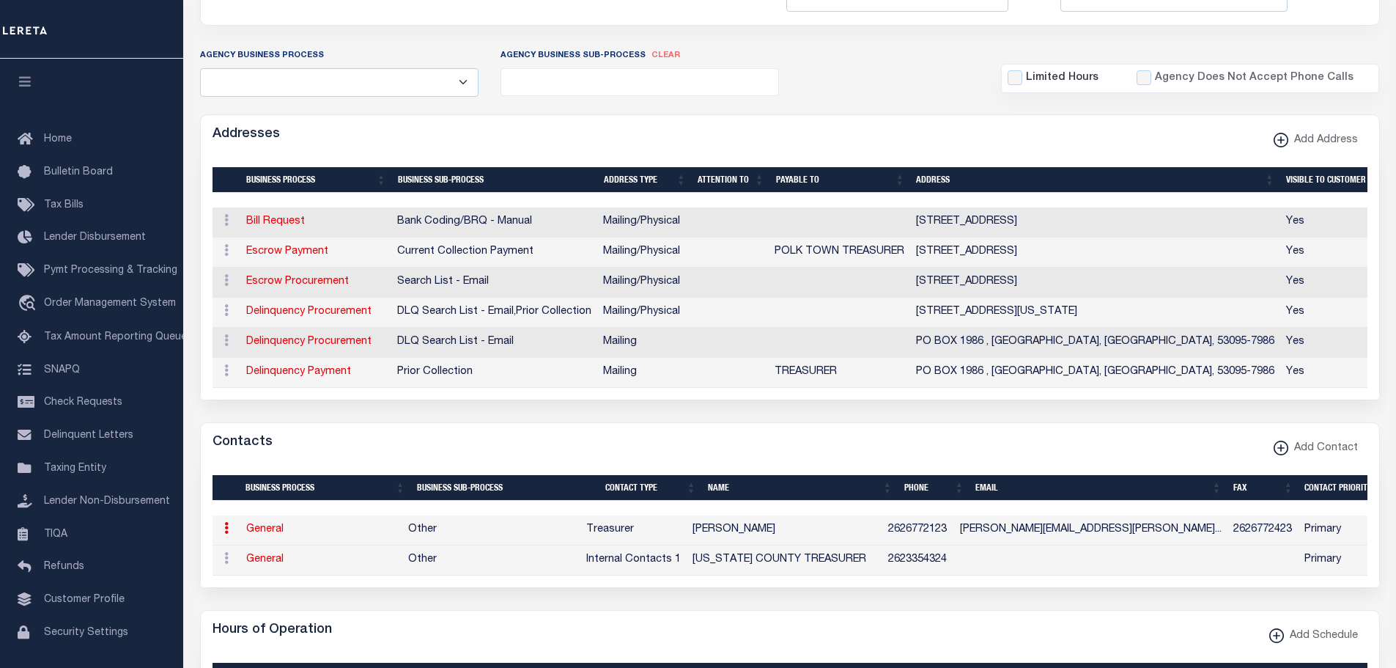
type input "2626772423"
type input "[PERSON_NAME][EMAIL_ADDRESS][PERSON_NAME][DOMAIN_NAME]"
select select "6"
select select "39"
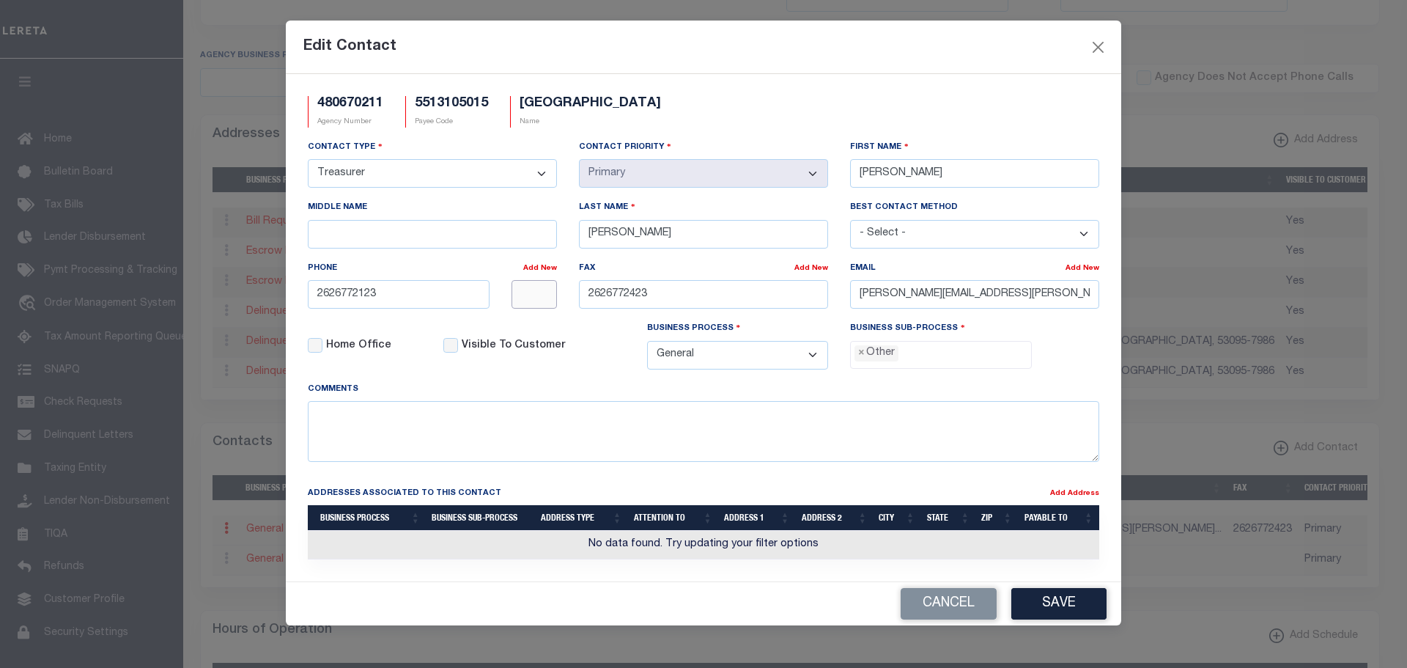
click at [536, 298] on input "text" at bounding box center [535, 294] width 46 height 29
type input "4"
drag, startPoint x: 654, startPoint y: 297, endPoint x: 487, endPoint y: 282, distance: 167.0
click at [487, 283] on div "Contact Type - Select - Assessor Clerk Internal Contacts 1 Internal Contacts 2 …" at bounding box center [704, 260] width 814 height 242
drag, startPoint x: 1093, startPoint y: 608, endPoint x: 1102, endPoint y: 612, distance: 10.2
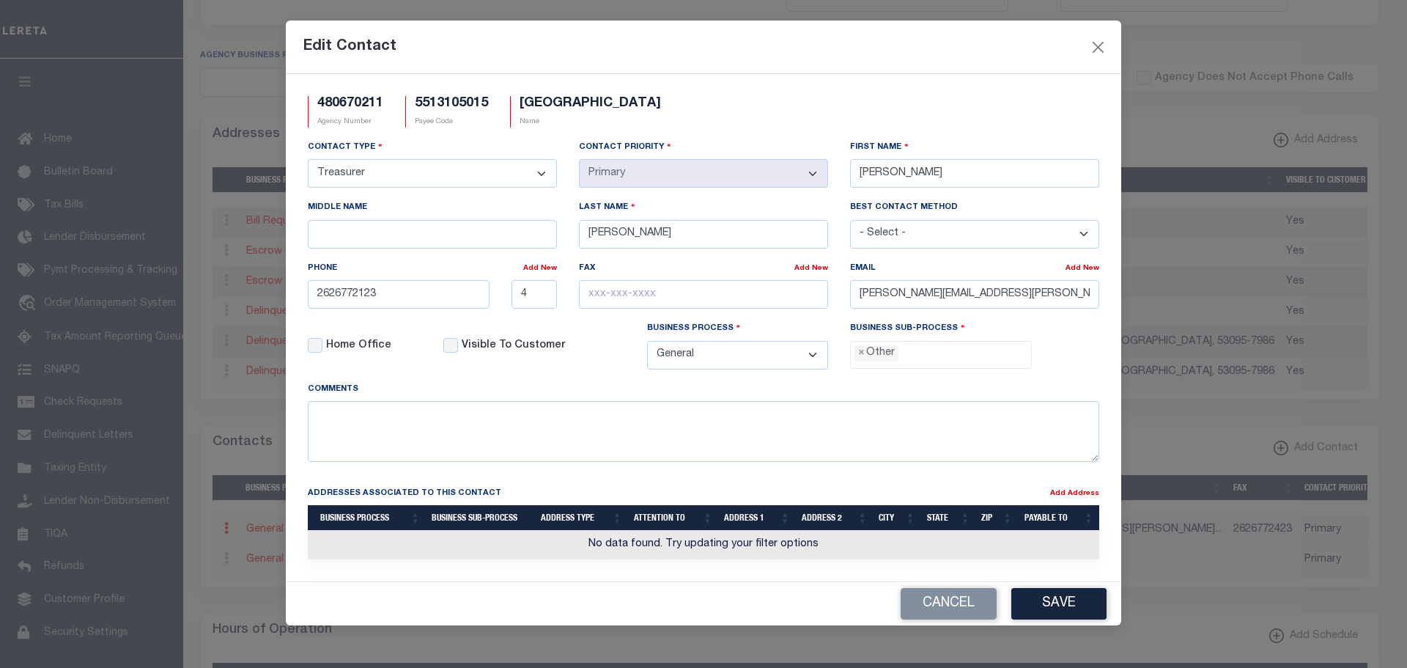
click at [1092, 608] on button "Save" at bounding box center [1059, 604] width 95 height 32
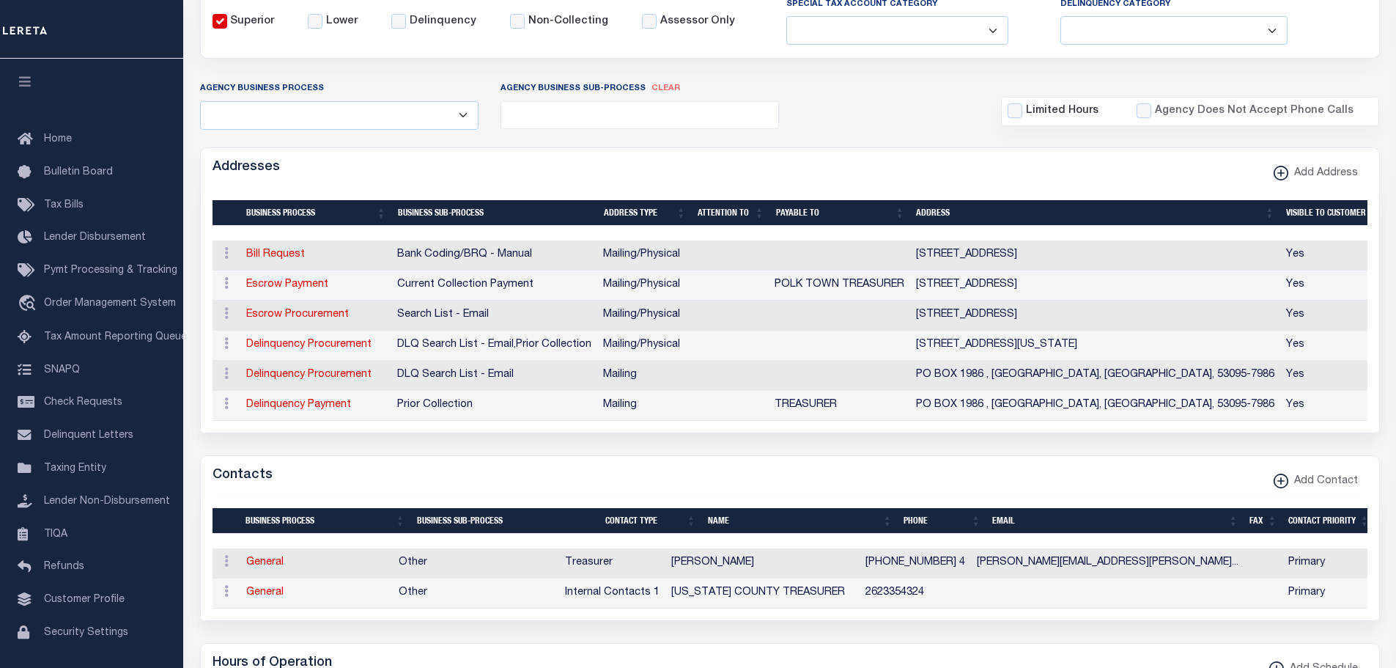
scroll to position [0, 0]
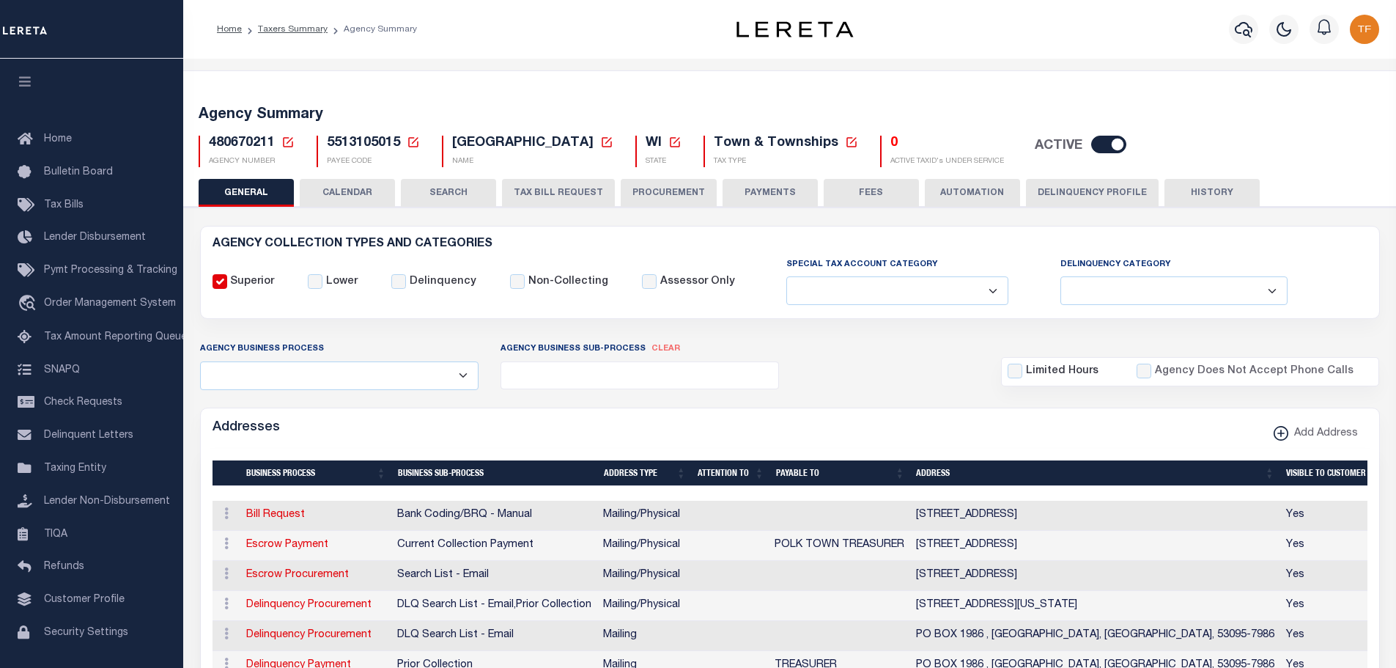
click at [669, 188] on button "PROCUREMENT" at bounding box center [669, 193] width 96 height 28
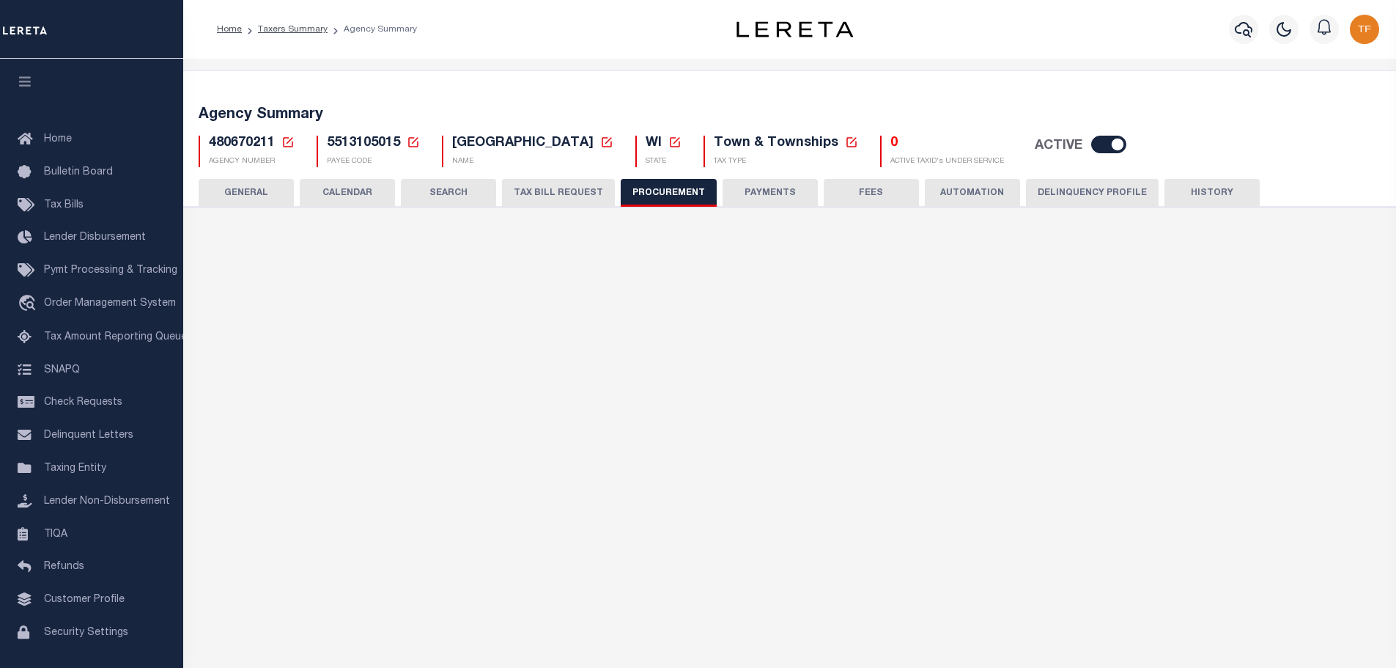
click at [756, 188] on button "PAYMENTS" at bounding box center [770, 193] width 95 height 28
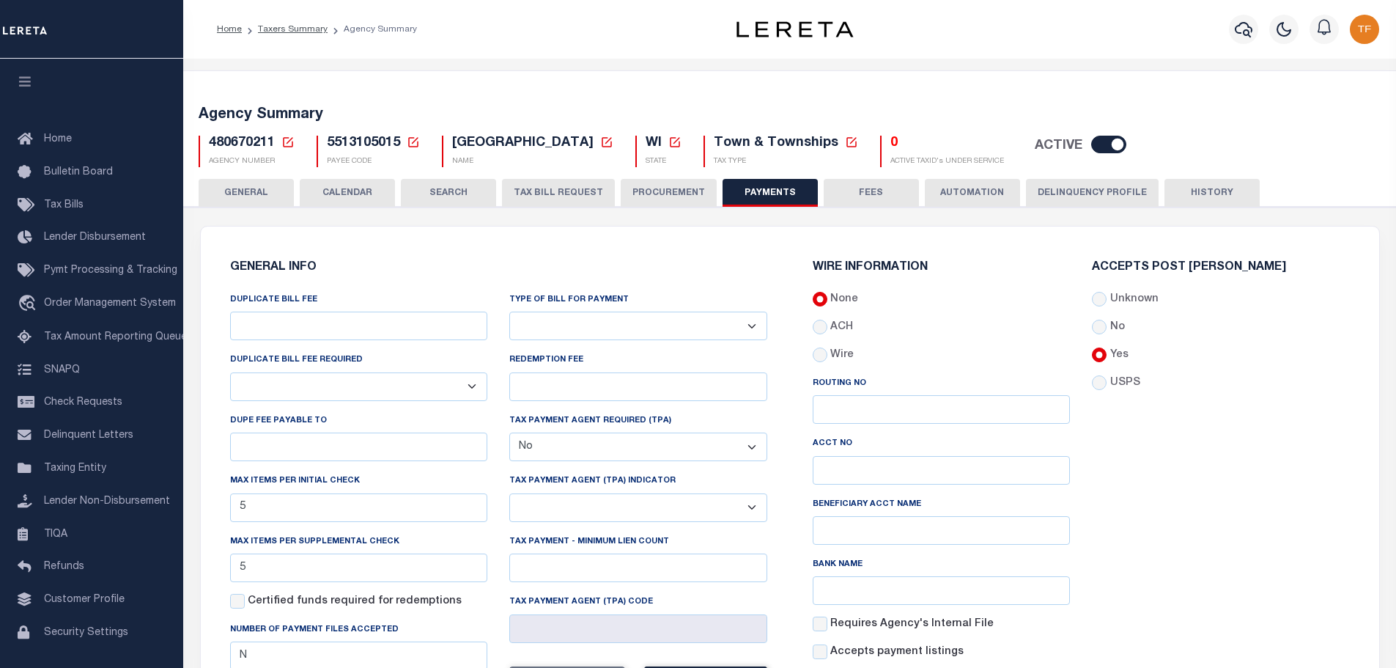
click at [224, 187] on button "GENERAL" at bounding box center [246, 193] width 95 height 28
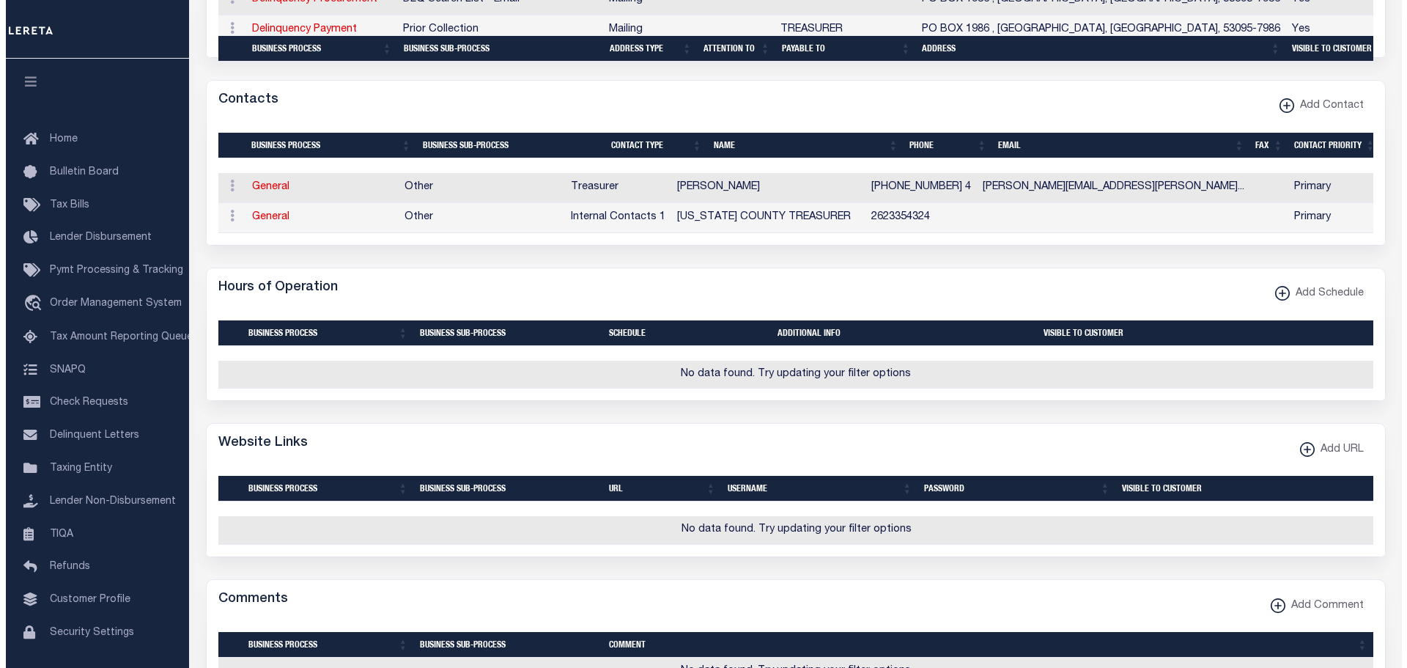
scroll to position [660, 0]
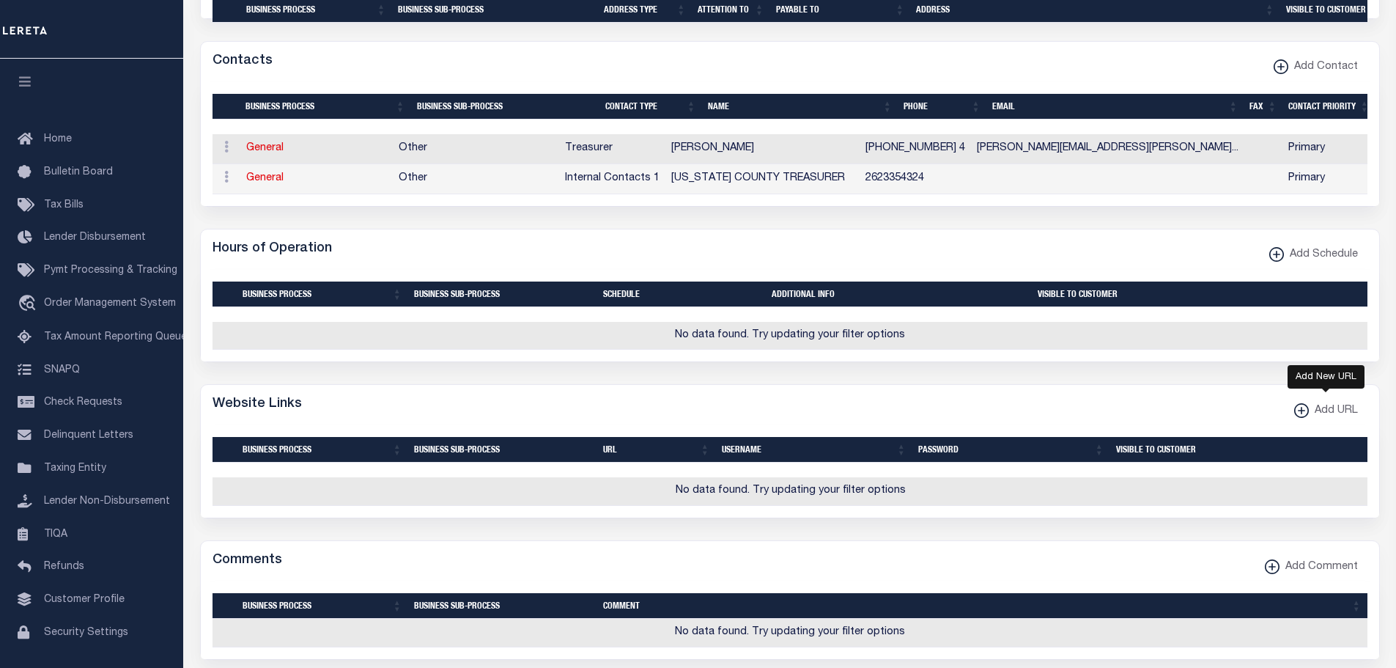
click at [1300, 418] on xmlns\ "button" at bounding box center [1302, 410] width 15 height 15
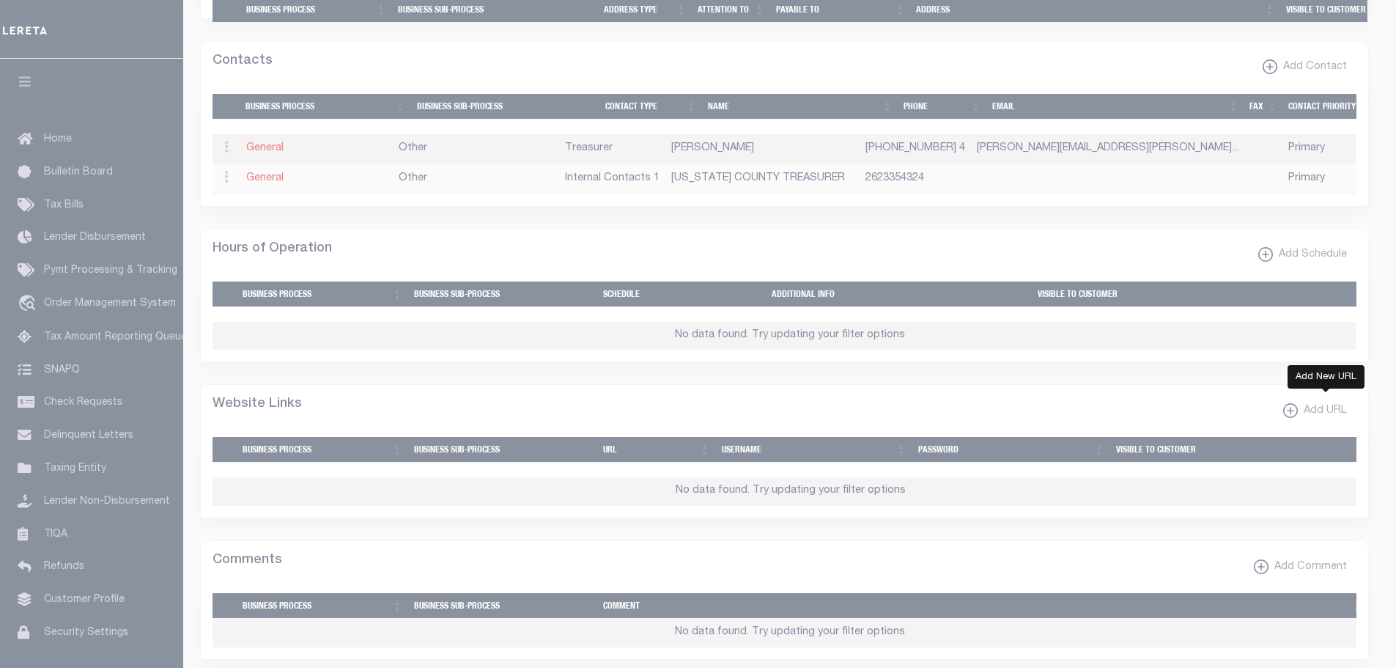
select select
checkbox input "true"
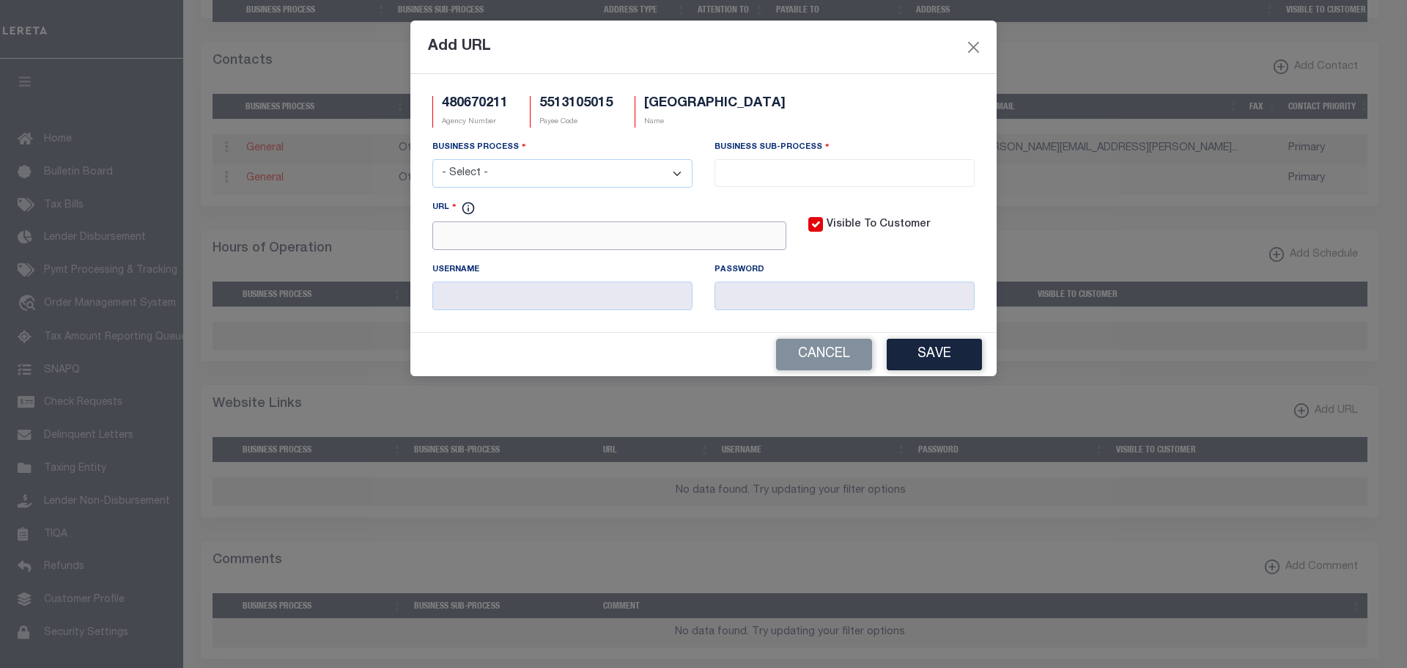
click at [531, 229] on input "URL" at bounding box center [609, 235] width 354 height 29
paste input "[URL][DOMAIN_NAME]"
type input "[URL][DOMAIN_NAME]"
click at [589, 176] on select "- Select - All Automation Bill Request Delinquency Payment Delinquency Procurem…" at bounding box center [562, 173] width 260 height 29
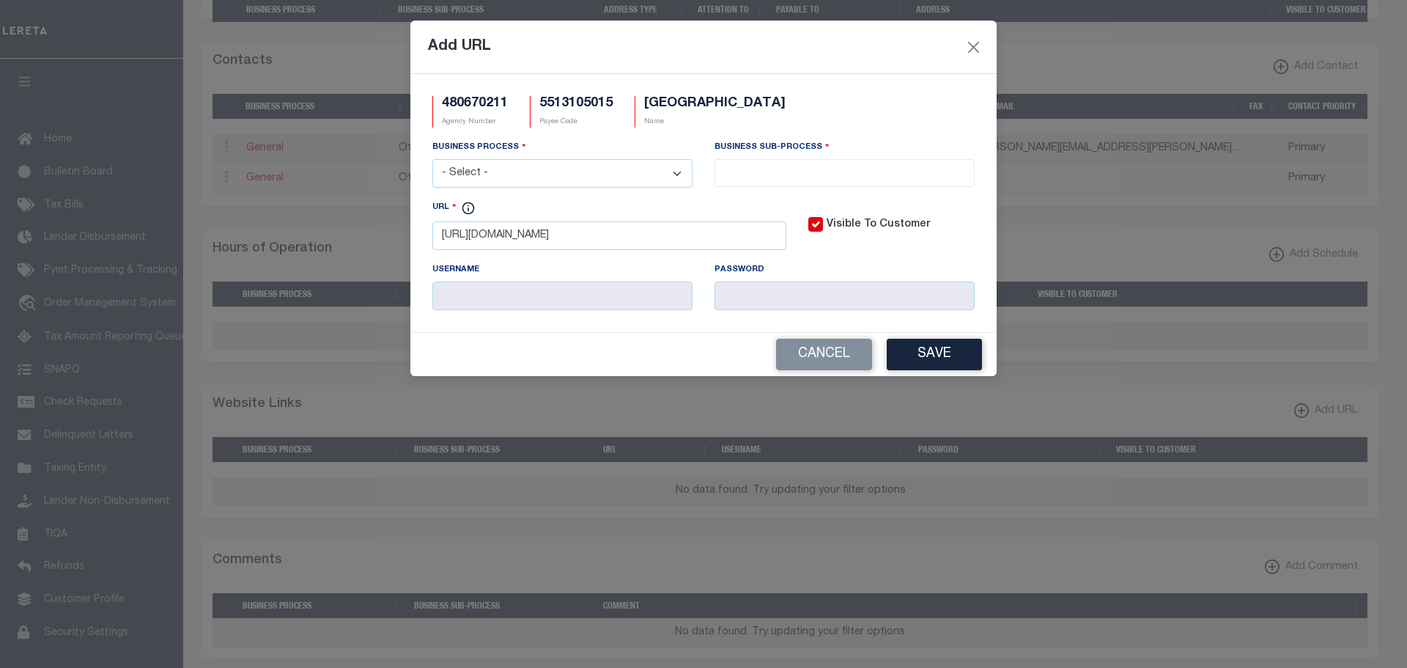
scroll to position [0, 0]
select select "3"
click at [432, 160] on select "- Select - All Automation Bill Request Delinquency Payment Delinquency Procurem…" at bounding box center [562, 173] width 260 height 29
click at [756, 174] on input "search" at bounding box center [844, 171] width 251 height 16
select select "11"
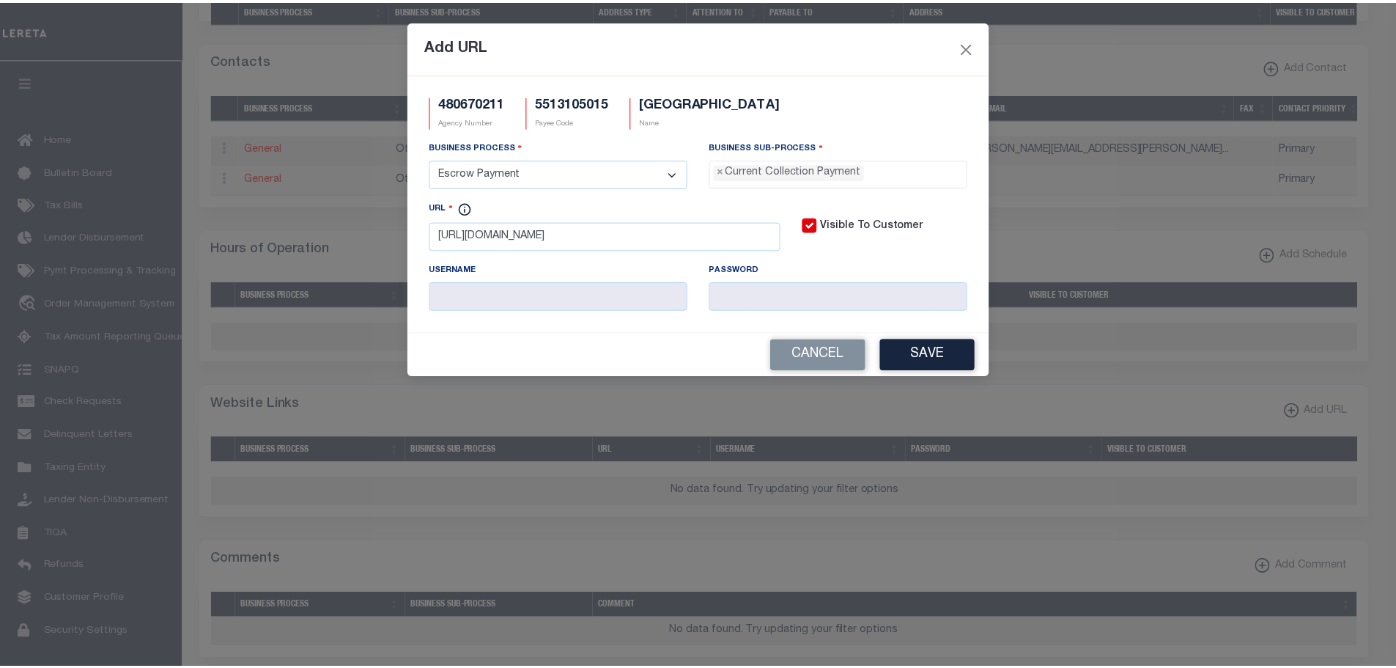
scroll to position [13, 0]
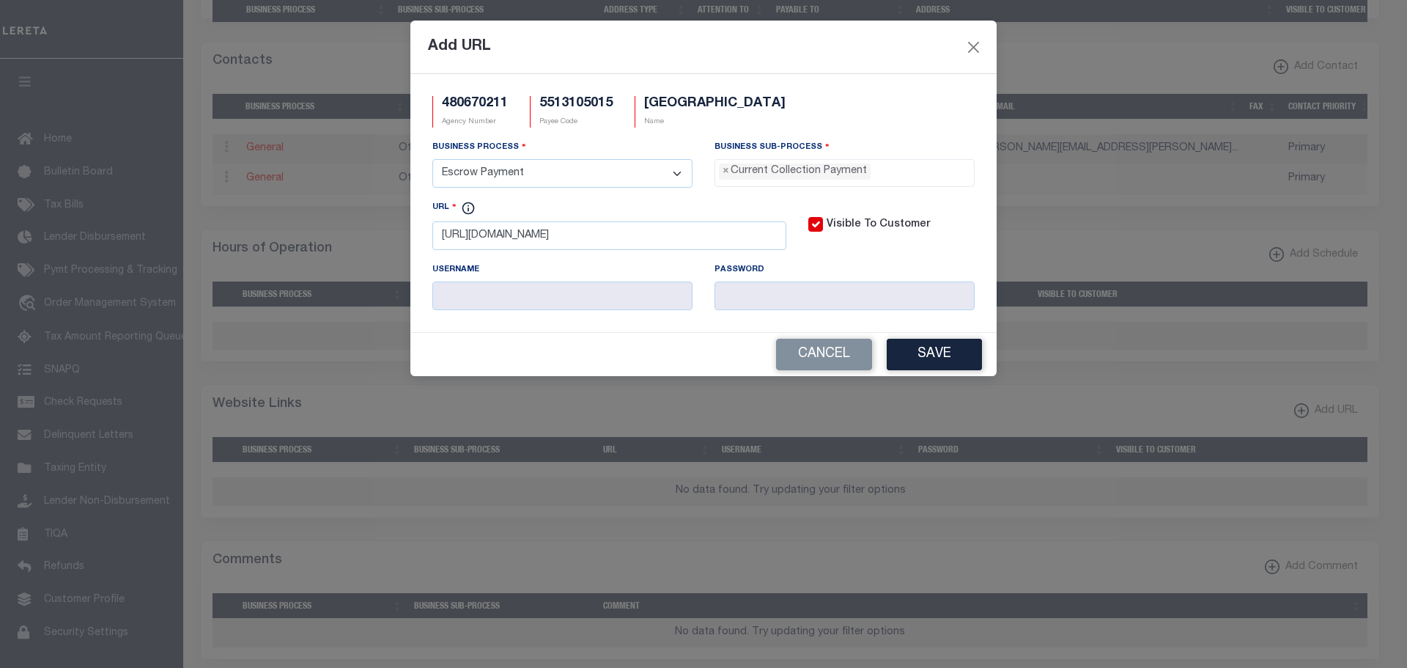
drag, startPoint x: 930, startPoint y: 349, endPoint x: 972, endPoint y: 374, distance: 48.7
click at [931, 350] on button "Save" at bounding box center [934, 355] width 95 height 32
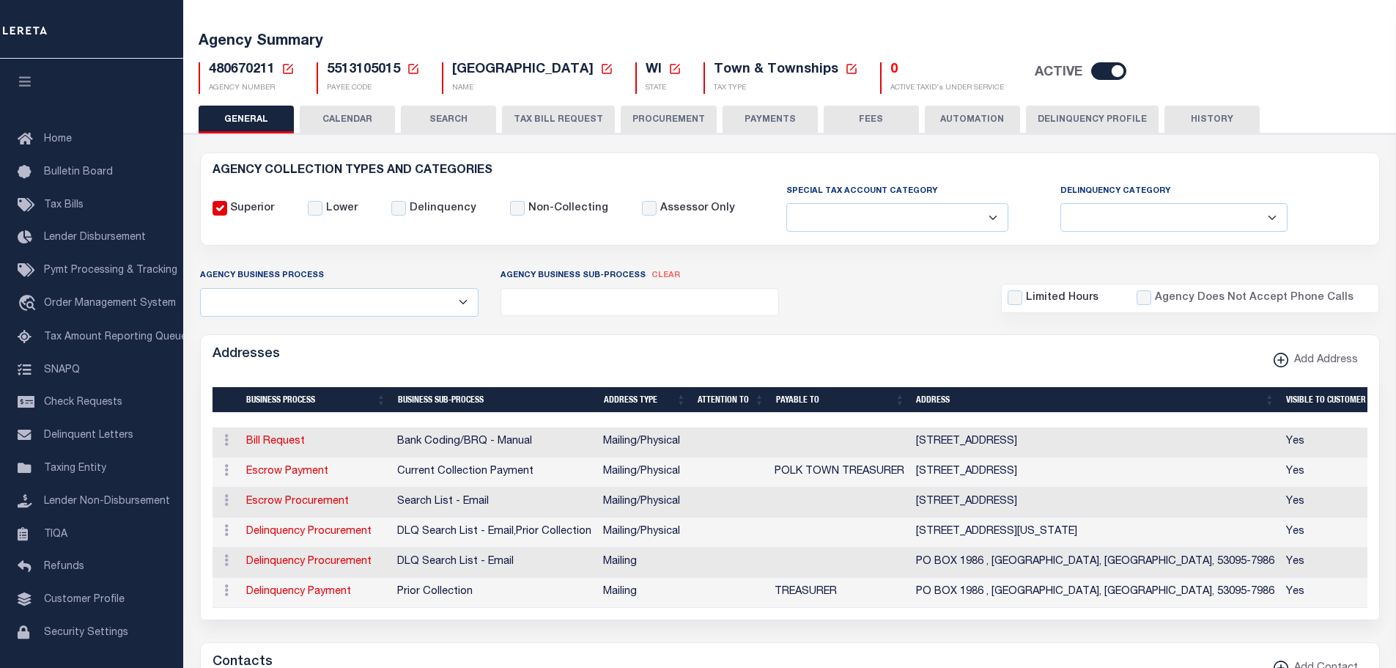
scroll to position [0, 0]
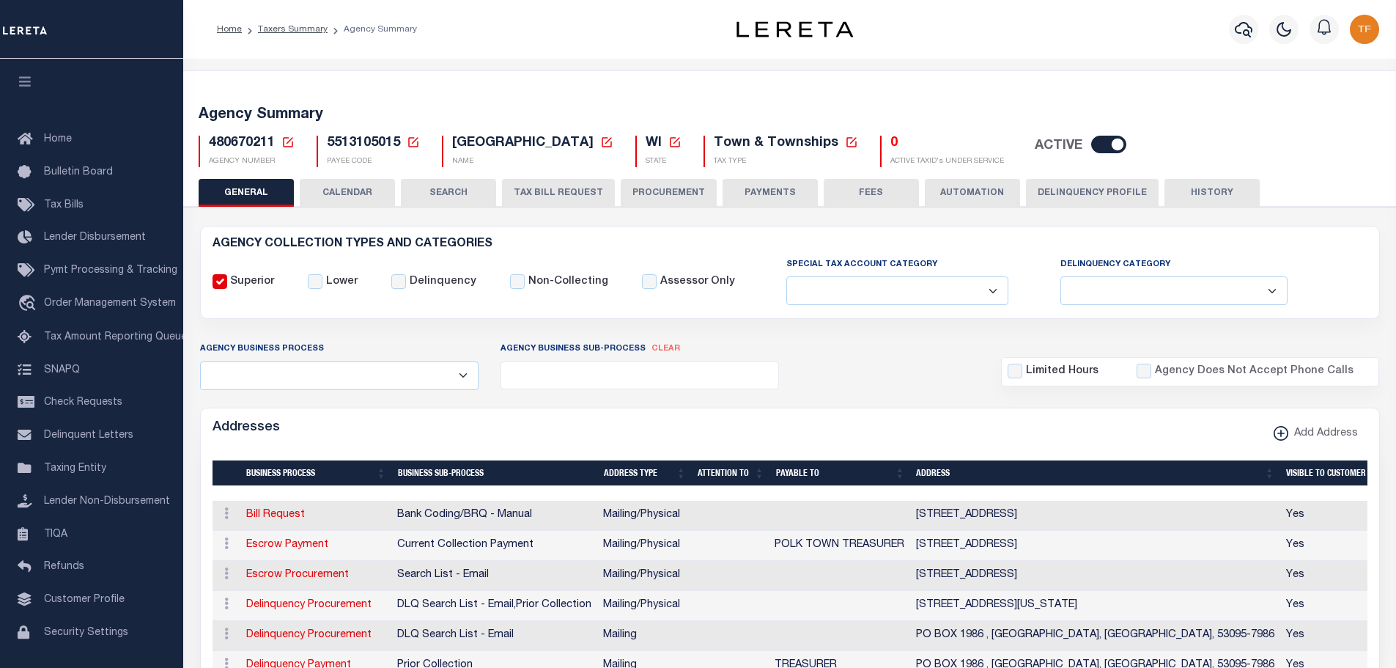
click at [285, 137] on icon at bounding box center [287, 142] width 13 height 13
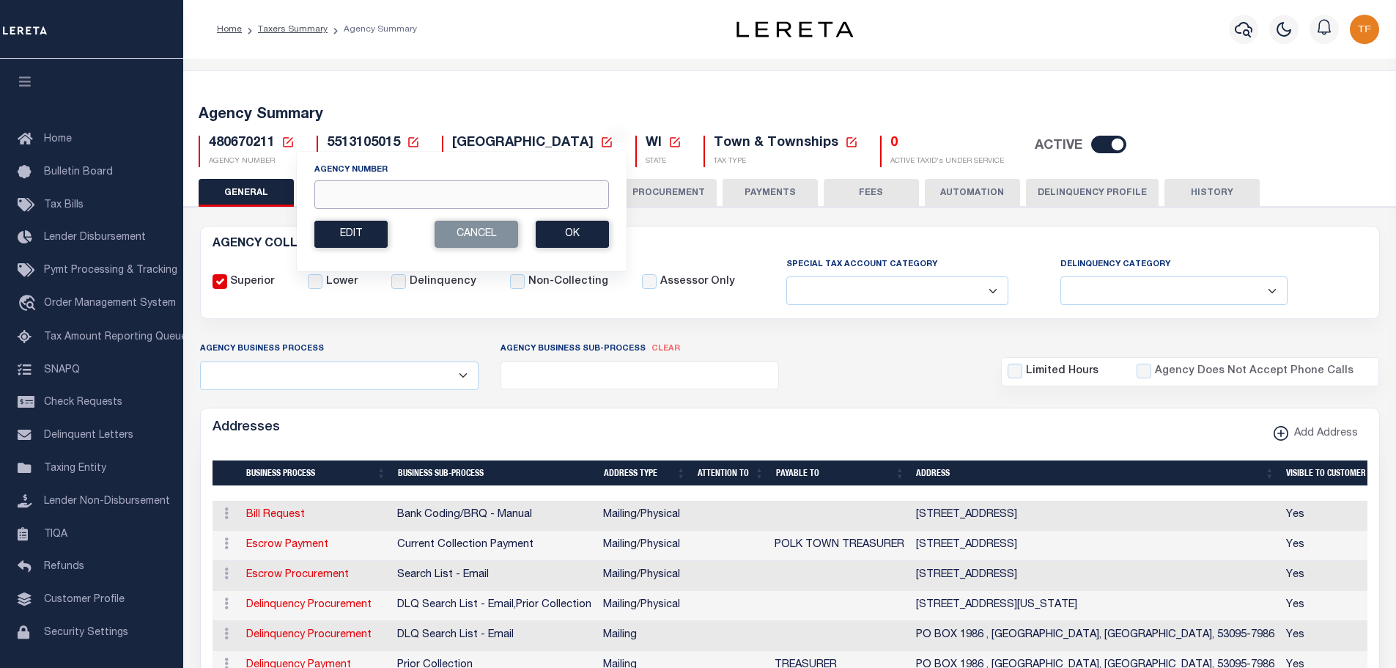
click at [330, 197] on input "Agency Number" at bounding box center [461, 194] width 295 height 29
click at [588, 235] on button "Ok" at bounding box center [572, 234] width 73 height 27
click at [589, 237] on button "Ok" at bounding box center [572, 234] width 73 height 27
drag, startPoint x: 389, startPoint y: 190, endPoint x: 293, endPoint y: 169, distance: 97.6
click at [296, 169] on div "Agency Number 480670211 Edit Cancel Ok New Agency Number Cancel Ok" at bounding box center [461, 211] width 331 height 121
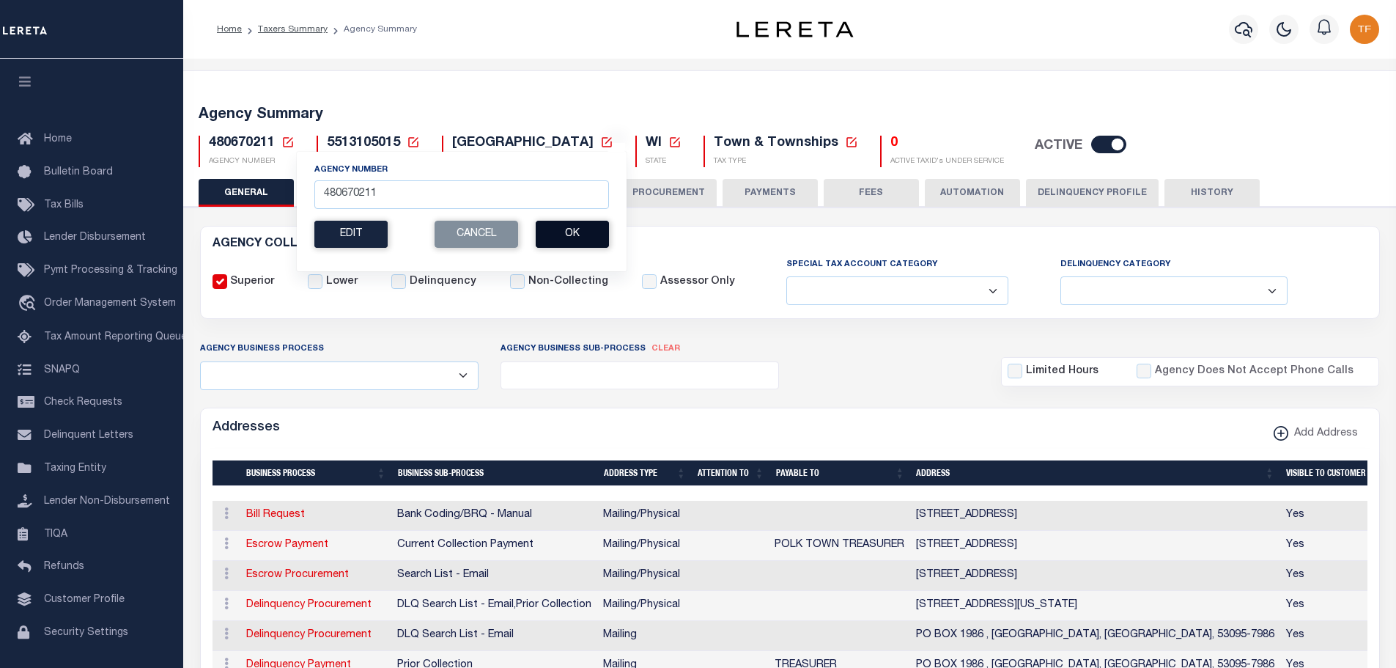
click at [553, 235] on button "Ok" at bounding box center [572, 234] width 73 height 27
drag, startPoint x: 365, startPoint y: 192, endPoint x: 490, endPoint y: 175, distance: 125.7
click at [439, 192] on input "480670211" at bounding box center [461, 194] width 295 height 29
click at [385, 193] on input "480670261" at bounding box center [461, 194] width 295 height 29
drag, startPoint x: 367, startPoint y: 192, endPoint x: 435, endPoint y: 156, distance: 77.7
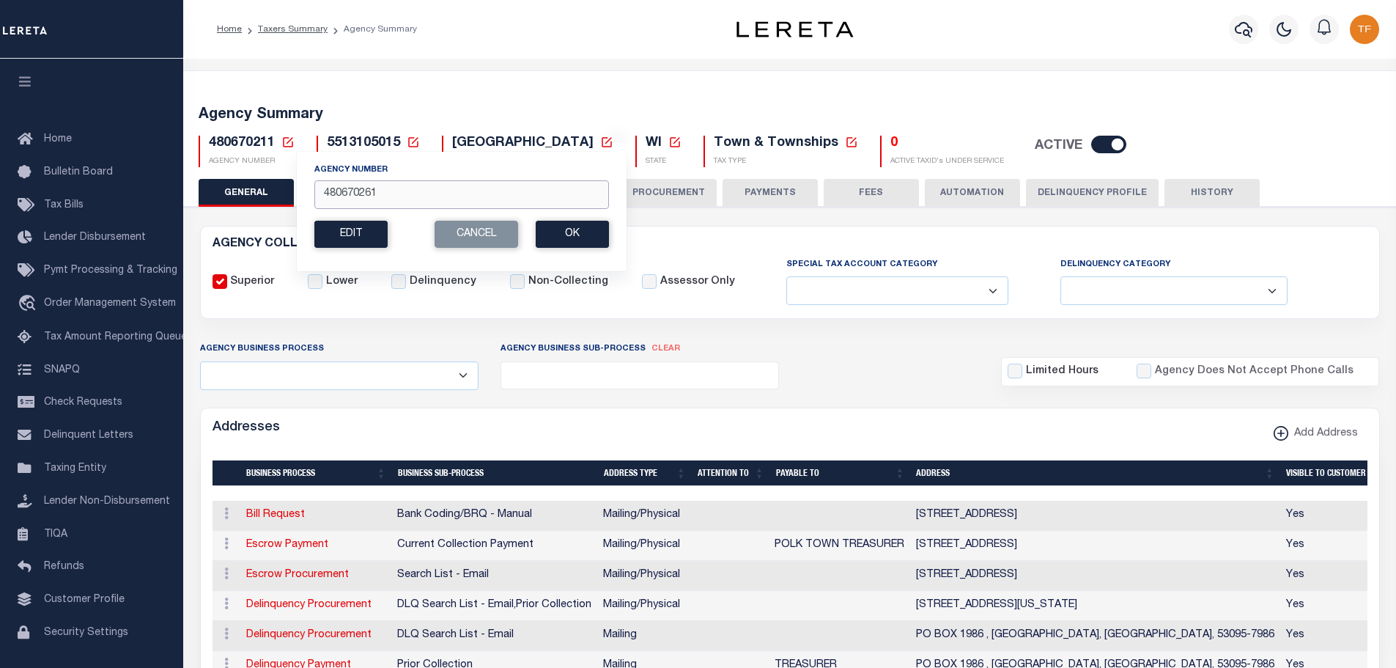
click at [409, 187] on input "480670261" at bounding box center [461, 194] width 295 height 29
drag, startPoint x: 595, startPoint y: 235, endPoint x: 605, endPoint y: 243, distance: 12.5
click at [596, 236] on button "Ok" at bounding box center [572, 234] width 73 height 27
drag, startPoint x: 361, startPoint y: 194, endPoint x: 526, endPoint y: 172, distance: 166.4
click at [507, 185] on input "480670211" at bounding box center [461, 194] width 295 height 29
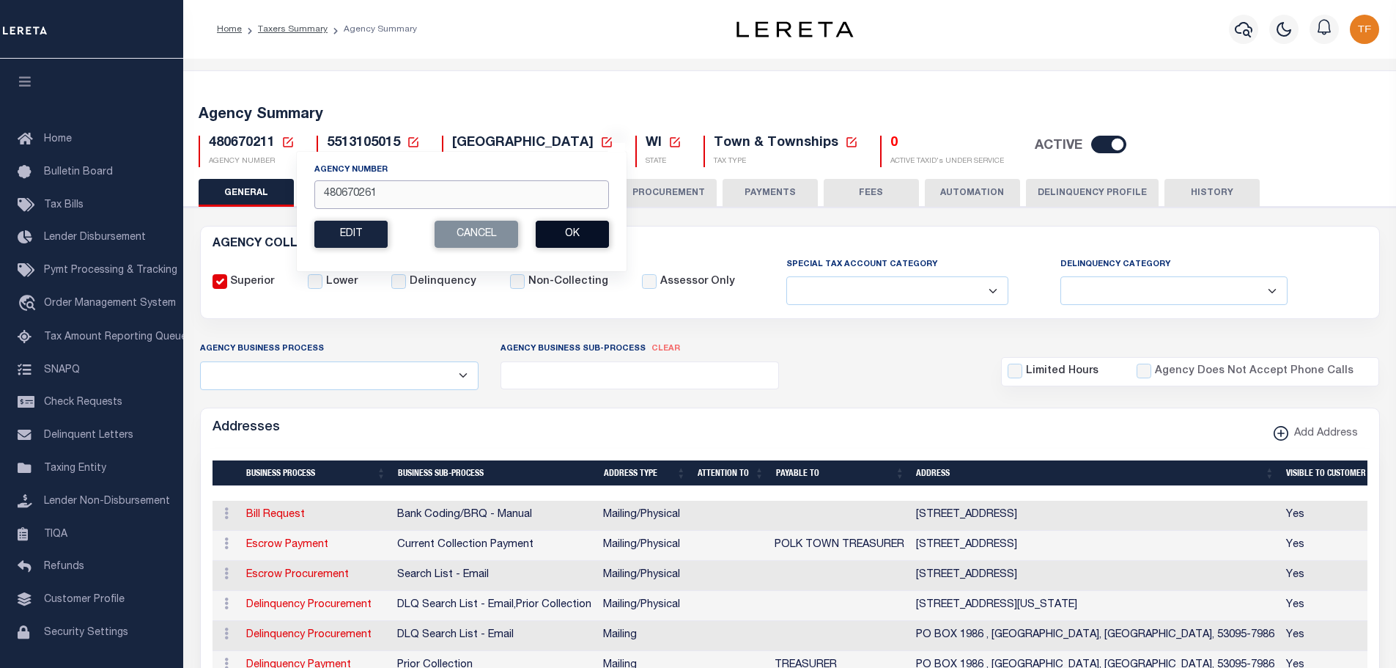
type input "480670261"
click at [582, 237] on button "Ok" at bounding box center [572, 234] width 73 height 27
